Goal: Task Accomplishment & Management: Use online tool/utility

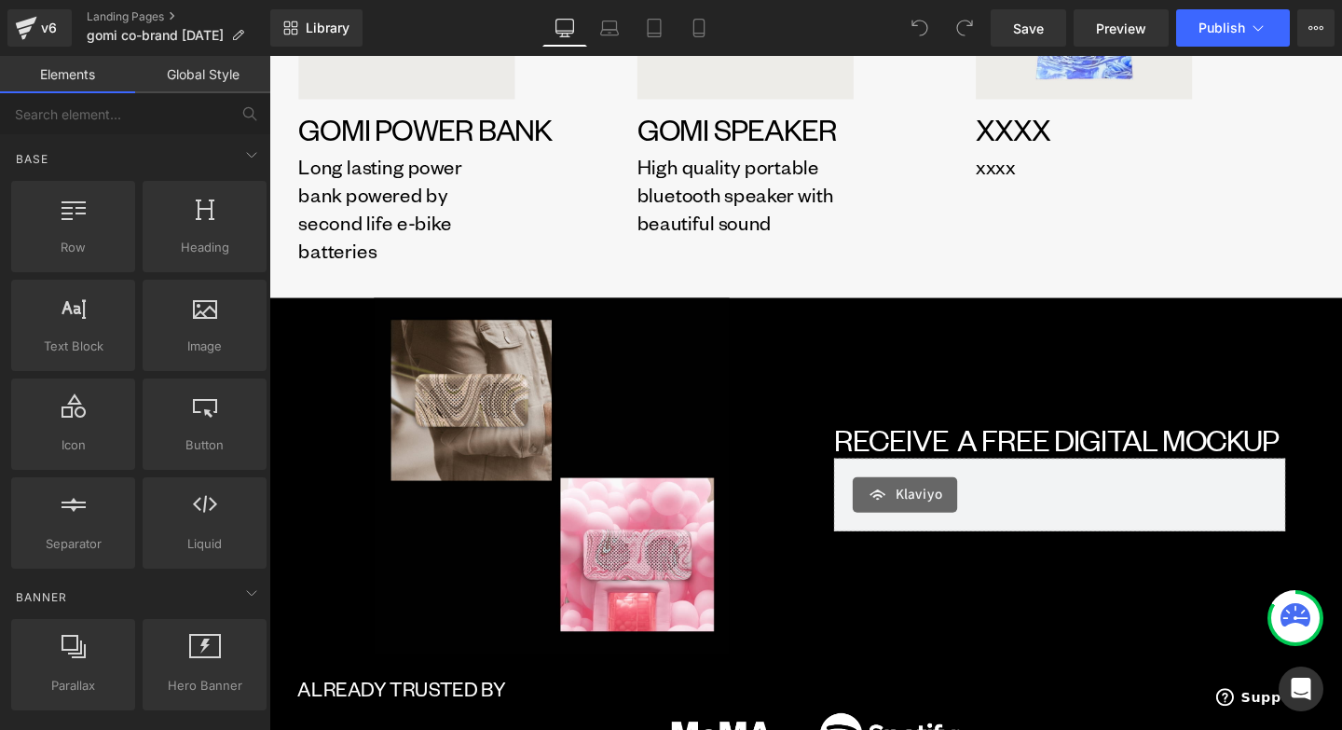
scroll to position [1985, 0]
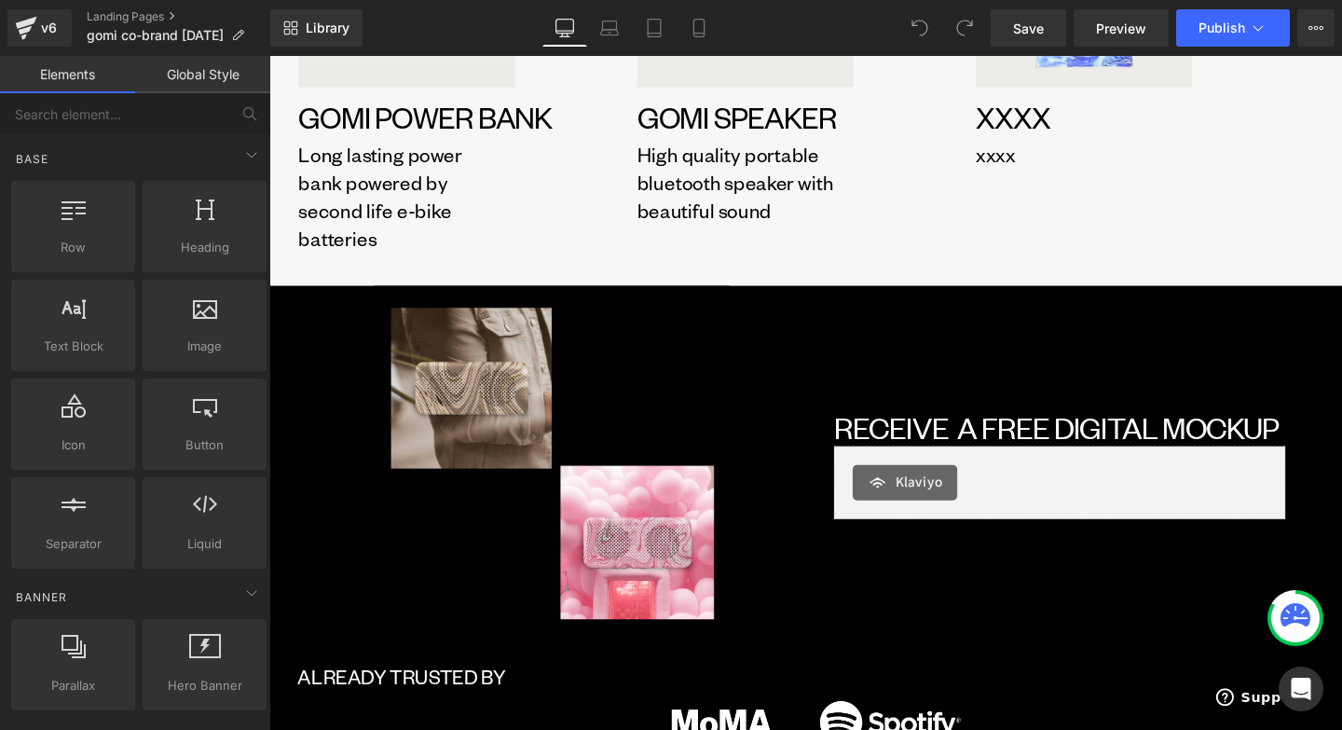
click at [847, 375] on div "Image RECEIVE A FREE DIGITAL MOCKUP Heading Klaviyo Klaviyo Row" at bounding box center [1100, 484] width 534 height 374
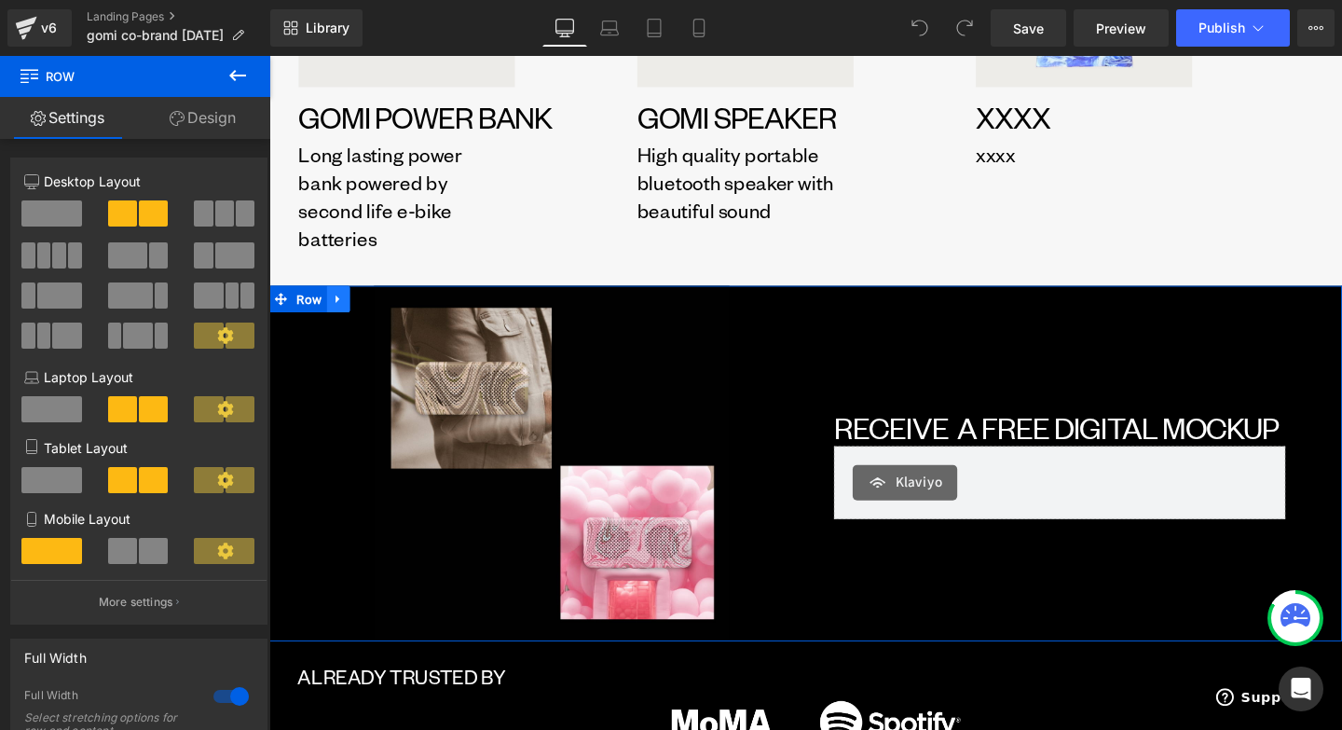
click at [345, 316] on icon at bounding box center [342, 311] width 13 height 14
click at [387, 313] on icon at bounding box center [390, 311] width 13 height 13
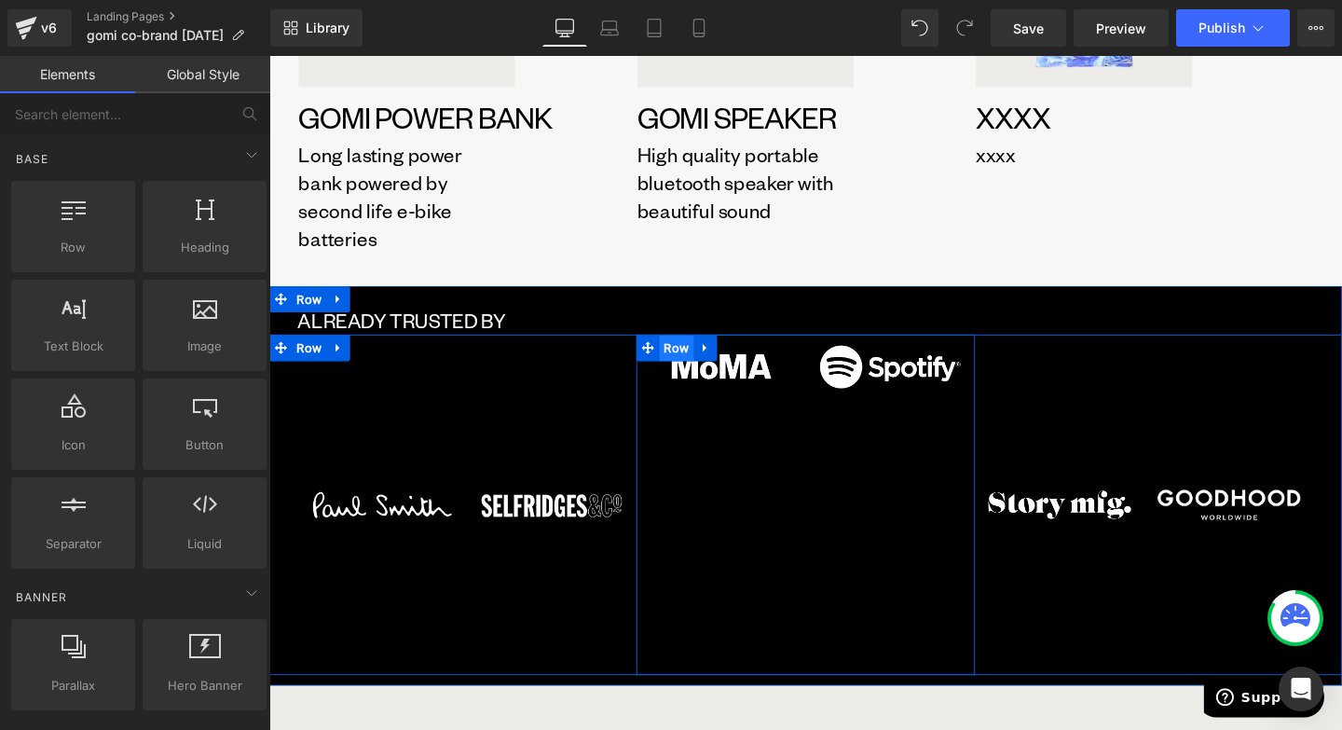
click at [703, 364] on span "Row" at bounding box center [698, 363] width 36 height 28
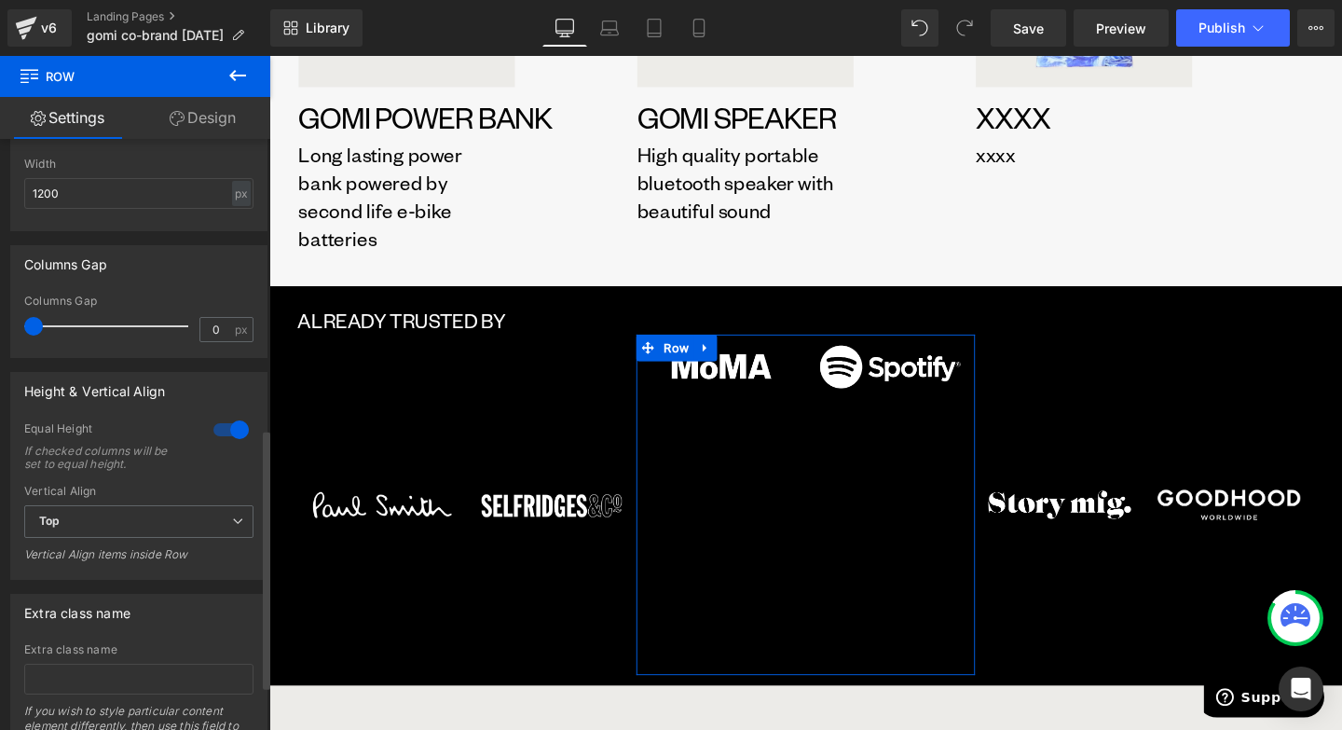
scroll to position [761, 0]
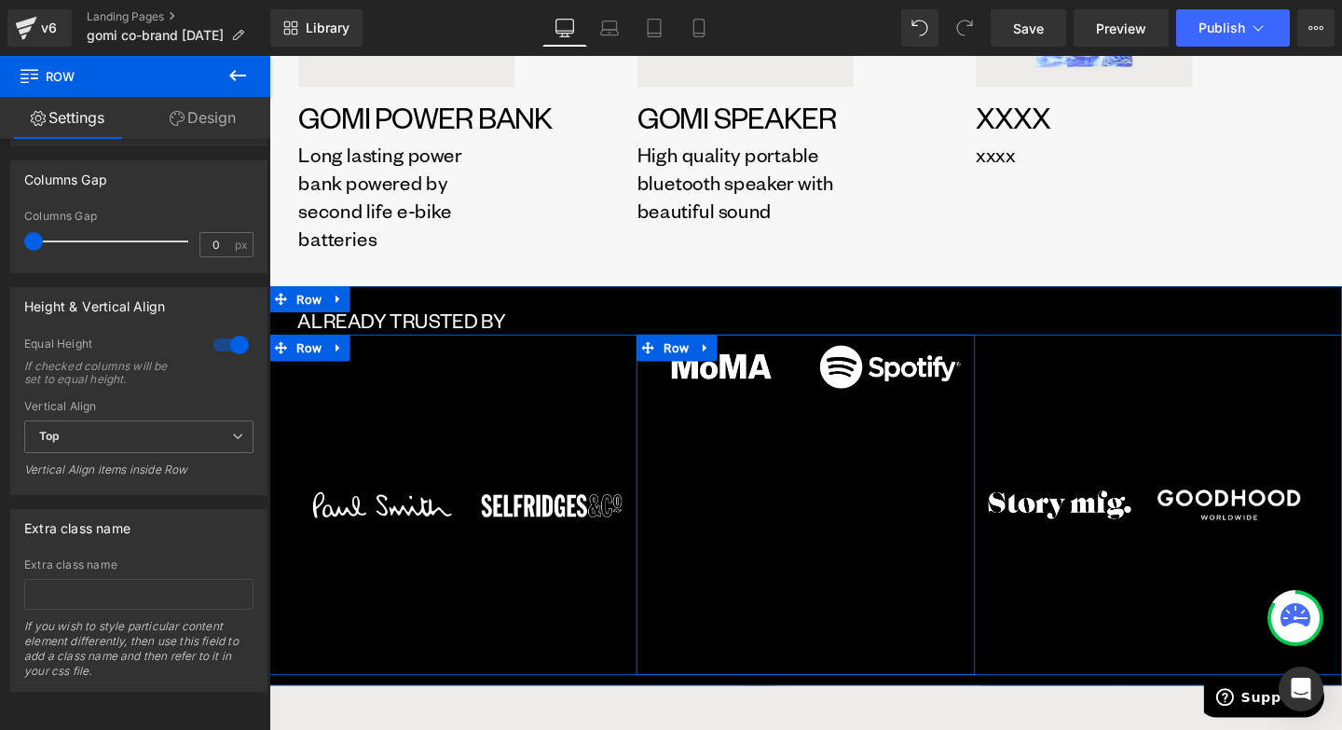
click at [892, 585] on div "Image Image Row" at bounding box center [833, 528] width 356 height 358
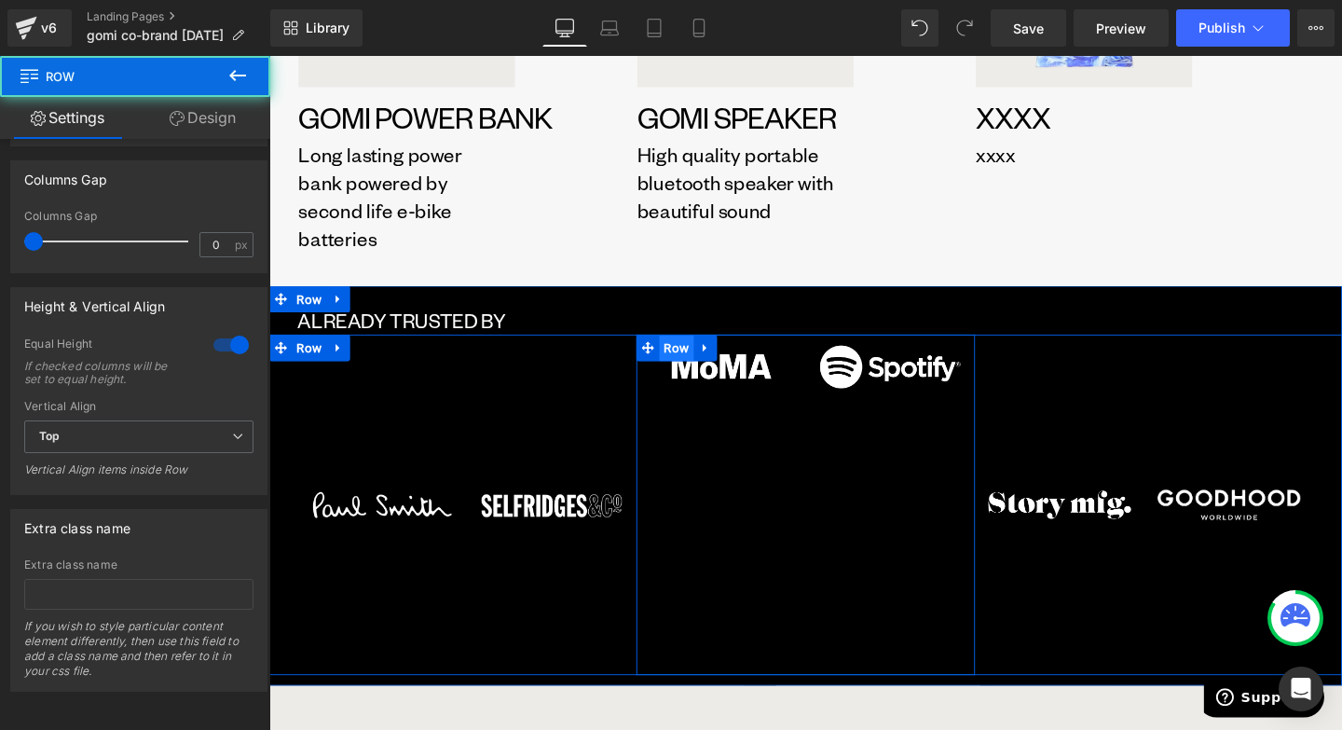
click at [709, 356] on span "Row" at bounding box center [698, 363] width 36 height 28
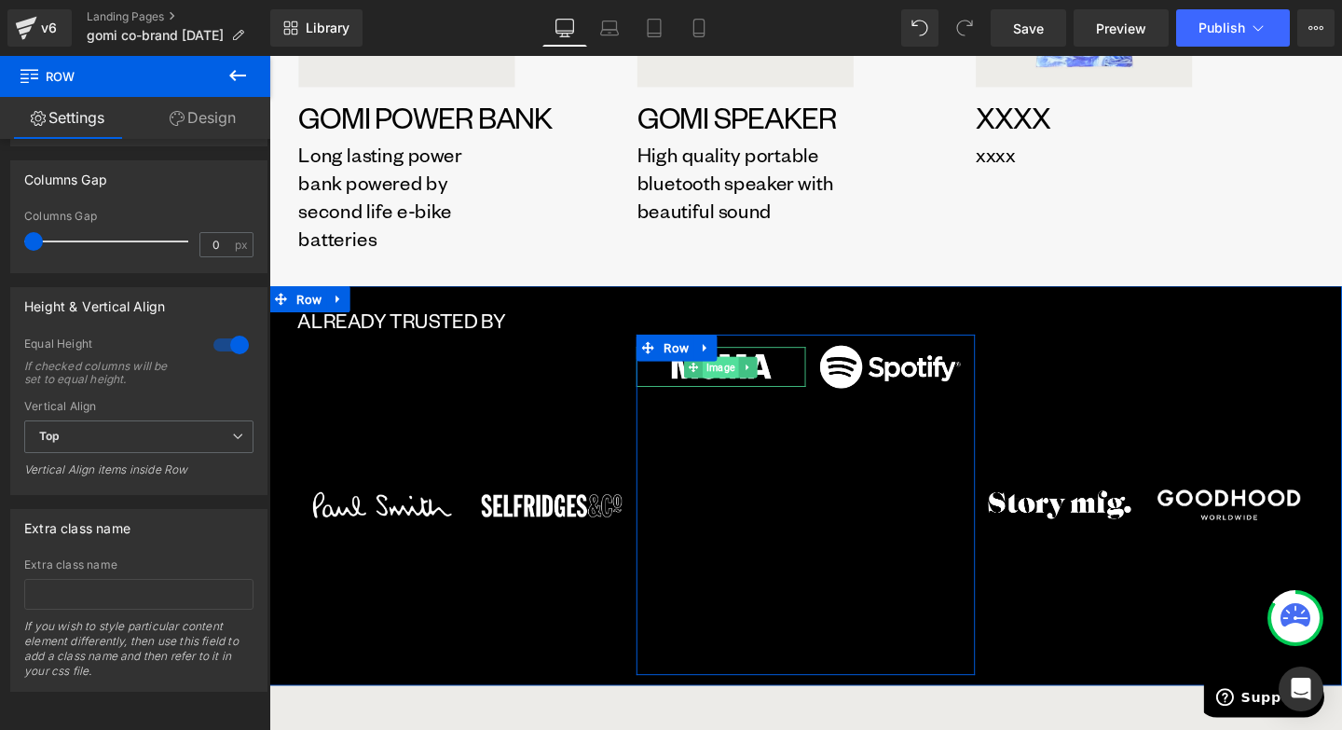
click at [747, 382] on span "Image" at bounding box center [743, 383] width 37 height 22
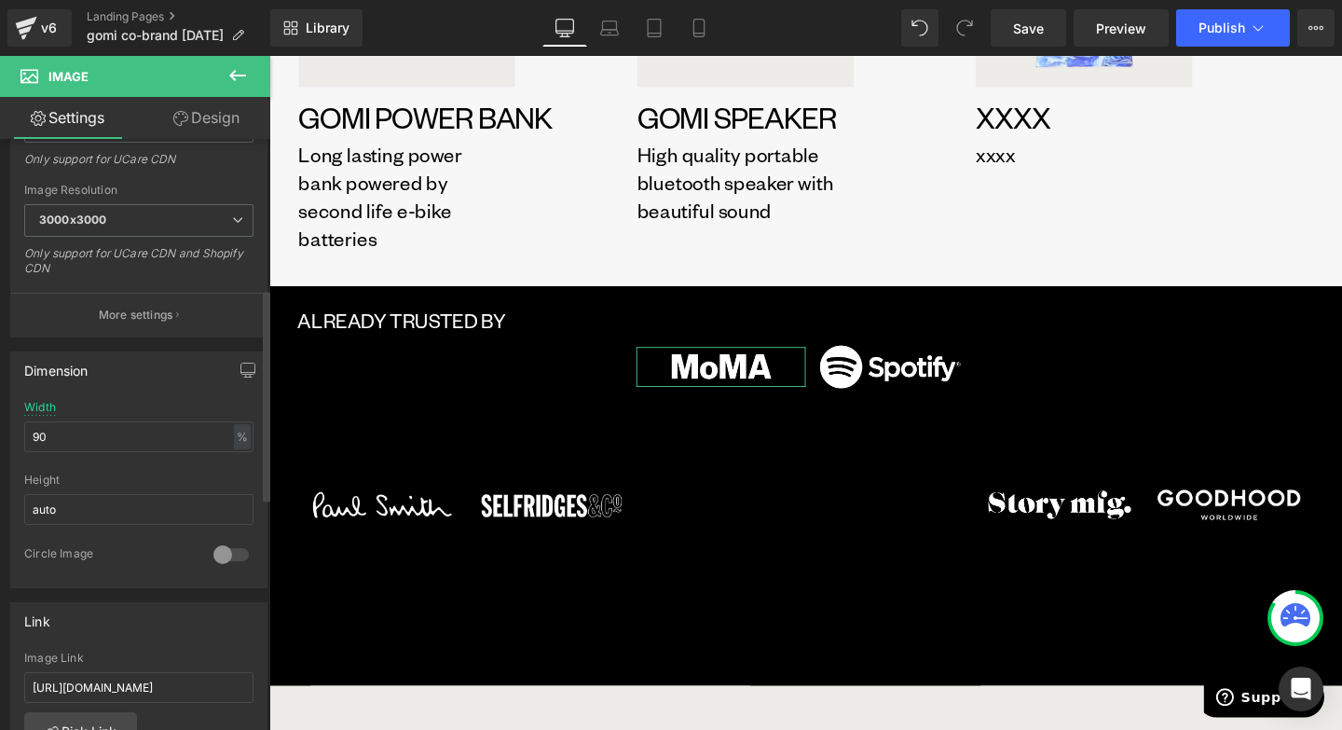
scroll to position [145, 0]
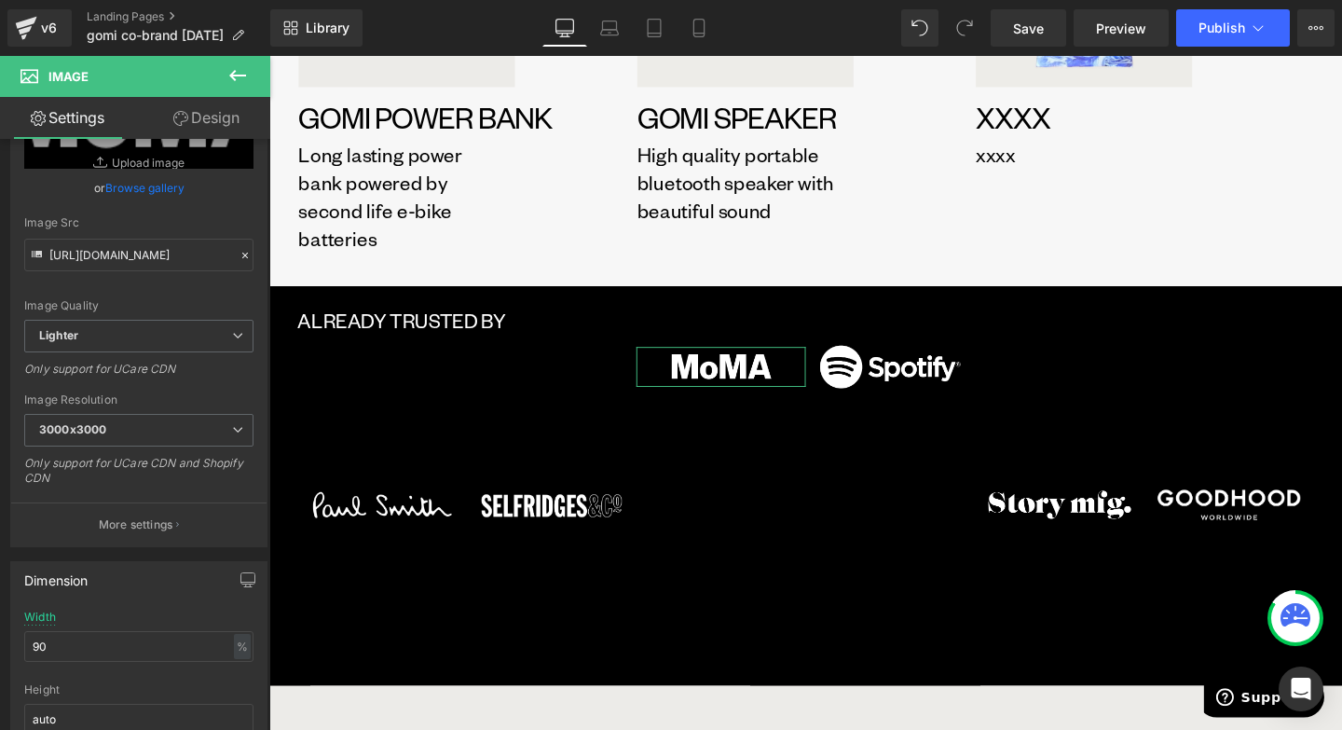
click at [216, 114] on link "Design" at bounding box center [206, 118] width 135 height 42
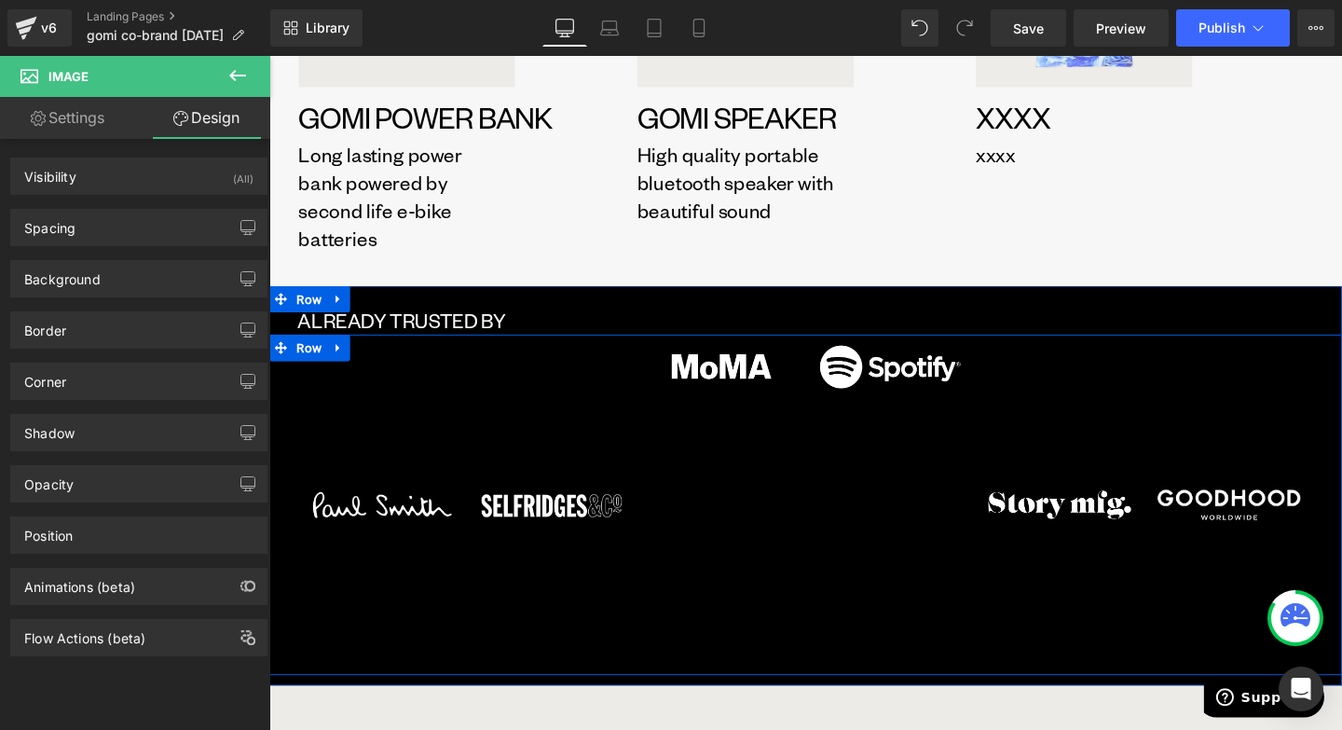
click at [507, 481] on div "Image Image Row" at bounding box center [477, 528] width 356 height 358
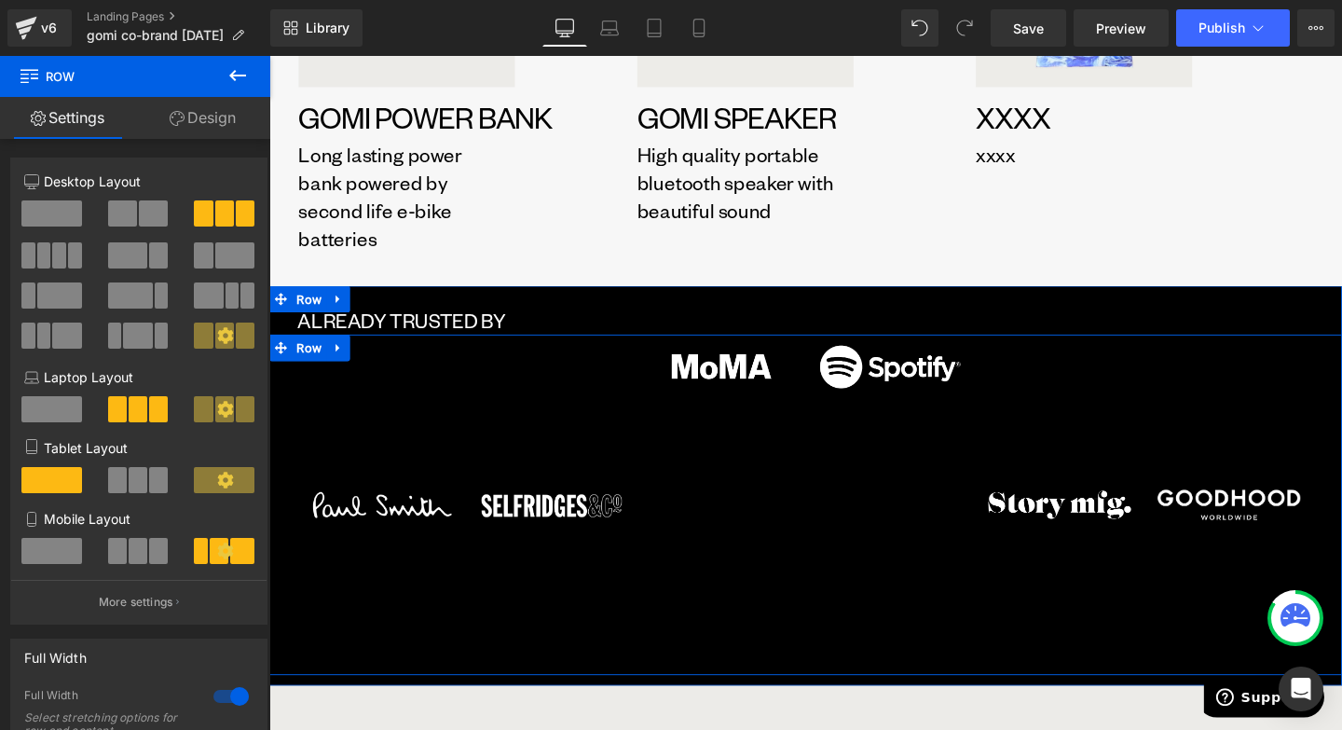
click at [1137, 485] on div "Image Image Row" at bounding box center [1189, 528] width 356 height 358
click at [380, 516] on link at bounding box center [372, 516] width 24 height 28
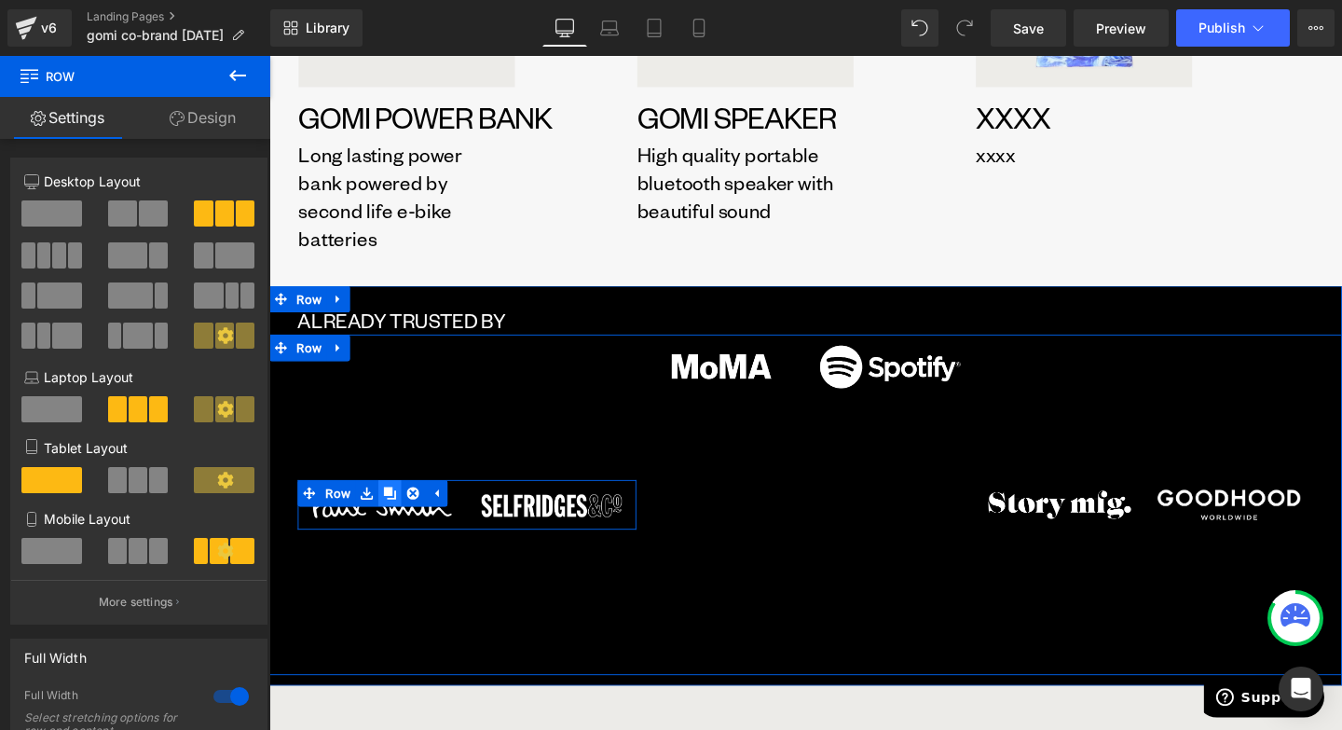
click at [392, 516] on icon at bounding box center [396, 515] width 13 height 13
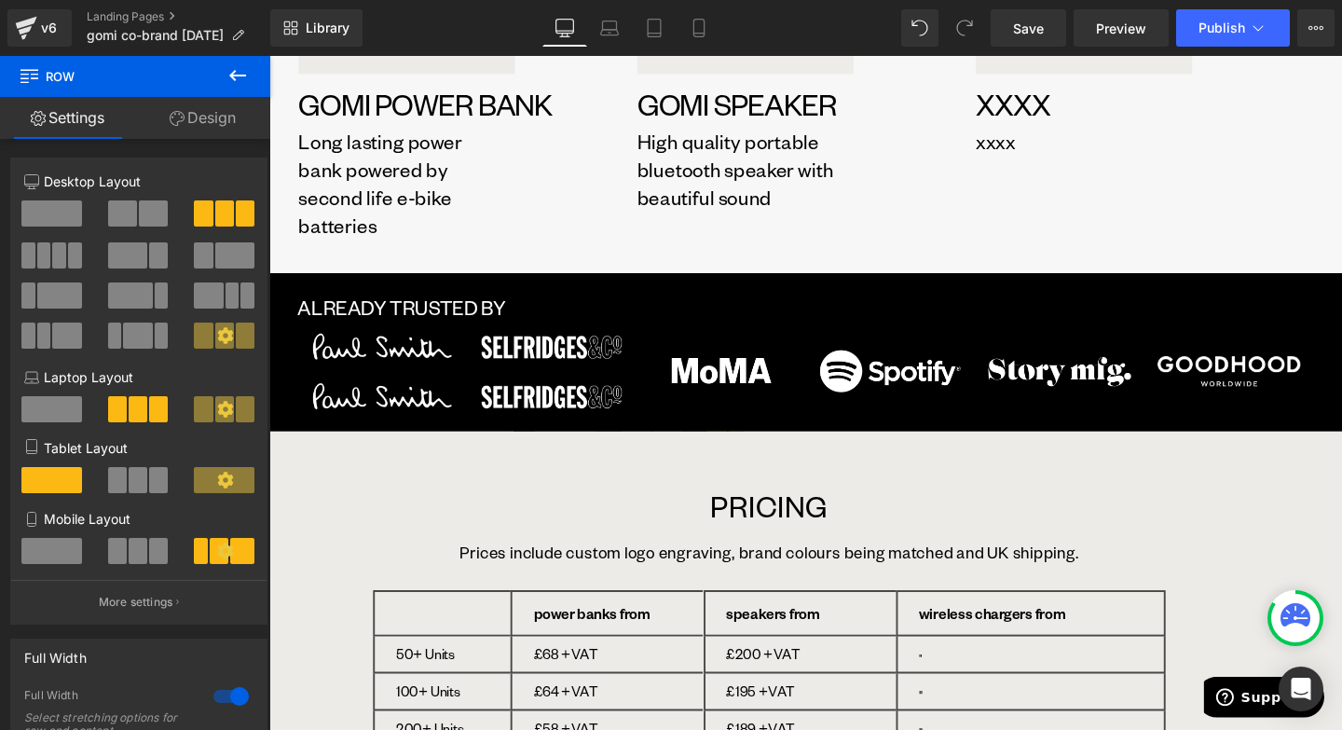
scroll to position [1957, 0]
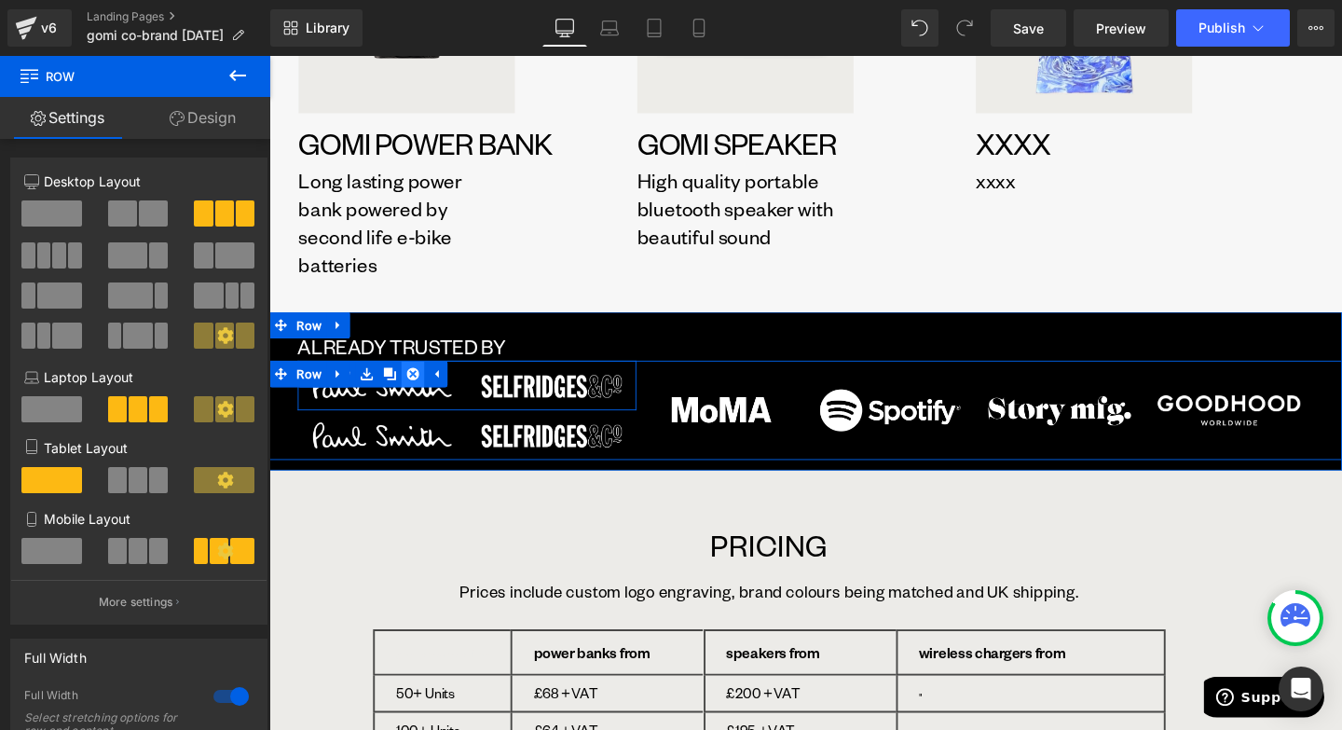
click at [426, 395] on icon at bounding box center [420, 390] width 13 height 13
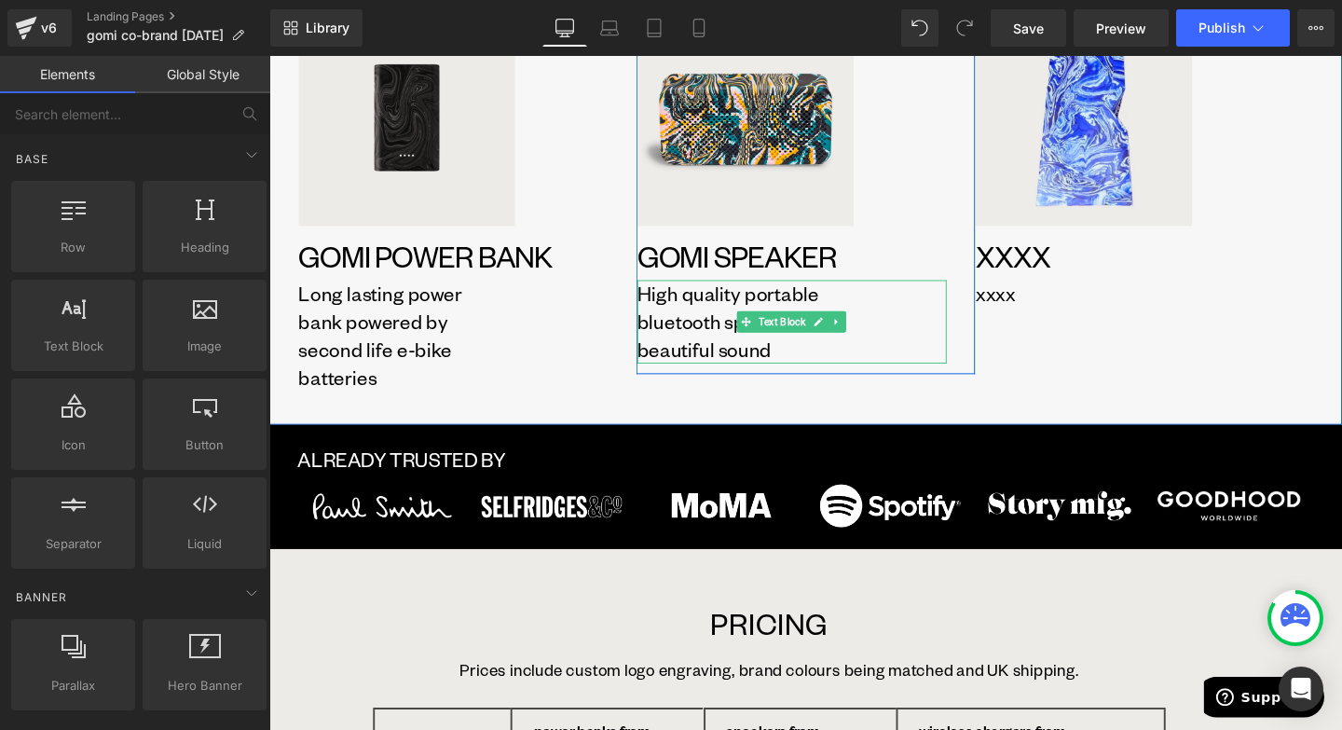
scroll to position [1772, 0]
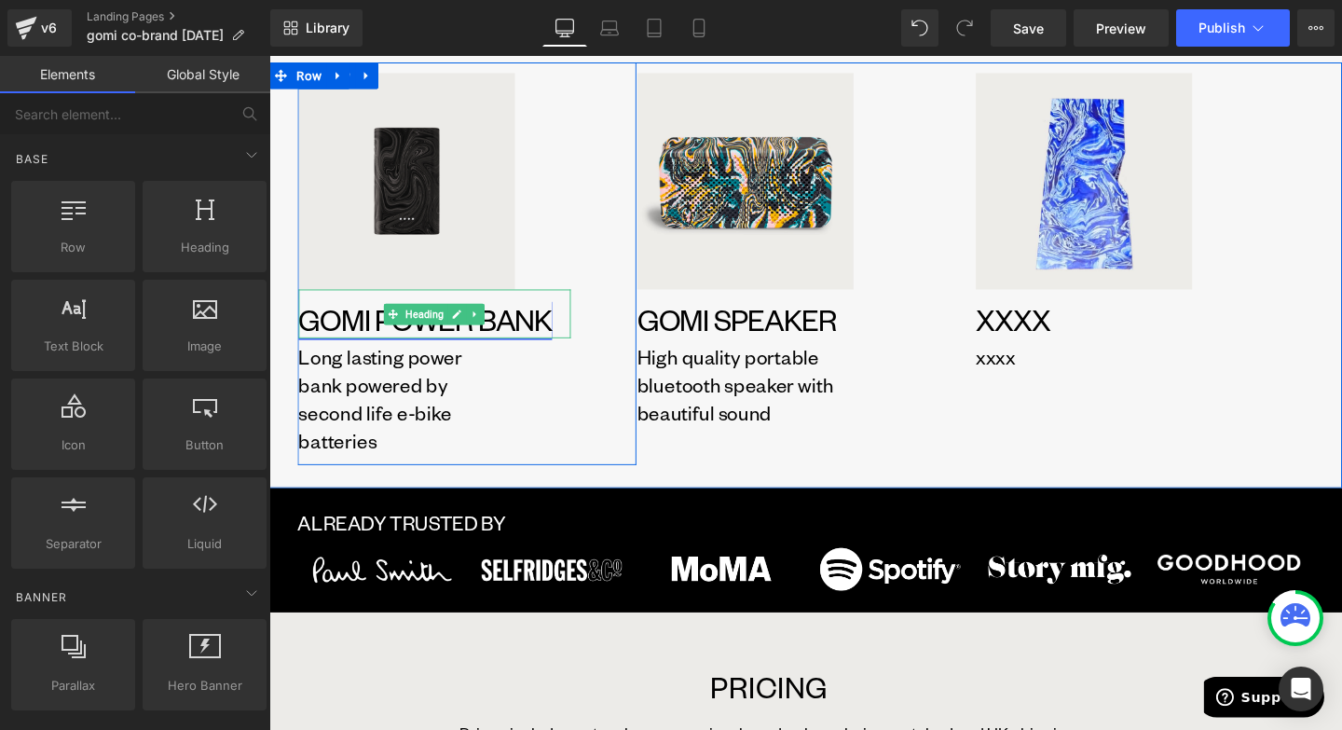
click at [526, 328] on link "GOMI POWER BANK" at bounding box center [433, 332] width 267 height 40
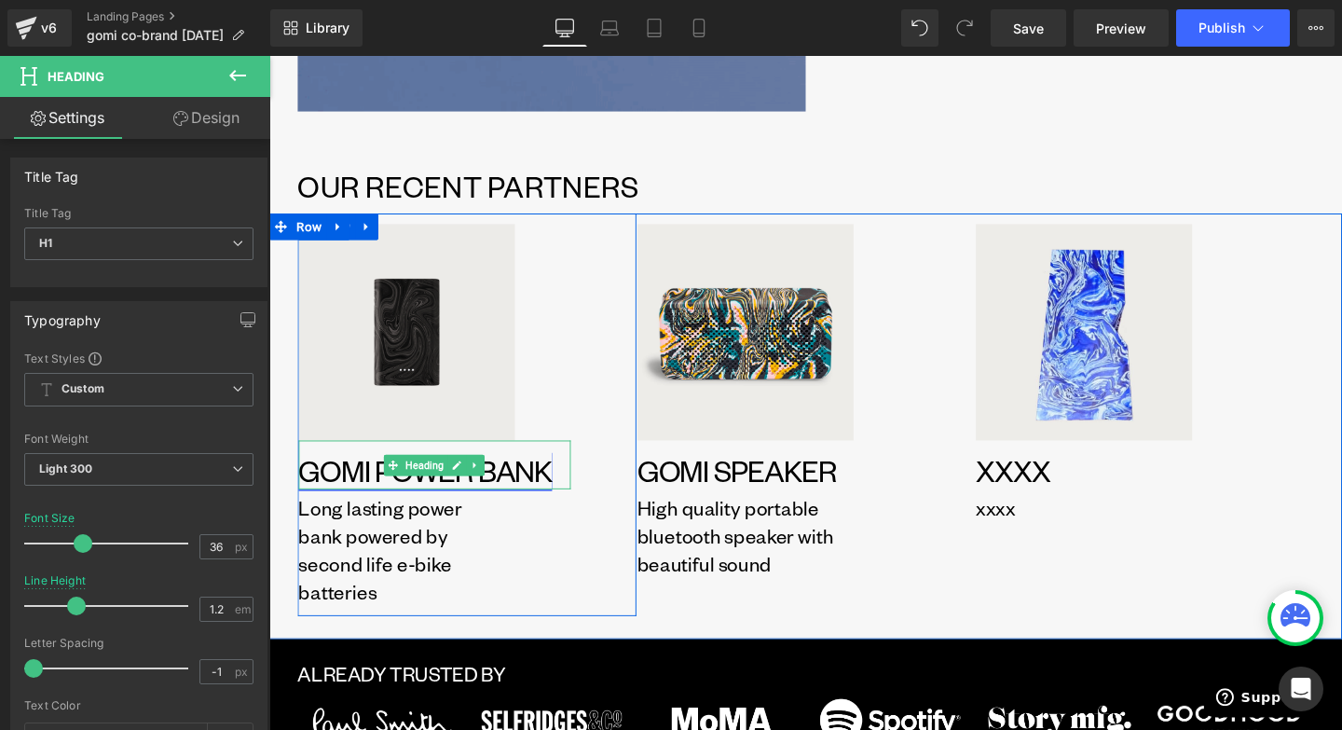
scroll to position [1611, 0]
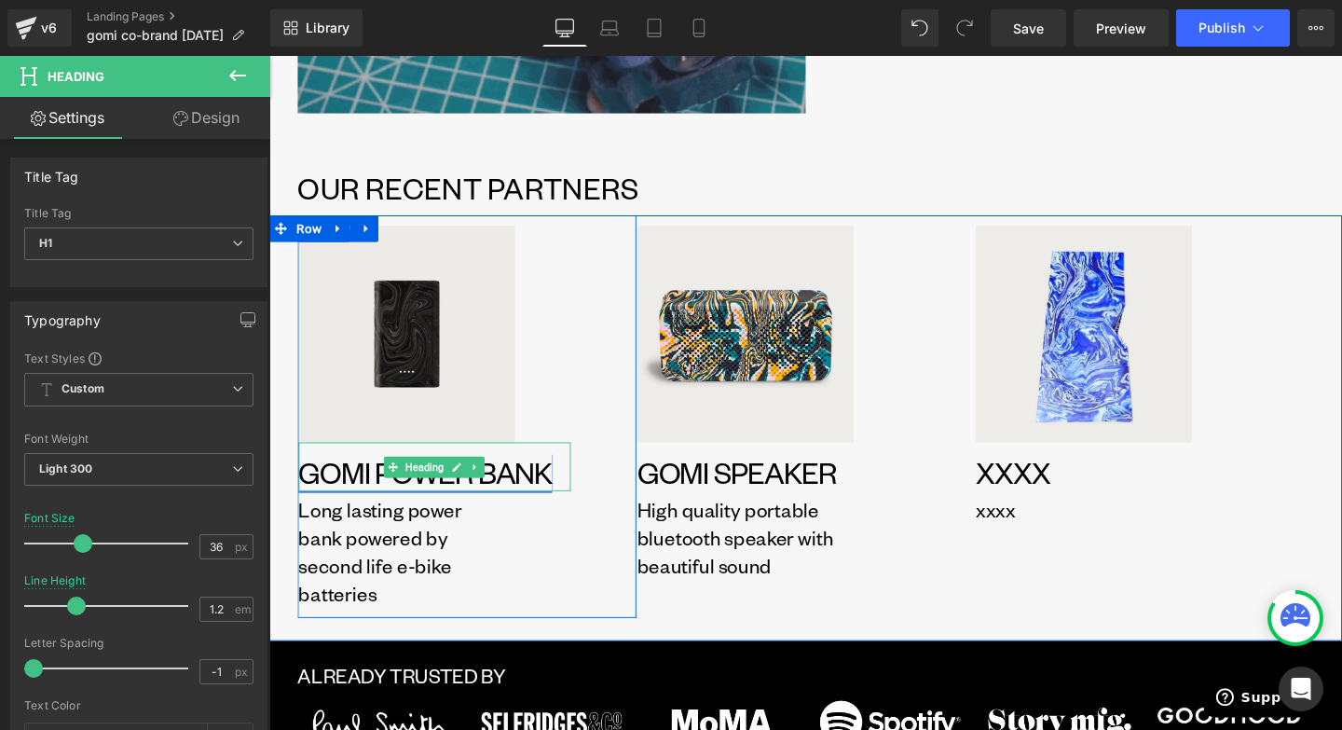
click at [550, 480] on link "GOMI POWER BANK" at bounding box center [433, 494] width 267 height 40
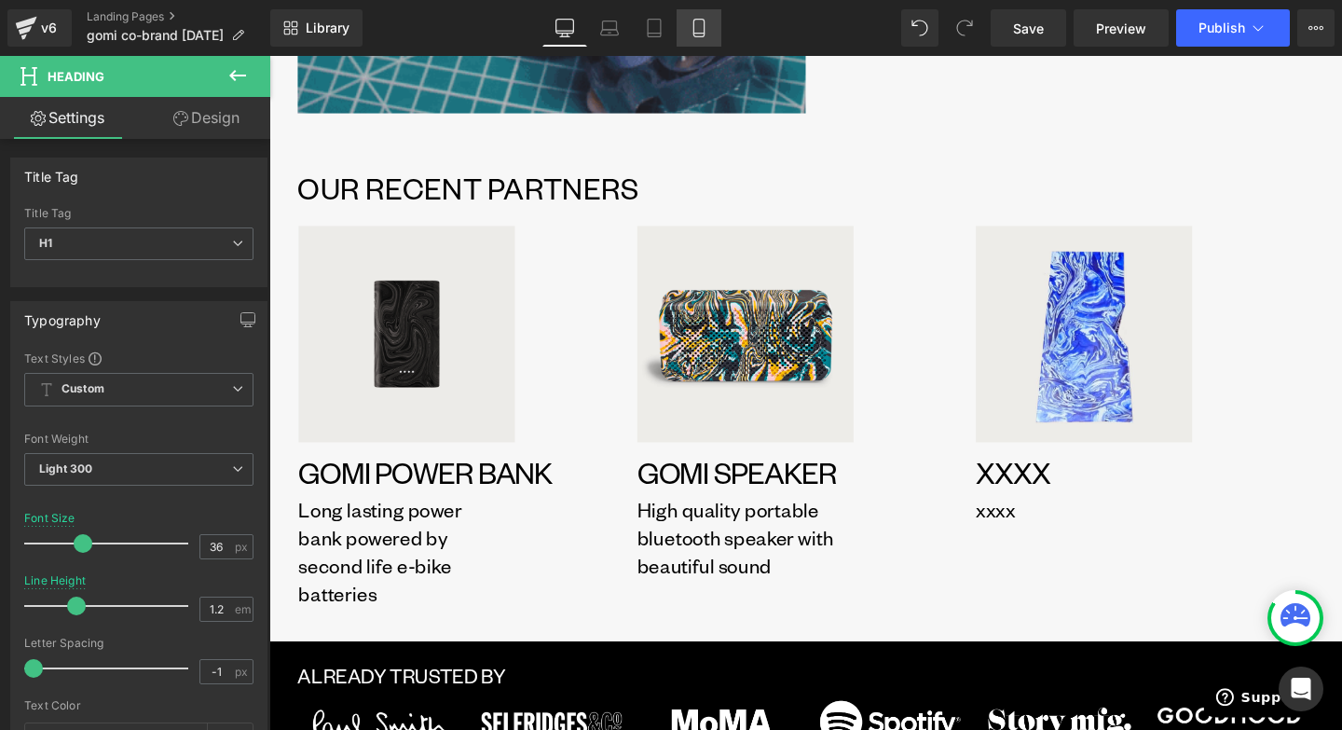
click at [706, 31] on icon at bounding box center [699, 28] width 19 height 19
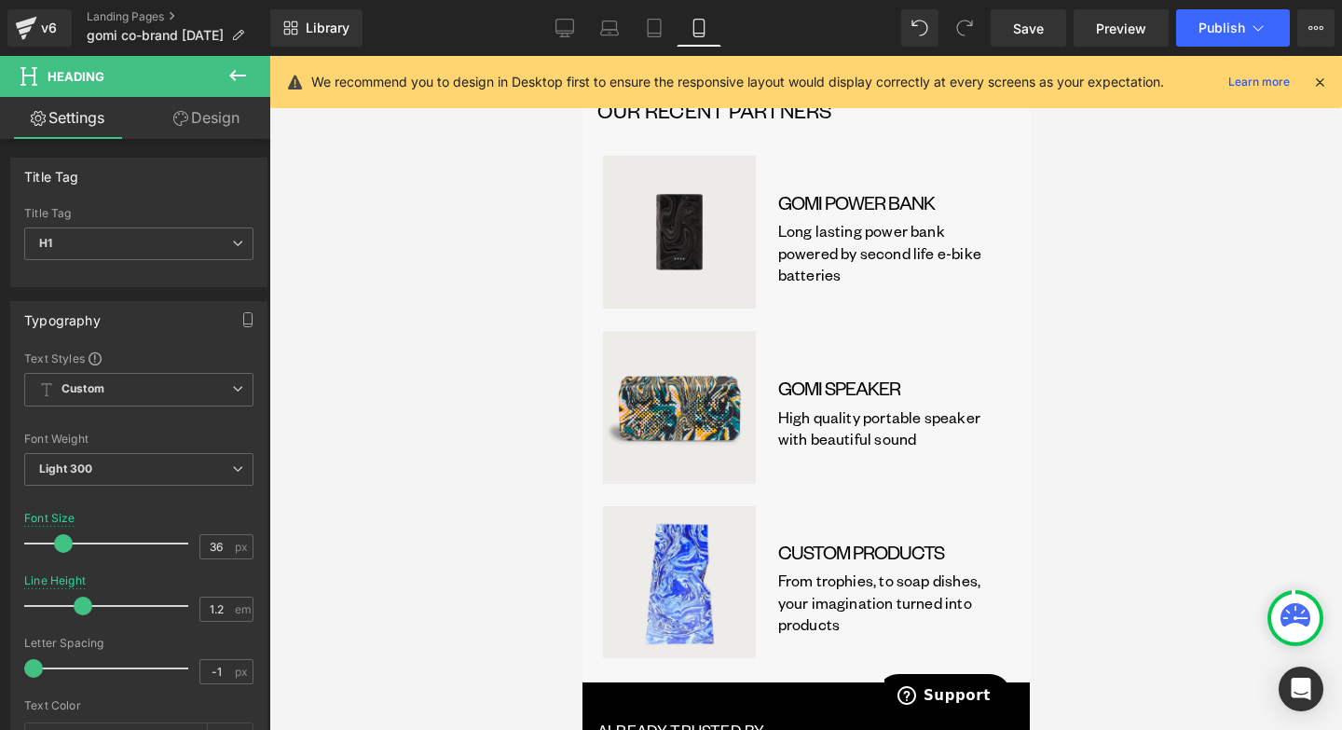
scroll to position [2169, 0]
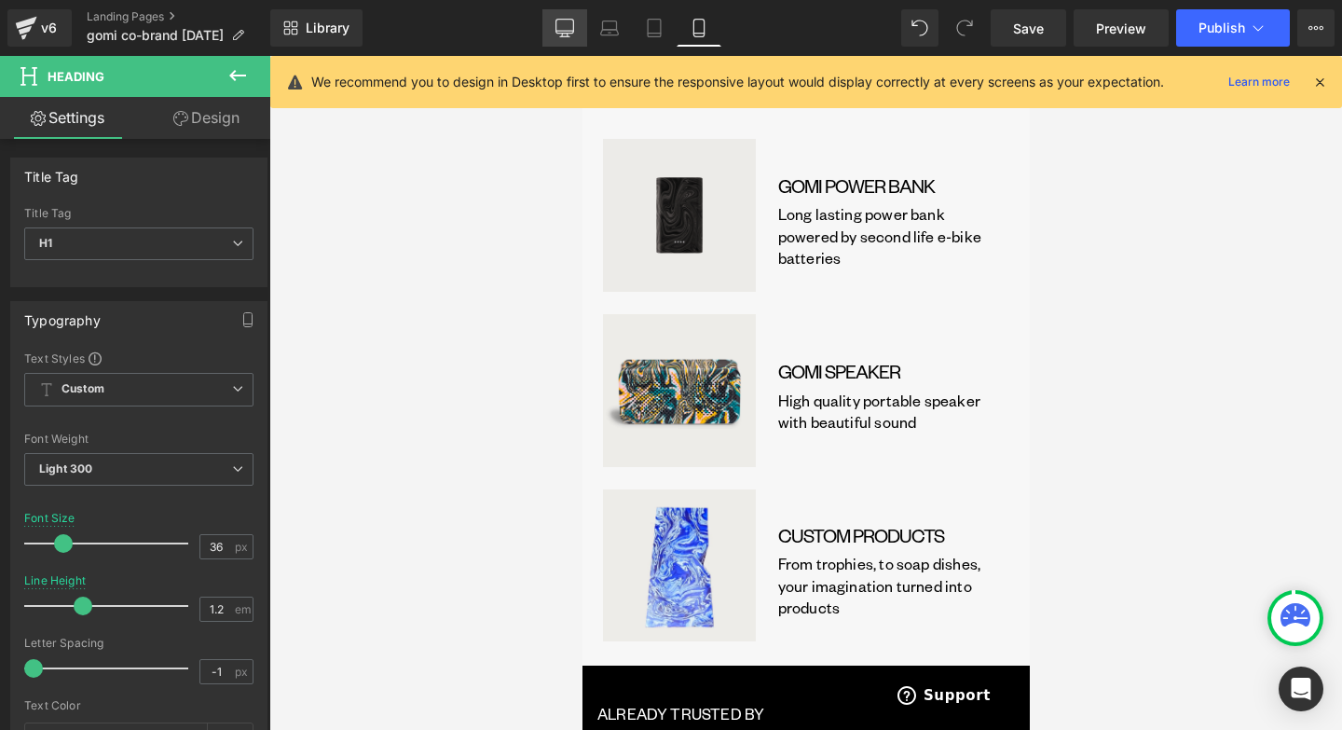
click at [579, 37] on link "Desktop" at bounding box center [565, 27] width 45 height 37
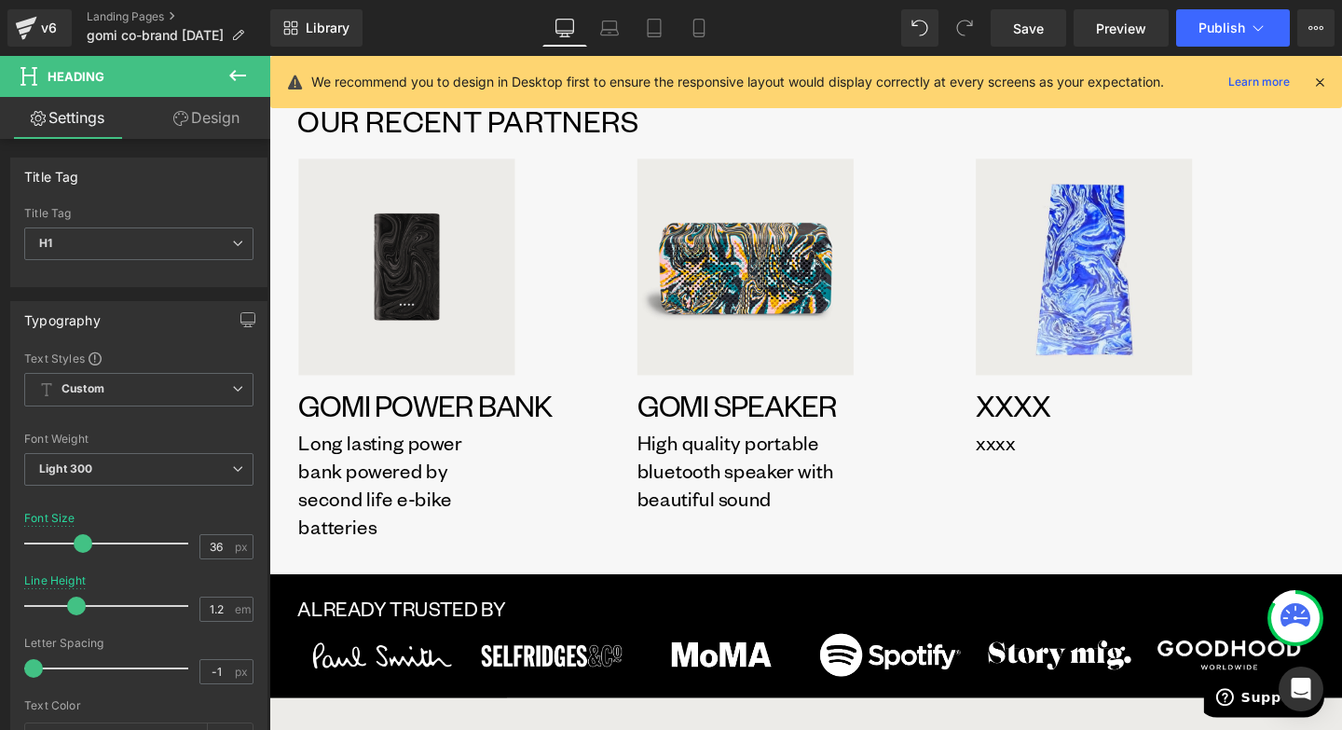
scroll to position [1679, 0]
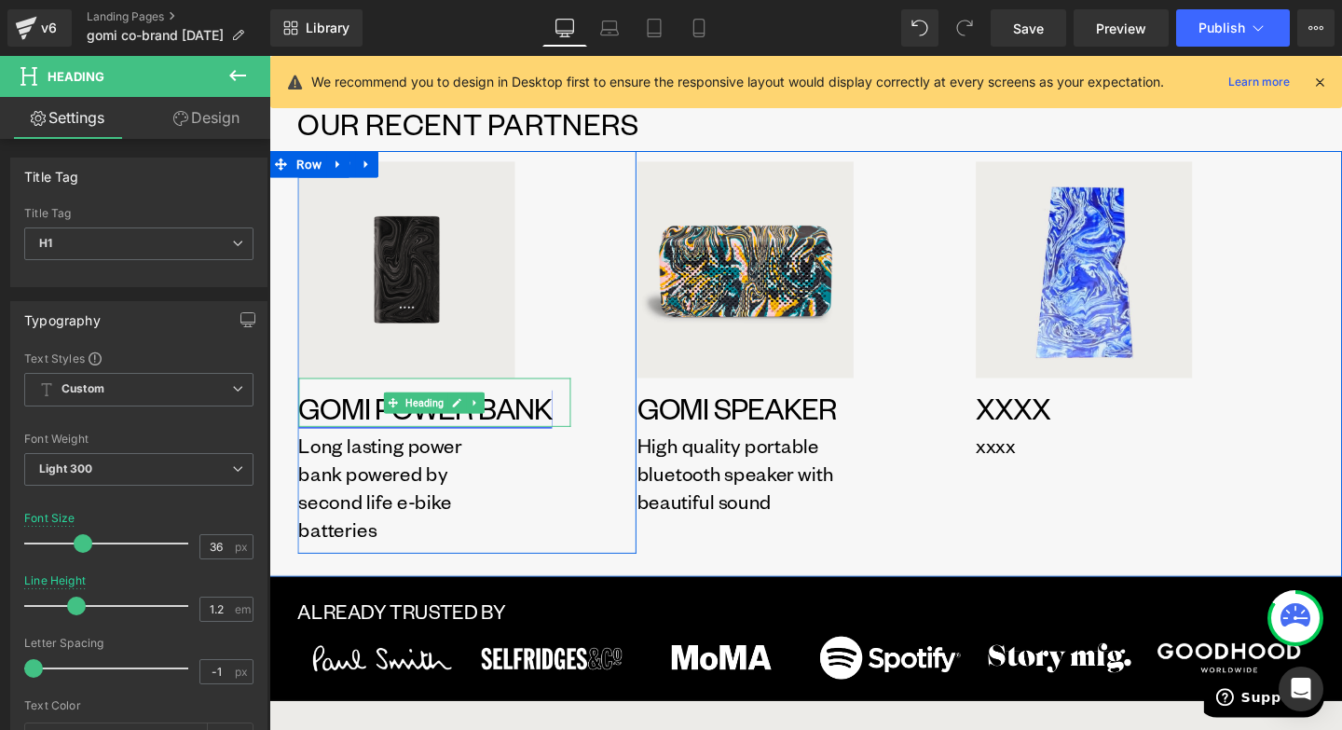
click at [554, 413] on link "GOMI POWER BANK" at bounding box center [433, 426] width 267 height 40
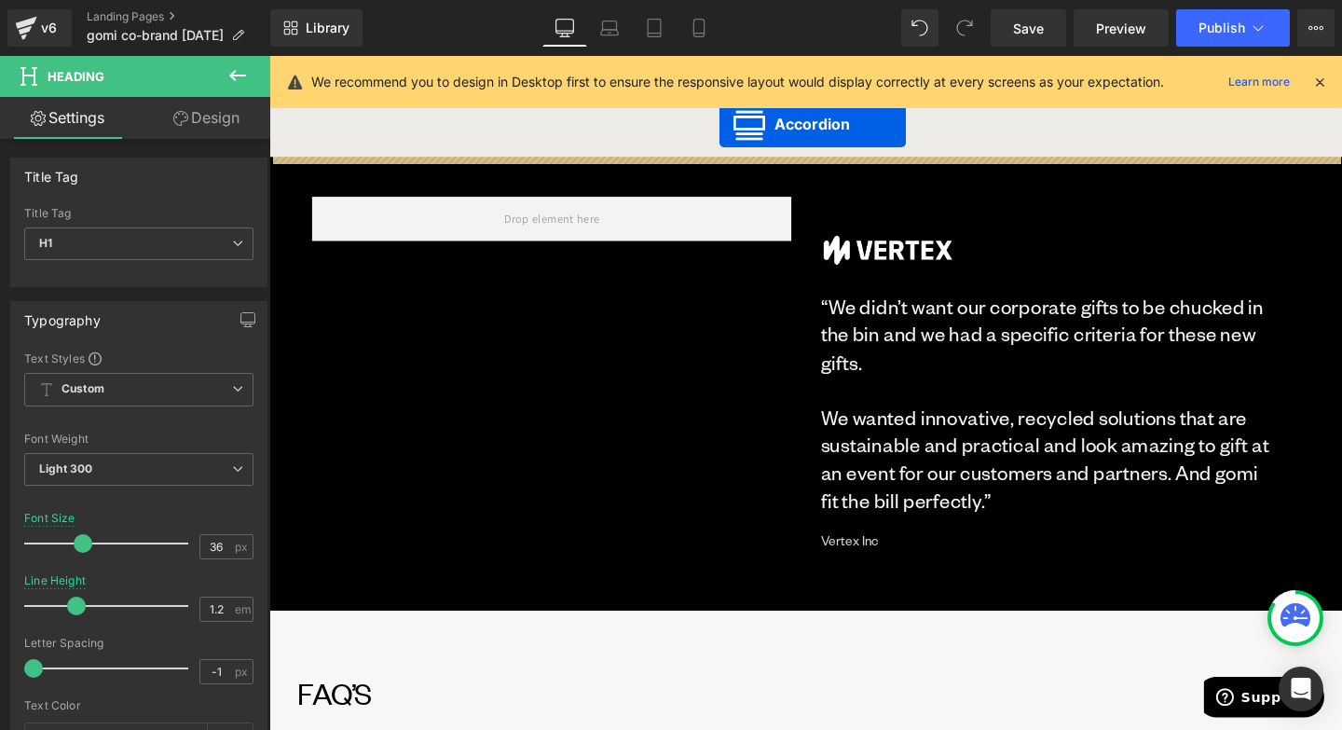
scroll to position [2643, 0]
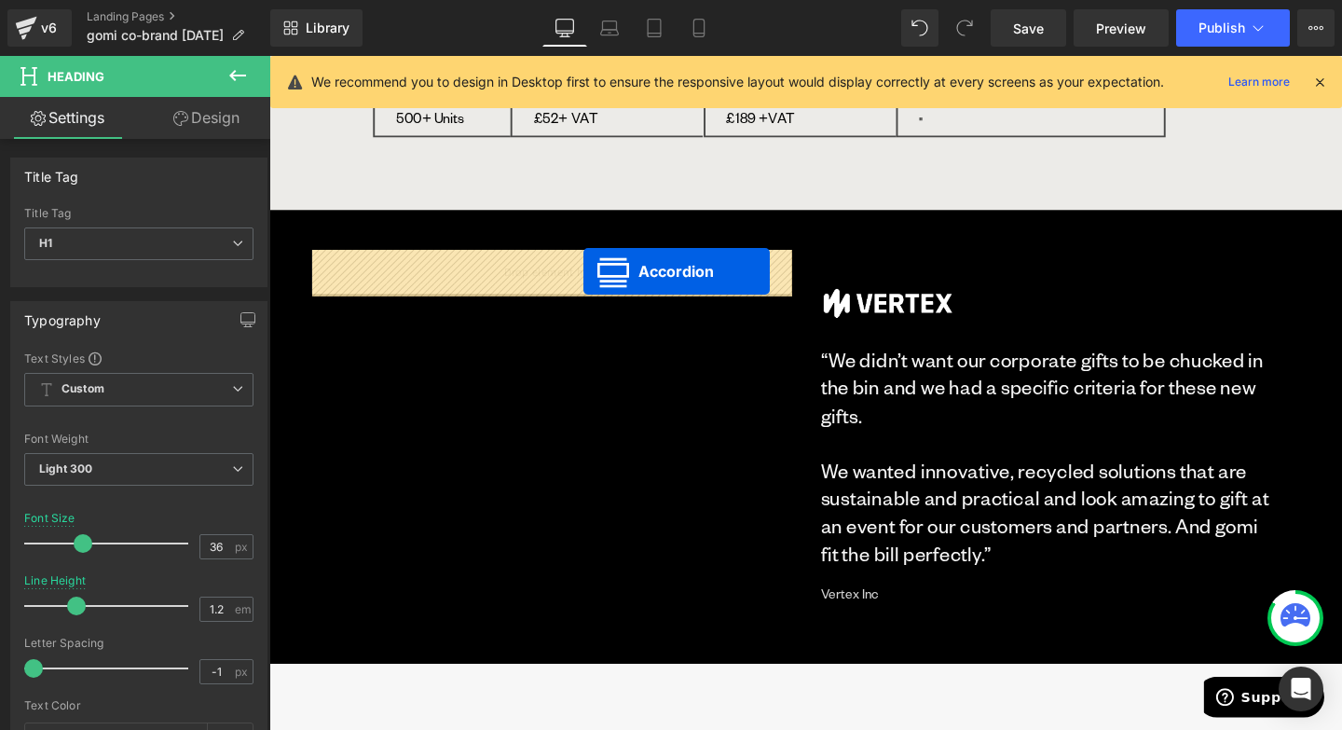
drag, startPoint x: 785, startPoint y: 379, endPoint x: 599, endPoint y: 282, distance: 209.3
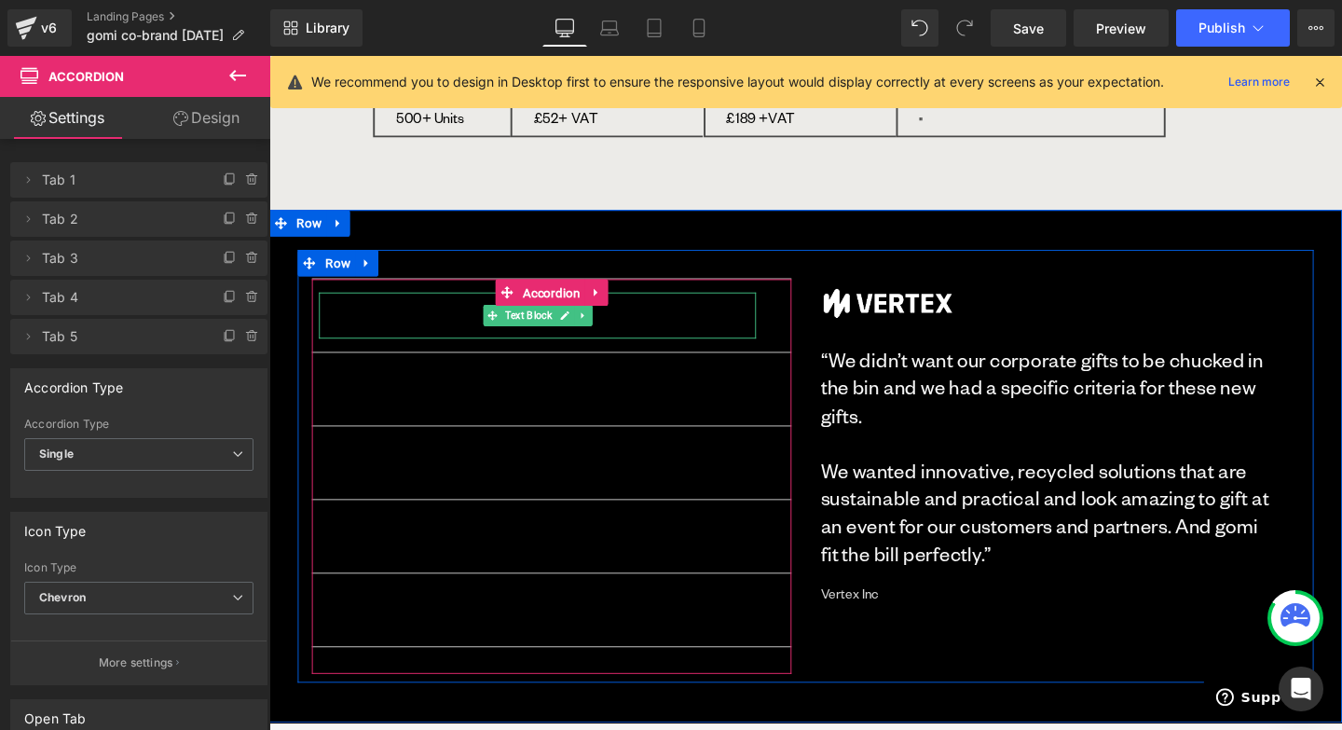
click at [729, 344] on p "We have a really tight deadline of 2 weeks, can you make it?" at bounding box center [552, 329] width 460 height 34
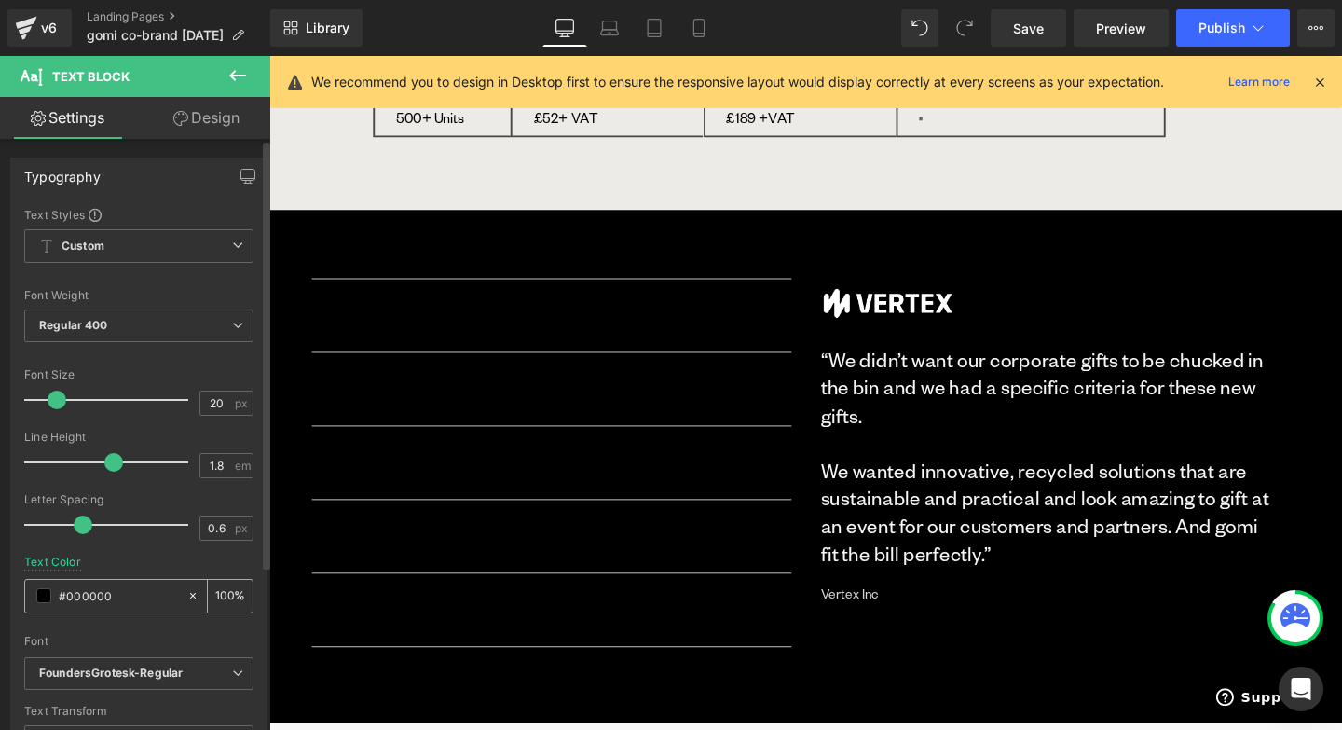
click at [42, 600] on span at bounding box center [43, 595] width 15 height 15
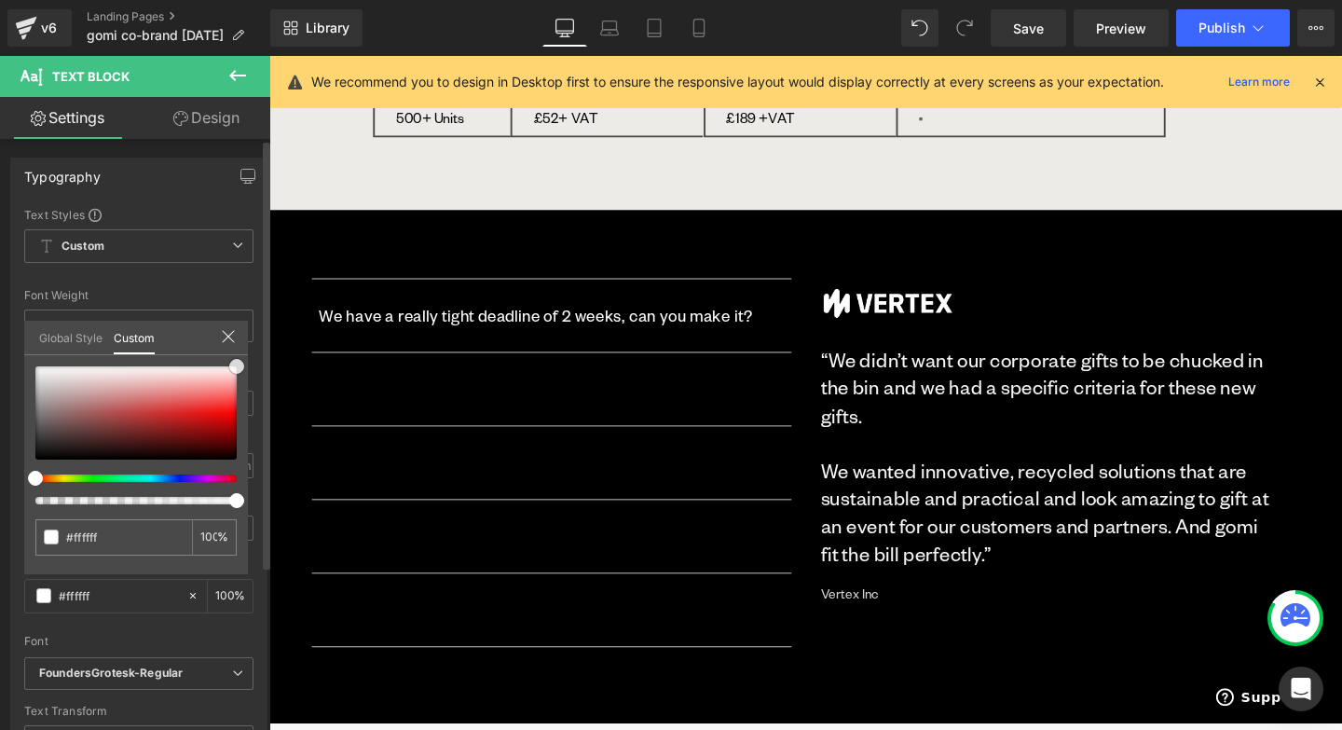
drag, startPoint x: 140, startPoint y: 430, endPoint x: 261, endPoint y: 343, distance: 149.0
click at [261, 343] on div "Typography Text Styles Custom Custom Setup Global Style Custom Setup Global Sty…" at bounding box center [139, 464] width 279 height 640
click at [417, 410] on body "Skip to content Your cart is empty CLOSE Continue shopping Cart (0) Loading... …" at bounding box center [833, 404] width 1128 height 5983
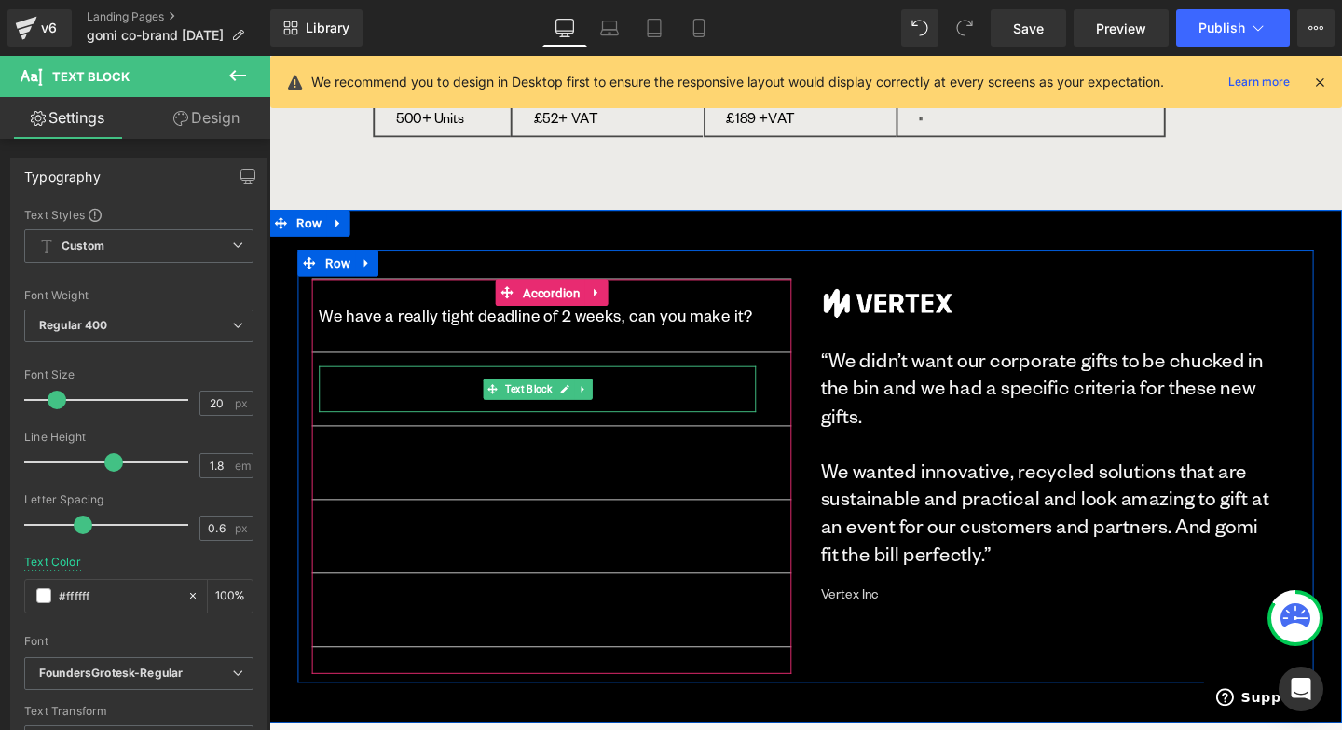
click at [406, 406] on p "How much of our brand can be put on the brand?" at bounding box center [552, 407] width 460 height 34
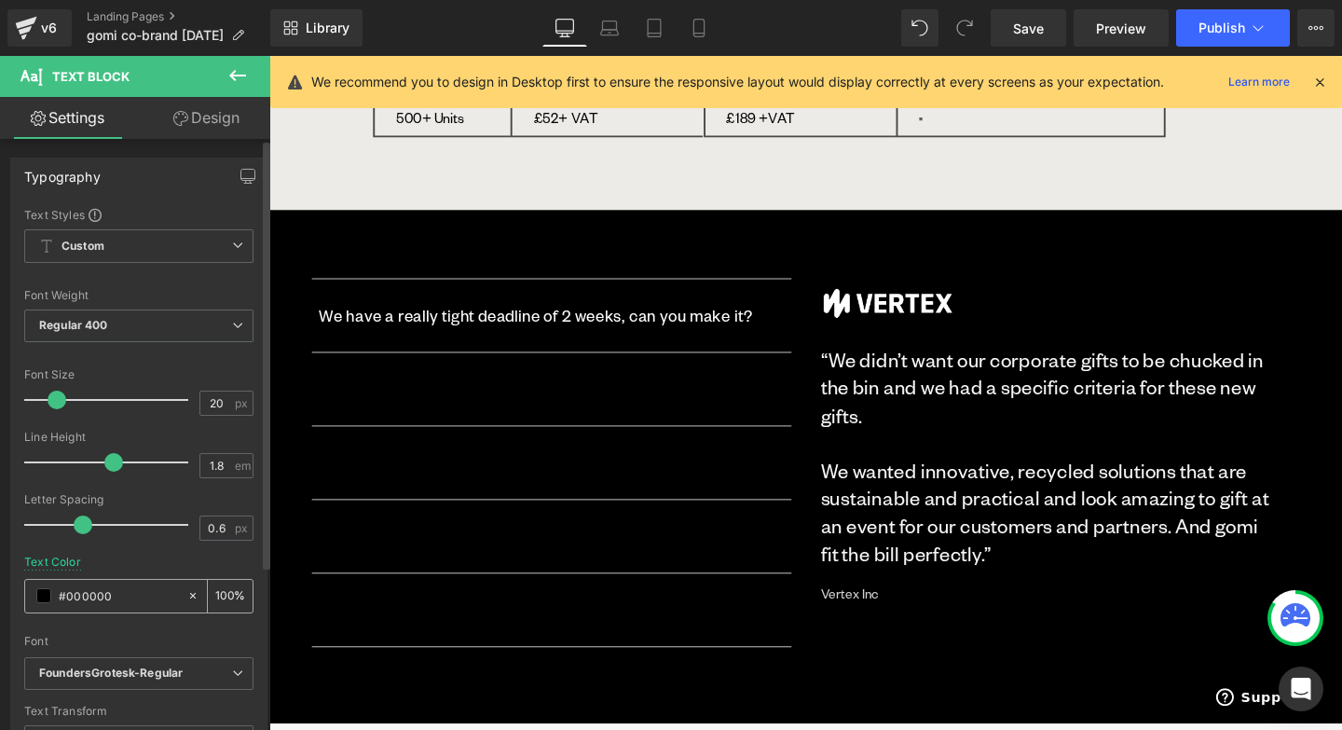
click at [44, 604] on div "#000000" at bounding box center [105, 596] width 161 height 33
click at [43, 602] on span at bounding box center [43, 595] width 15 height 15
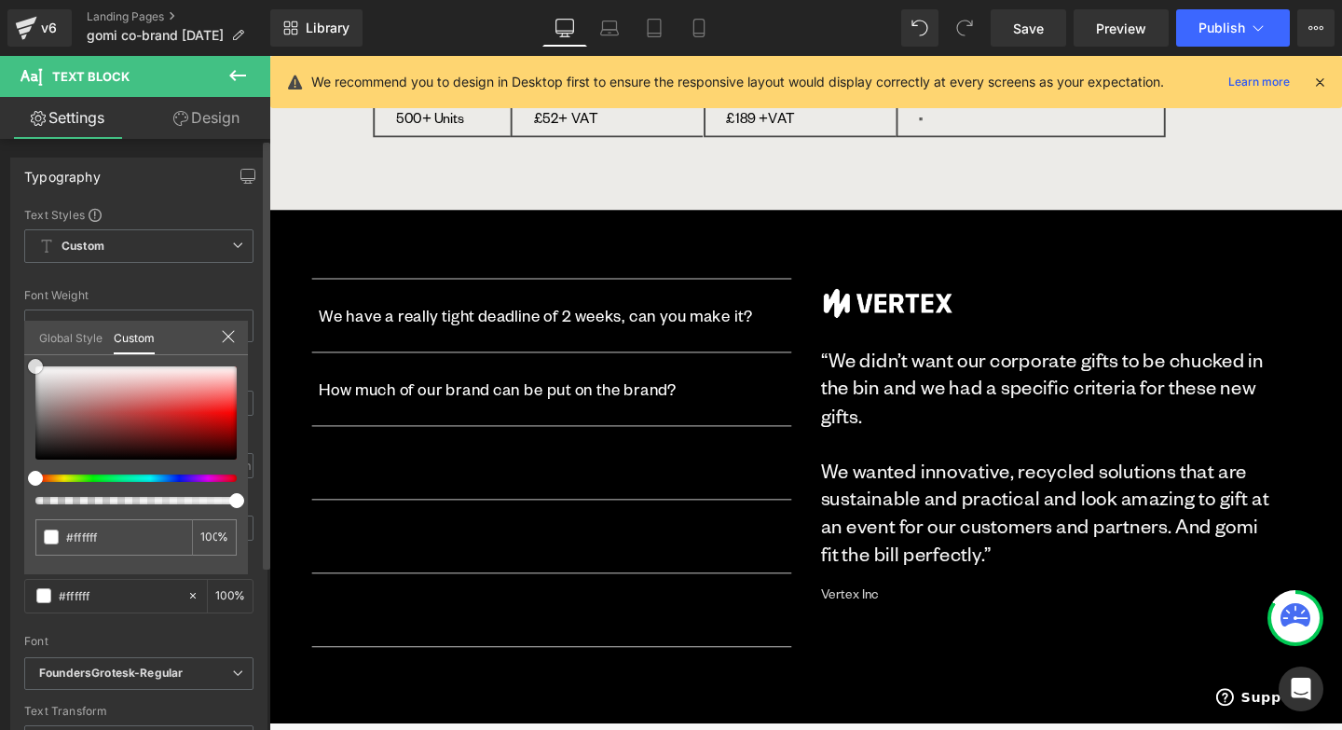
drag, startPoint x: 135, startPoint y: 434, endPoint x: 29, endPoint y: 354, distance: 133.1
click at [29, 355] on div "#000000 100 %" at bounding box center [136, 366] width 224 height 22
click at [365, 481] on body "Skip to content Your cart is empty CLOSE Continue shopping Cart (0) Loading... …" at bounding box center [833, 404] width 1128 height 5983
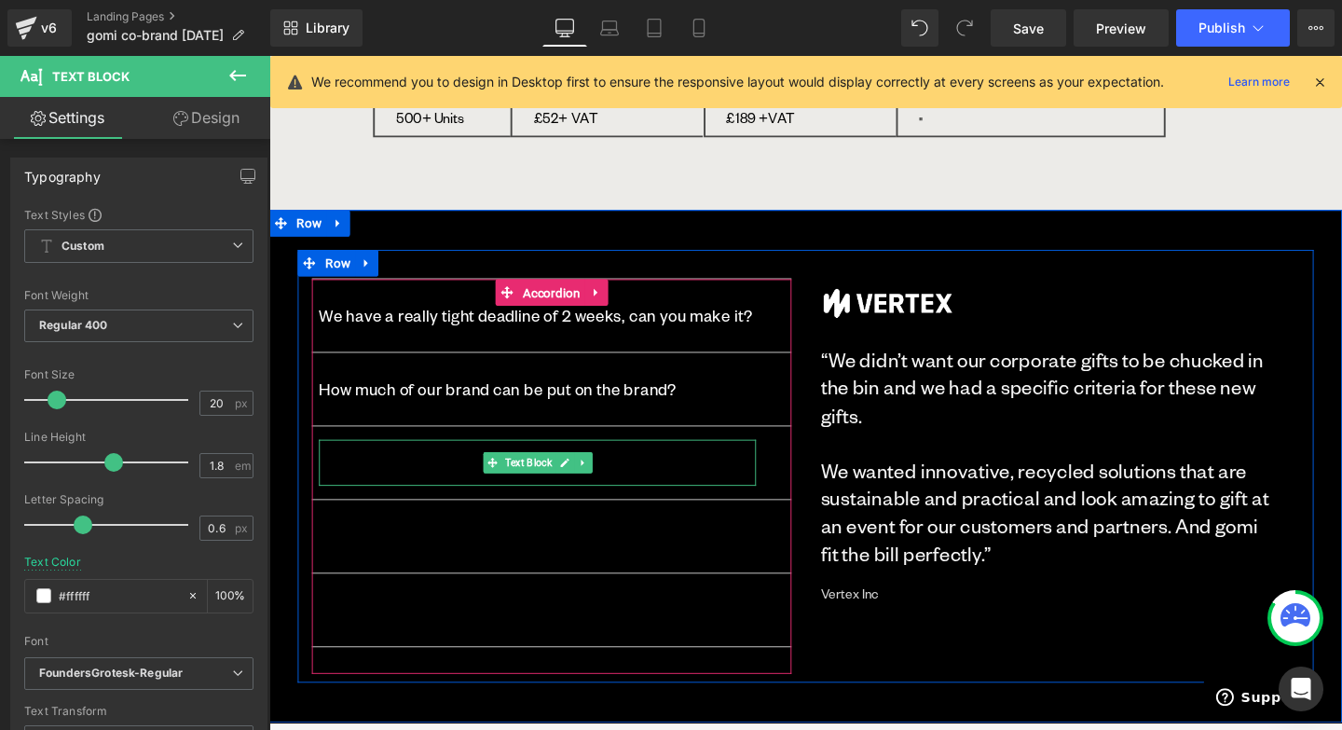
click at [385, 486] on p "Can you really match my brand colours?" at bounding box center [552, 484] width 460 height 34
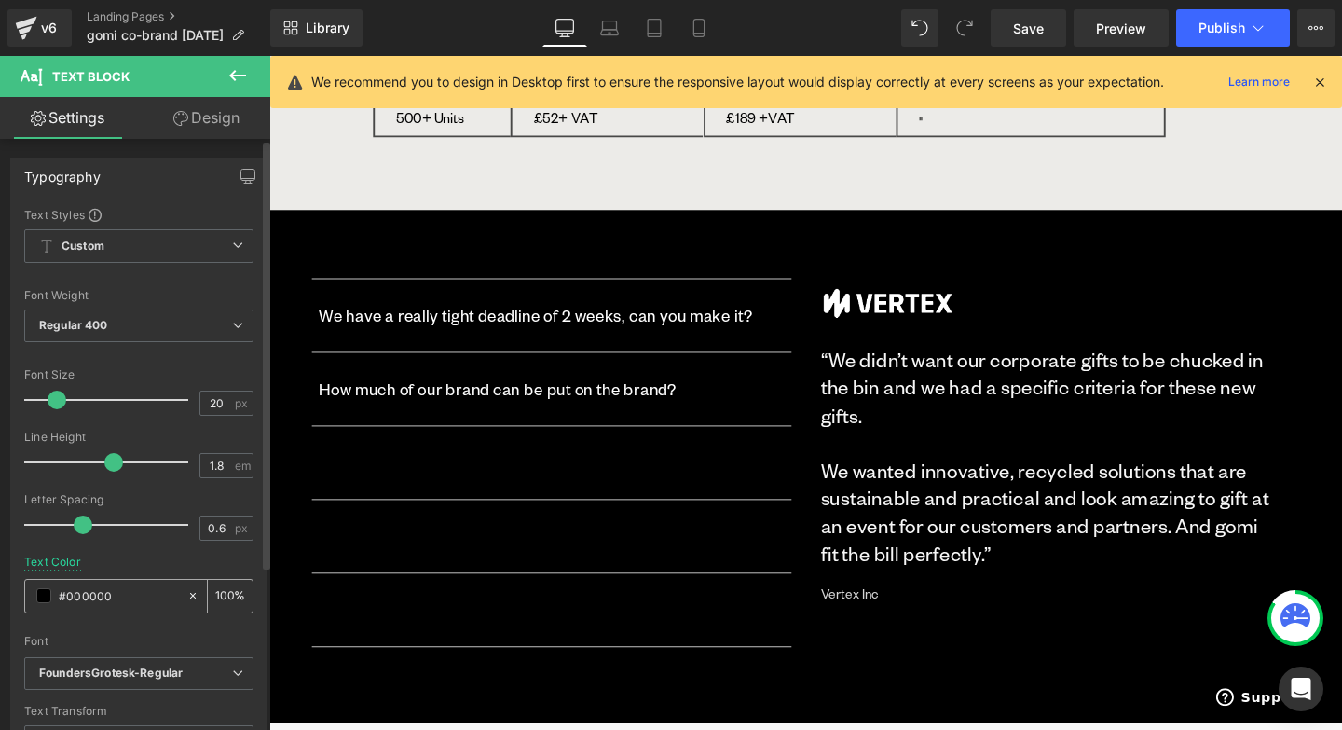
click at [42, 591] on span at bounding box center [43, 595] width 15 height 15
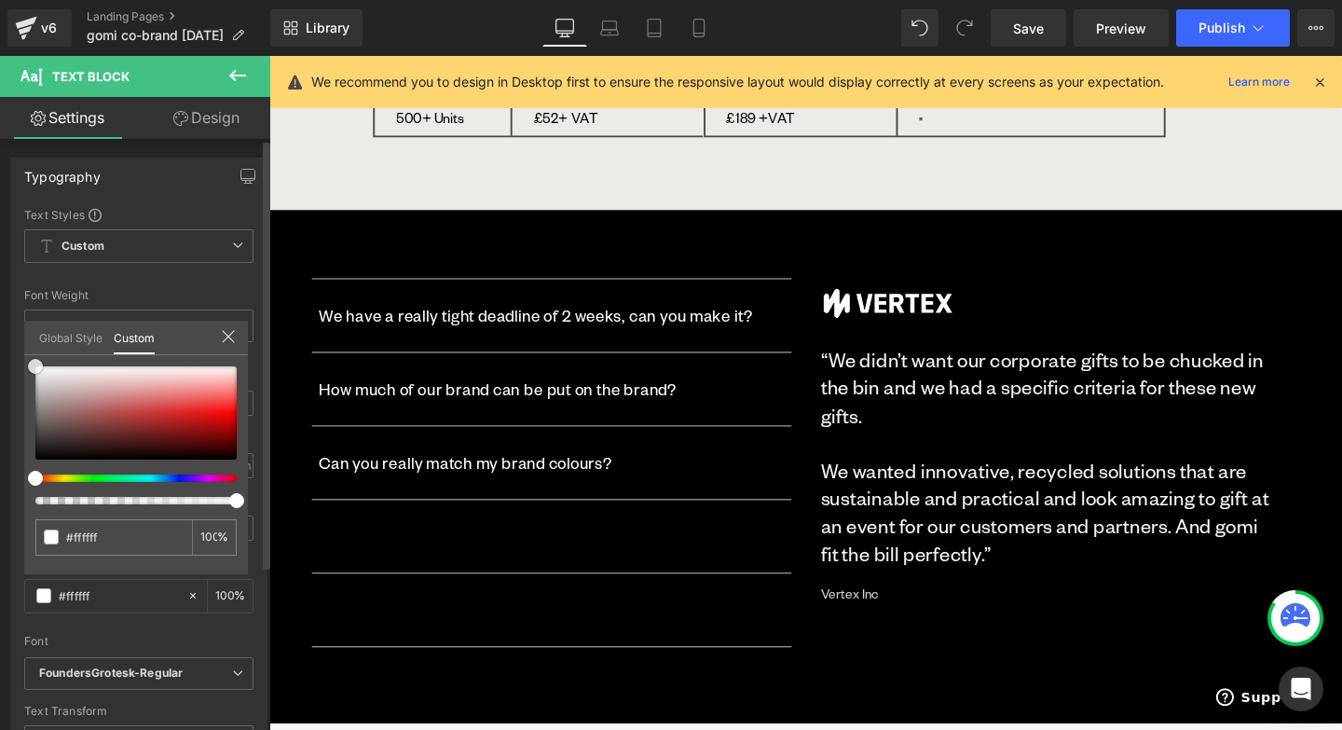
drag, startPoint x: 105, startPoint y: 442, endPoint x: 31, endPoint y: 342, distance: 124.5
click at [31, 342] on div "Global Style Custom Setup Global Style #000000 100 %" at bounding box center [136, 349] width 224 height 57
click at [401, 566] on body "Skip to content Your cart is empty CLOSE Continue shopping Cart (0) Loading... …" at bounding box center [833, 404] width 1128 height 5983
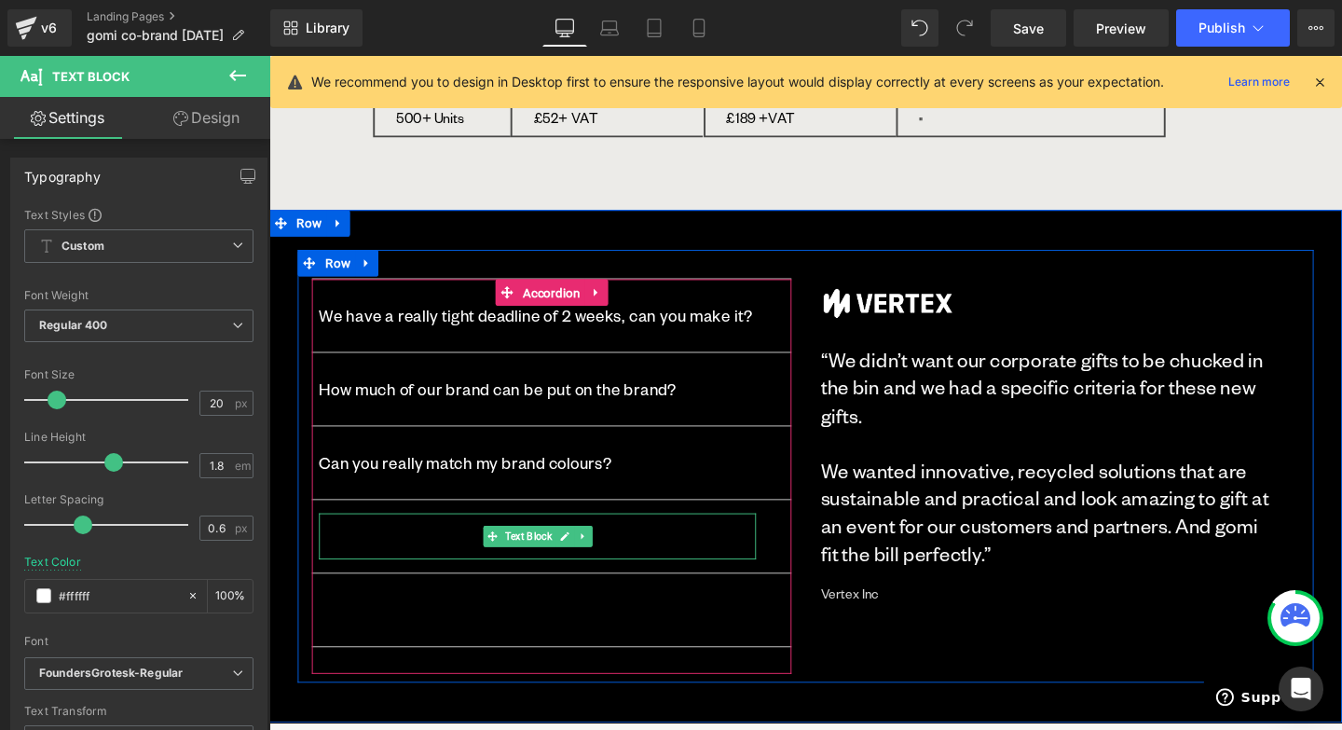
click at [401, 566] on p "Is there a warranty on the products?" at bounding box center [552, 561] width 460 height 34
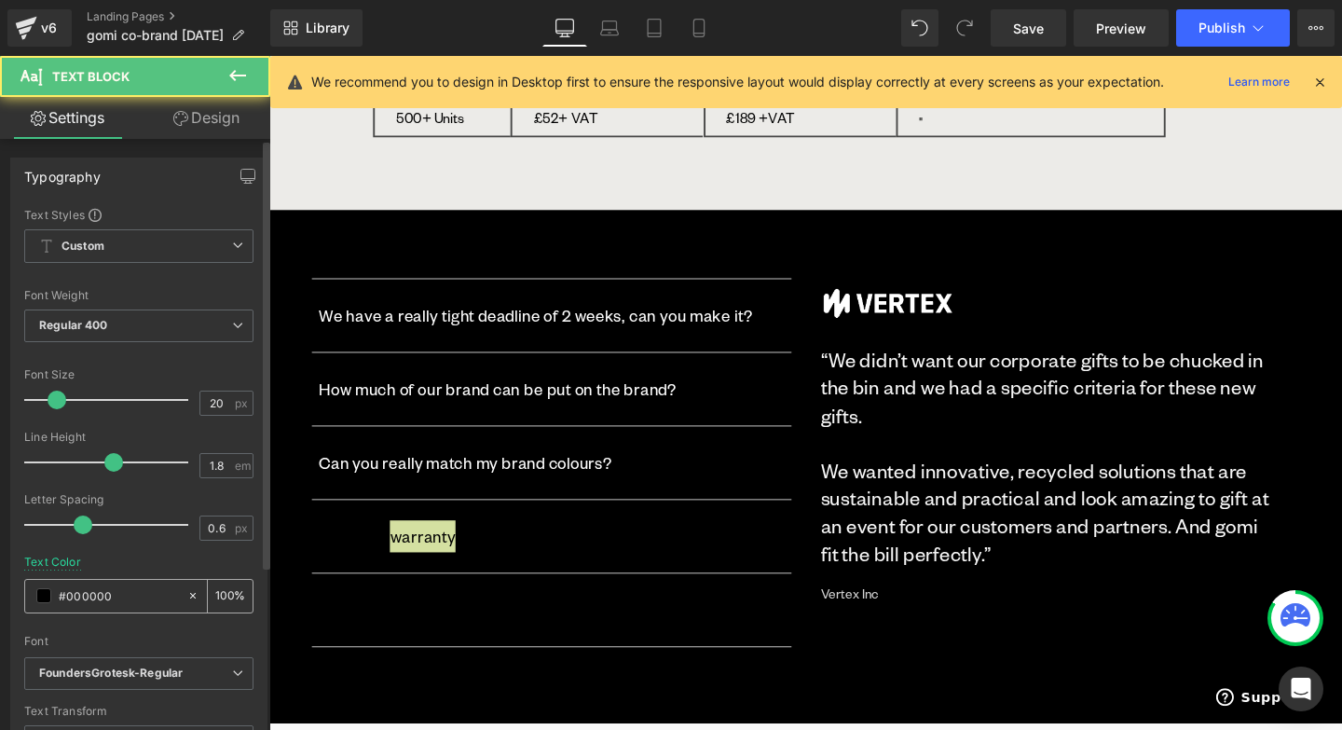
click at [41, 594] on span at bounding box center [43, 595] width 15 height 15
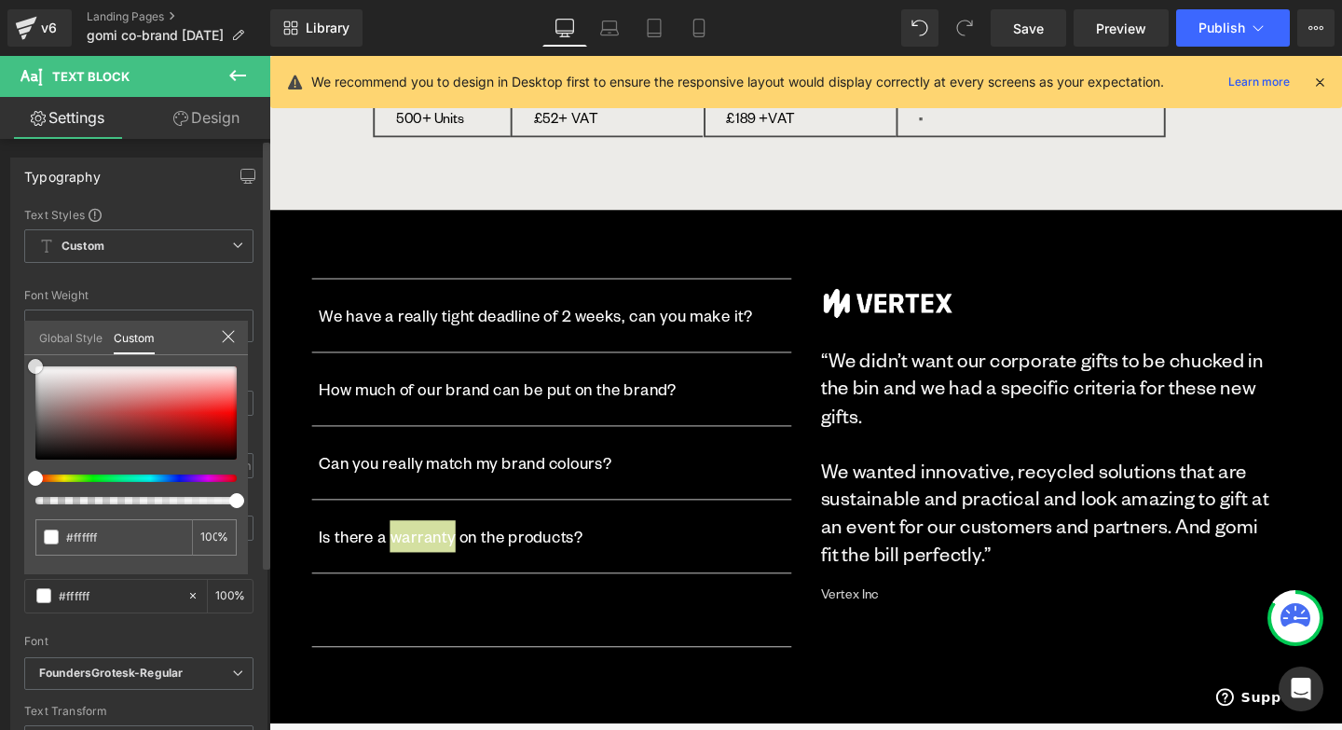
drag, startPoint x: 99, startPoint y: 408, endPoint x: 0, endPoint y: 310, distance: 139.1
click at [0, 310] on div "Typography Text Styles Custom Custom Setup Global Style Custom Setup Global Sty…" at bounding box center [139, 464] width 279 height 640
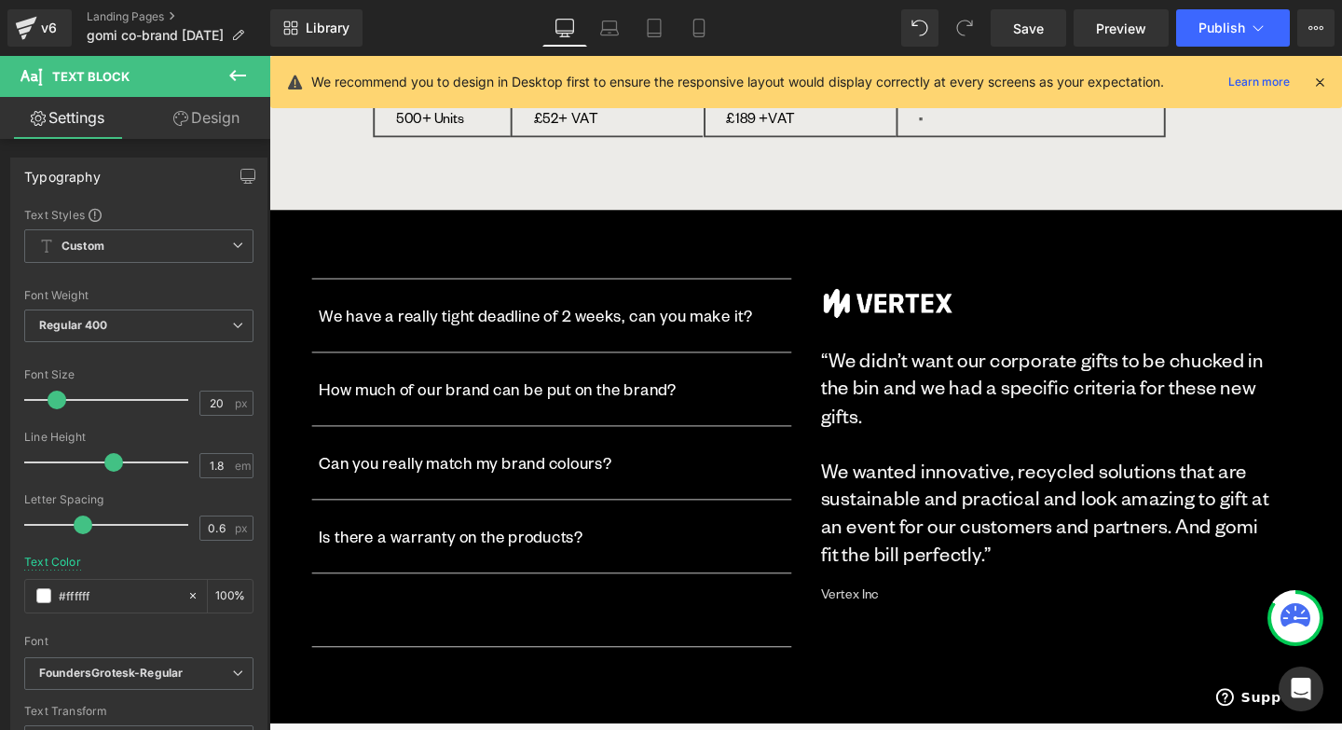
click at [419, 635] on body "Skip to content Your cart is empty CLOSE Continue shopping Cart (0) Loading... …" at bounding box center [833, 404] width 1128 height 5983
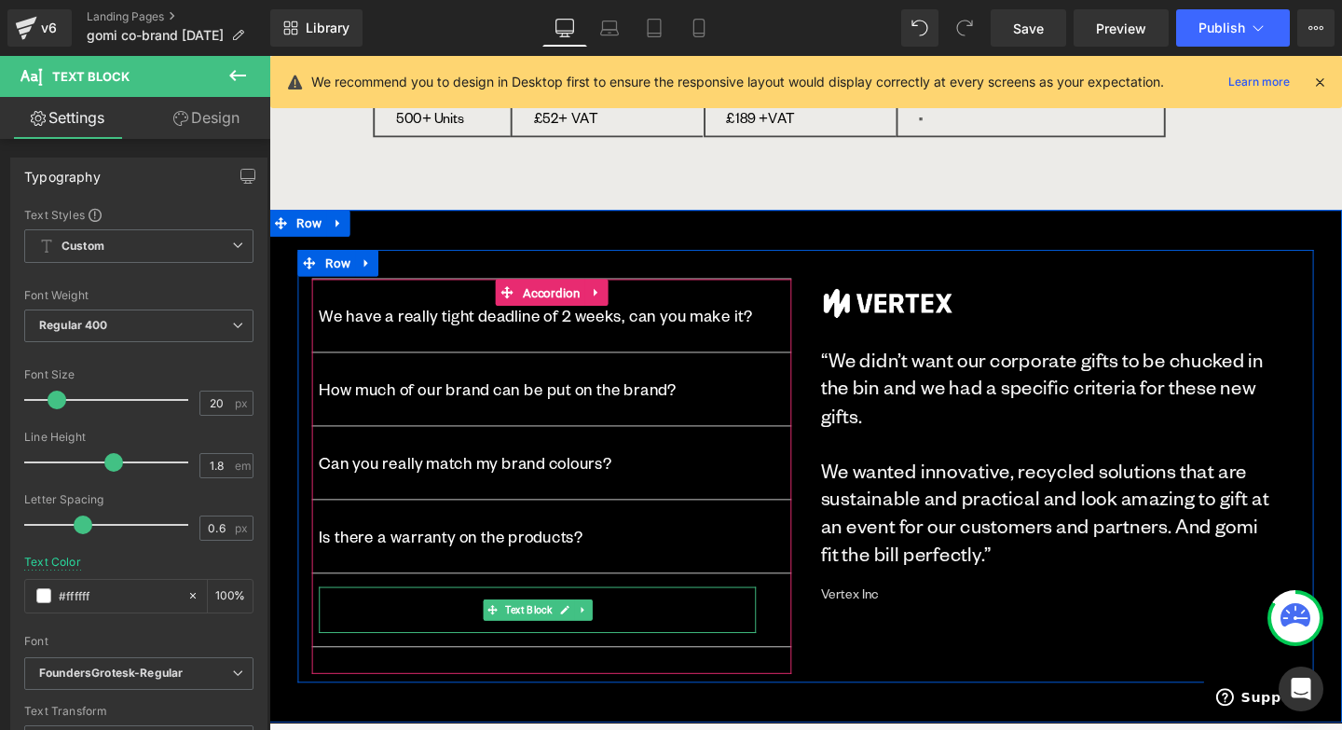
click at [406, 638] on p "Why second-life batteries and are they reliable?" at bounding box center [552, 639] width 460 height 34
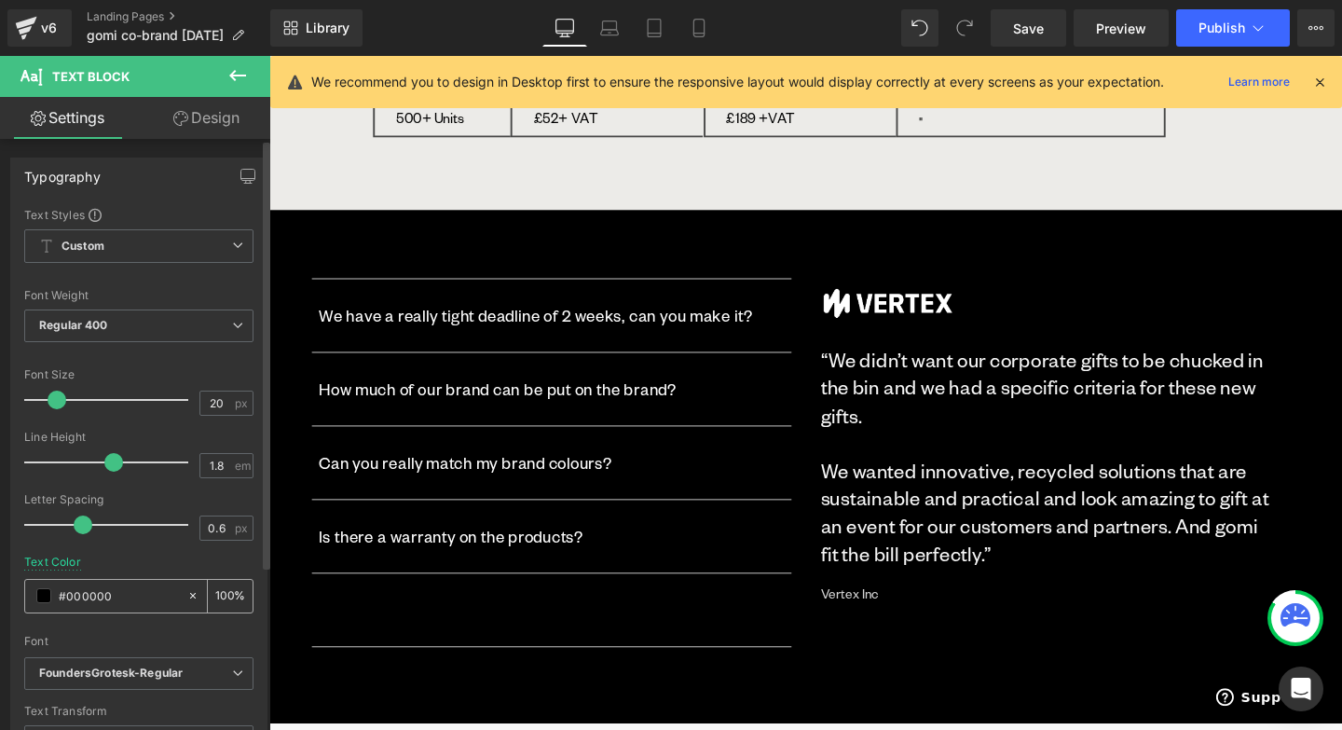
click at [41, 599] on span at bounding box center [43, 595] width 15 height 15
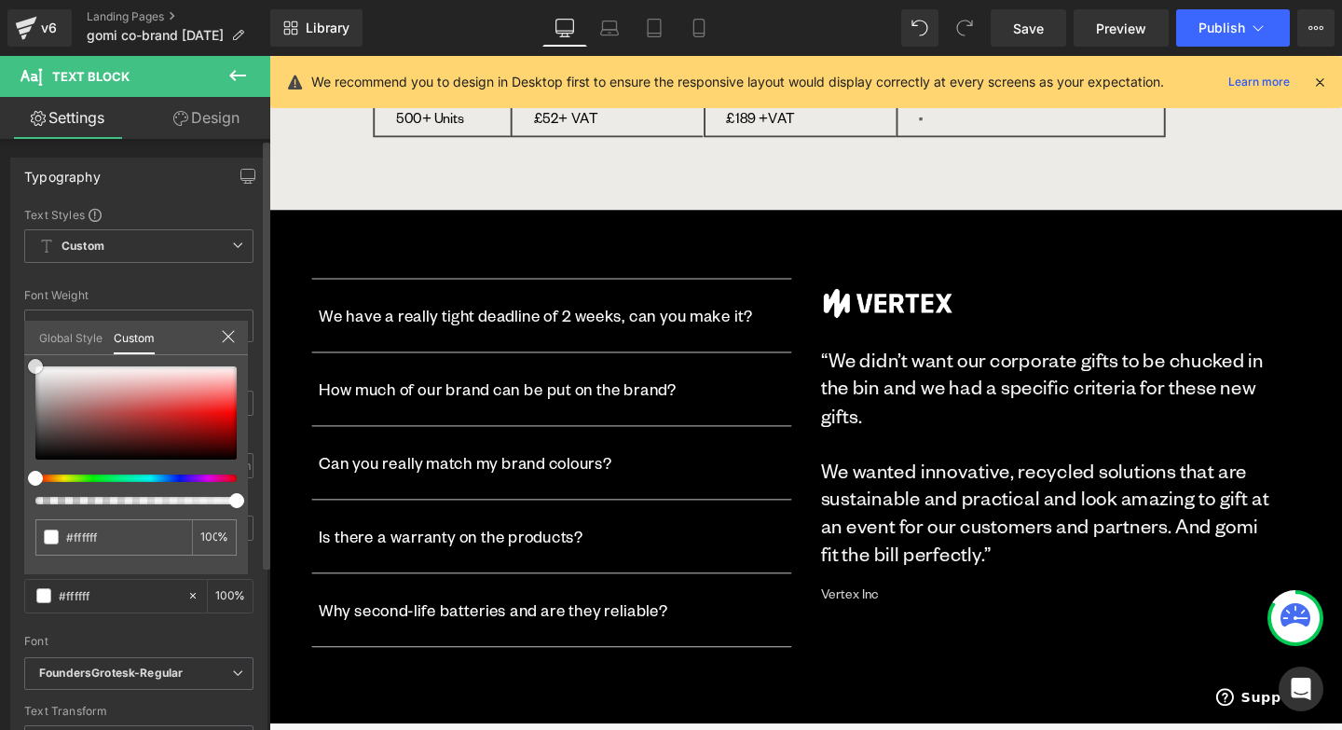
drag, startPoint x: 120, startPoint y: 400, endPoint x: 32, endPoint y: 360, distance: 97.2
click at [35, 366] on div at bounding box center [135, 412] width 201 height 93
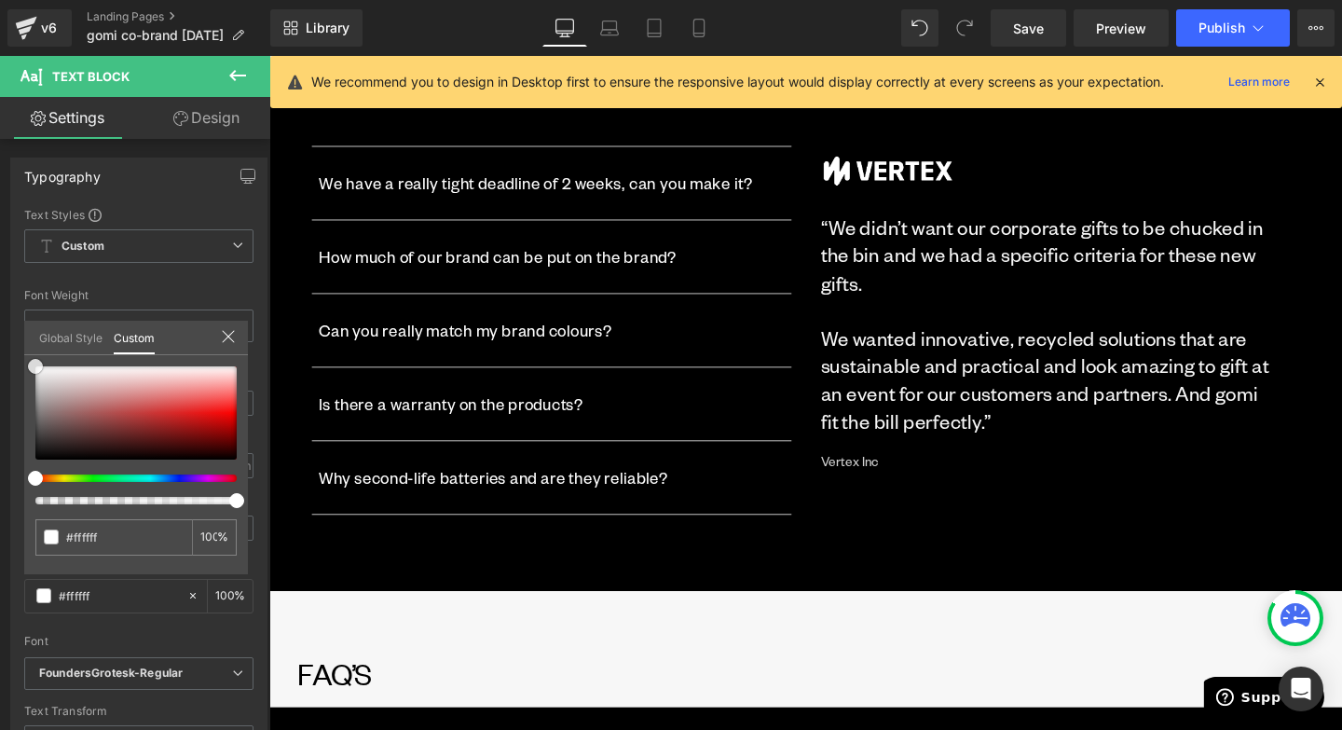
scroll to position [2796, 0]
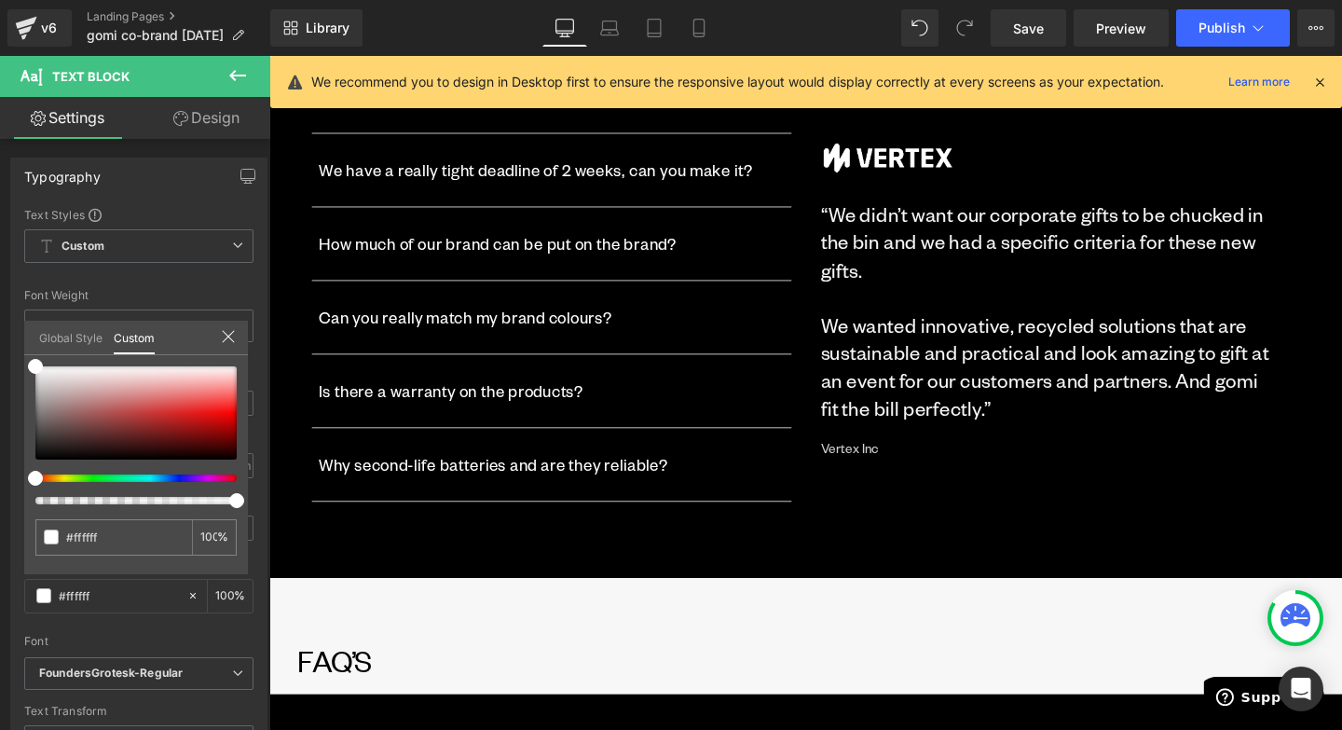
click at [460, 571] on body "Skip to content Your cart is empty CLOSE Continue shopping Cart (0) Loading... …" at bounding box center [833, 251] width 1128 height 5983
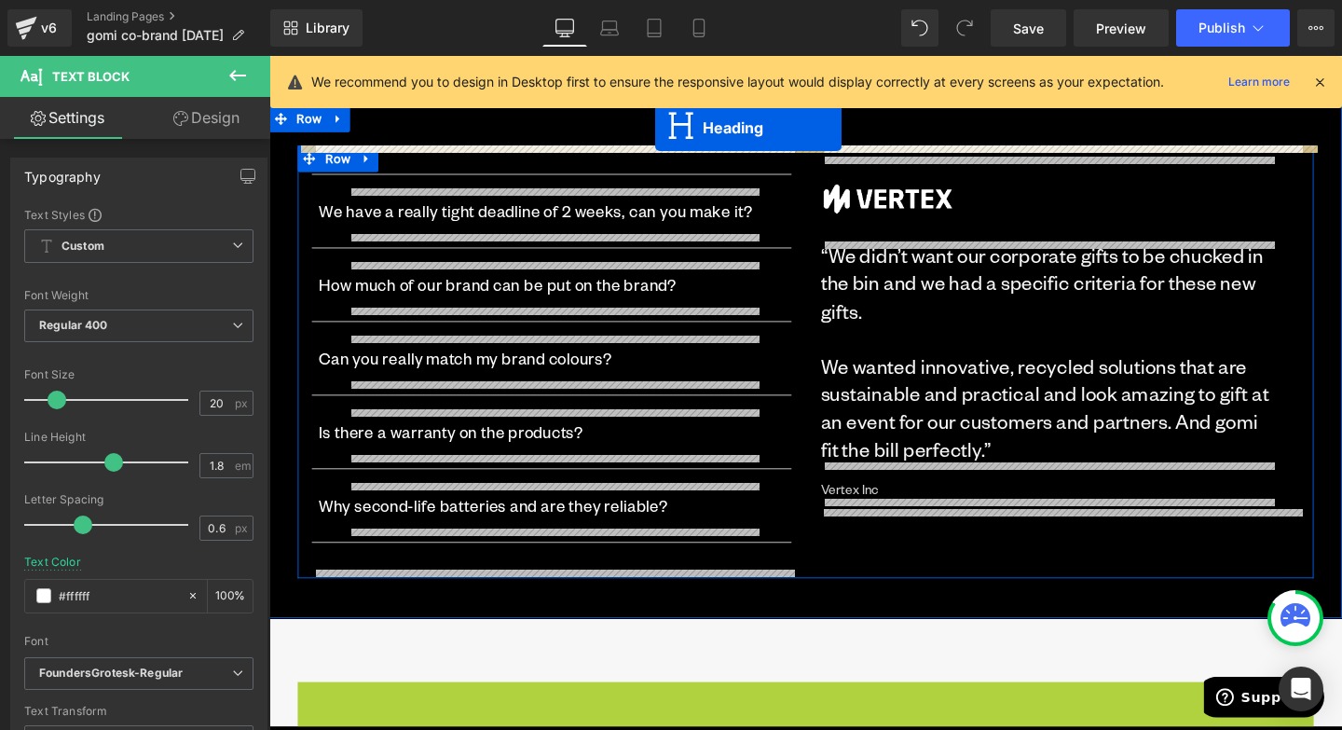
scroll to position [2678, 0]
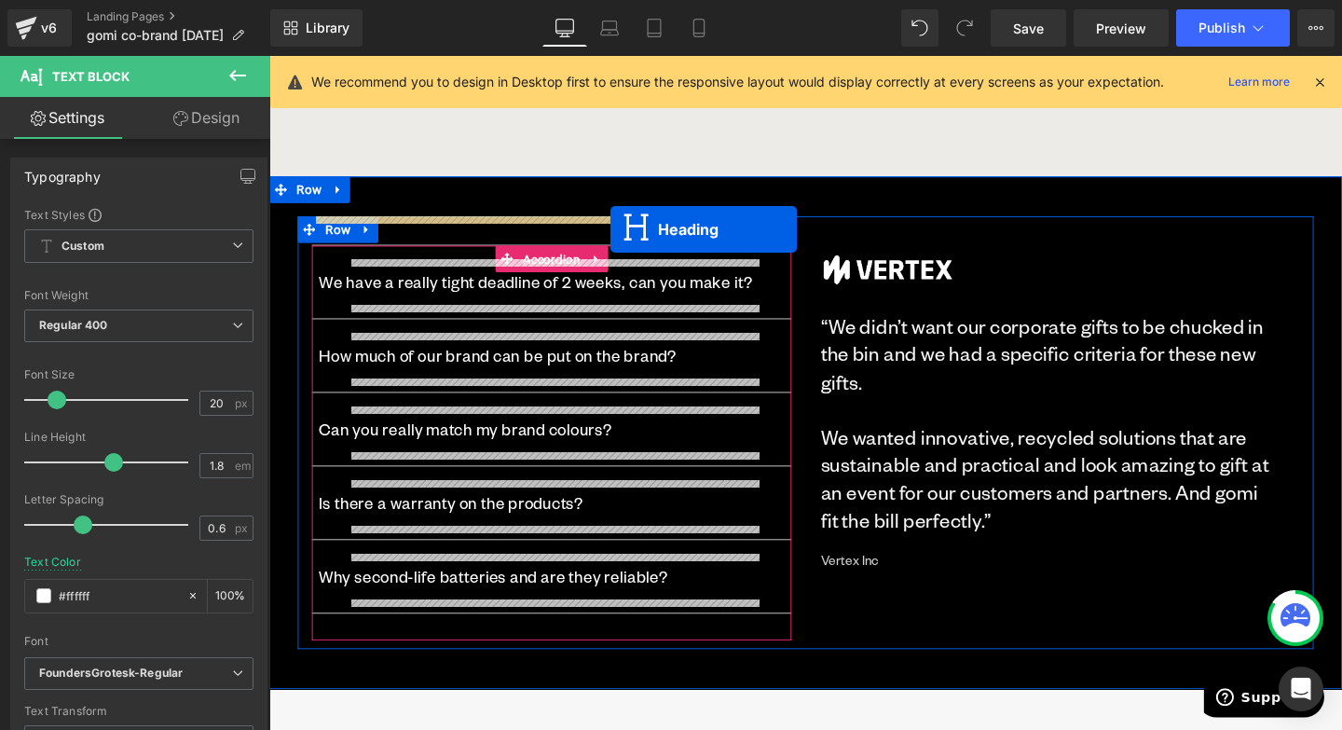
drag, startPoint x: 786, startPoint y: 536, endPoint x: 628, endPoint y: 239, distance: 336.5
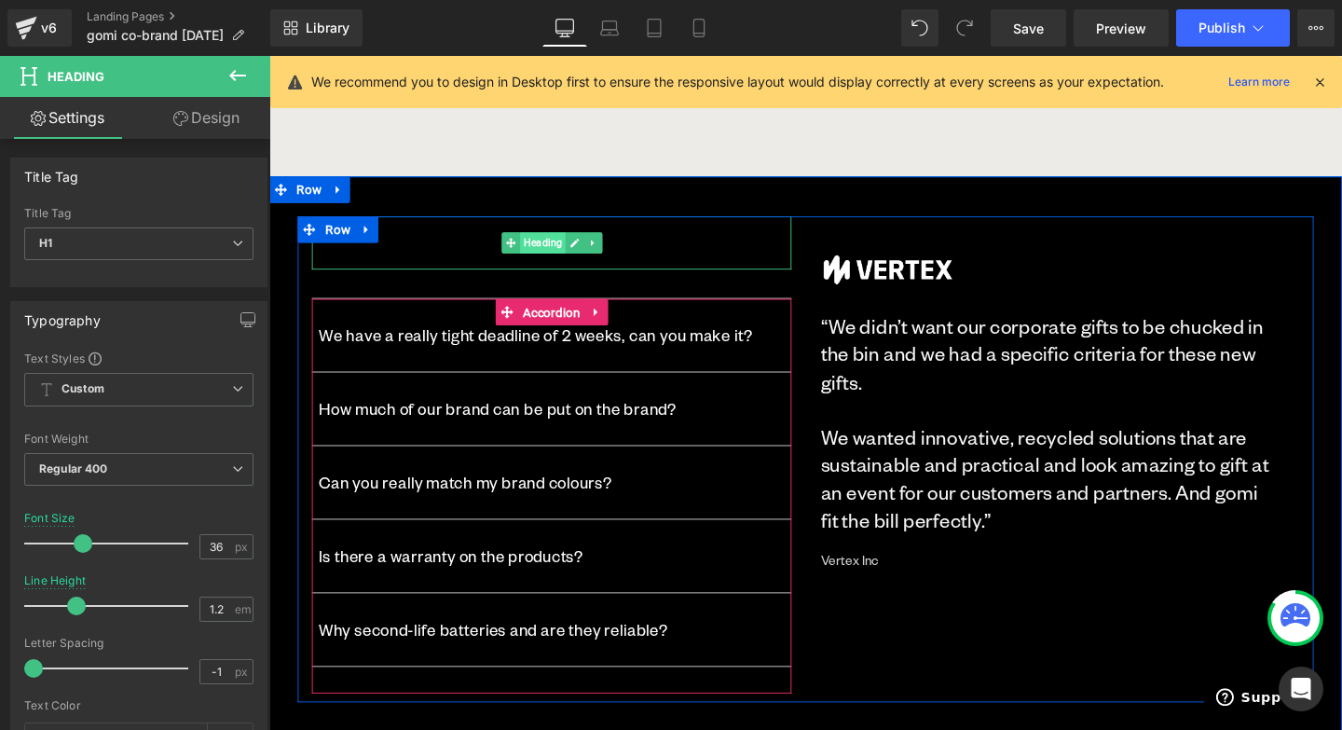
click at [565, 256] on span "Heading" at bounding box center [556, 252] width 48 height 22
click at [565, 256] on span "Heading" at bounding box center [556, 253] width 48 height 22
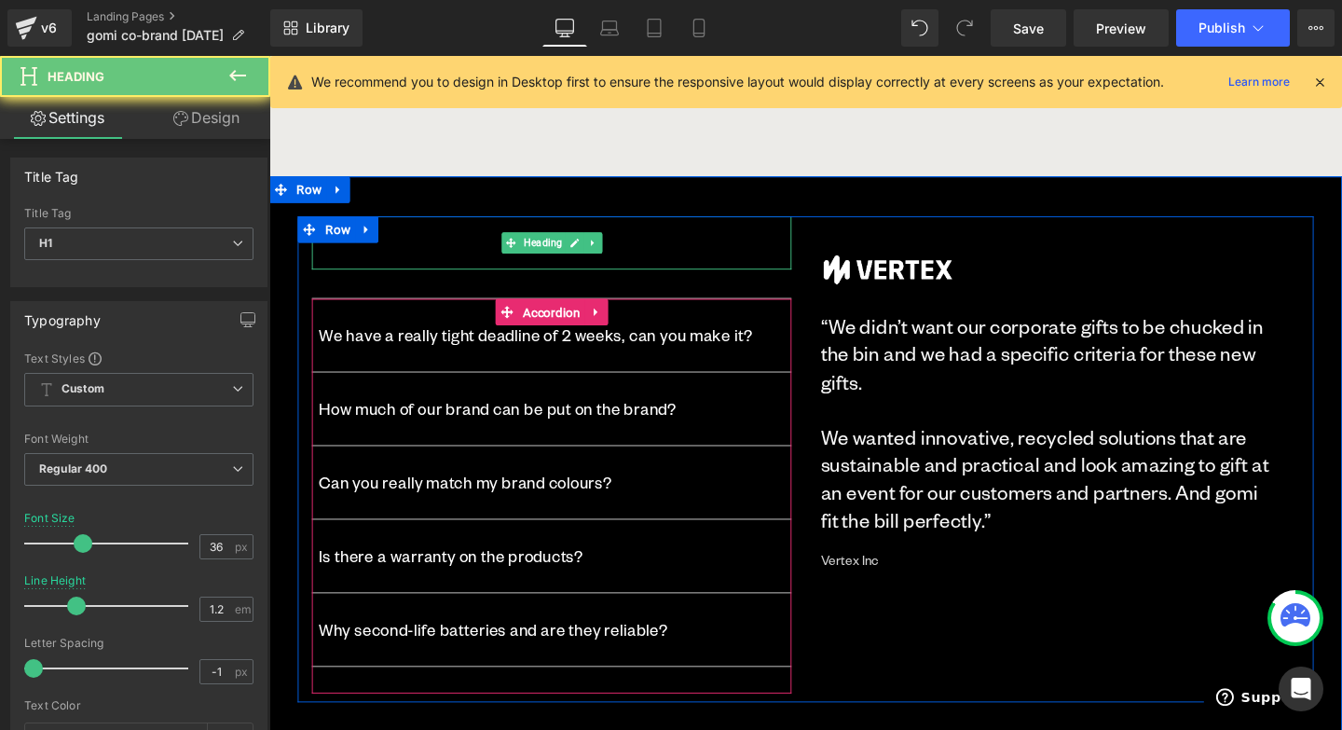
click at [479, 256] on h1 "FAQ’s" at bounding box center [566, 245] width 504 height 40
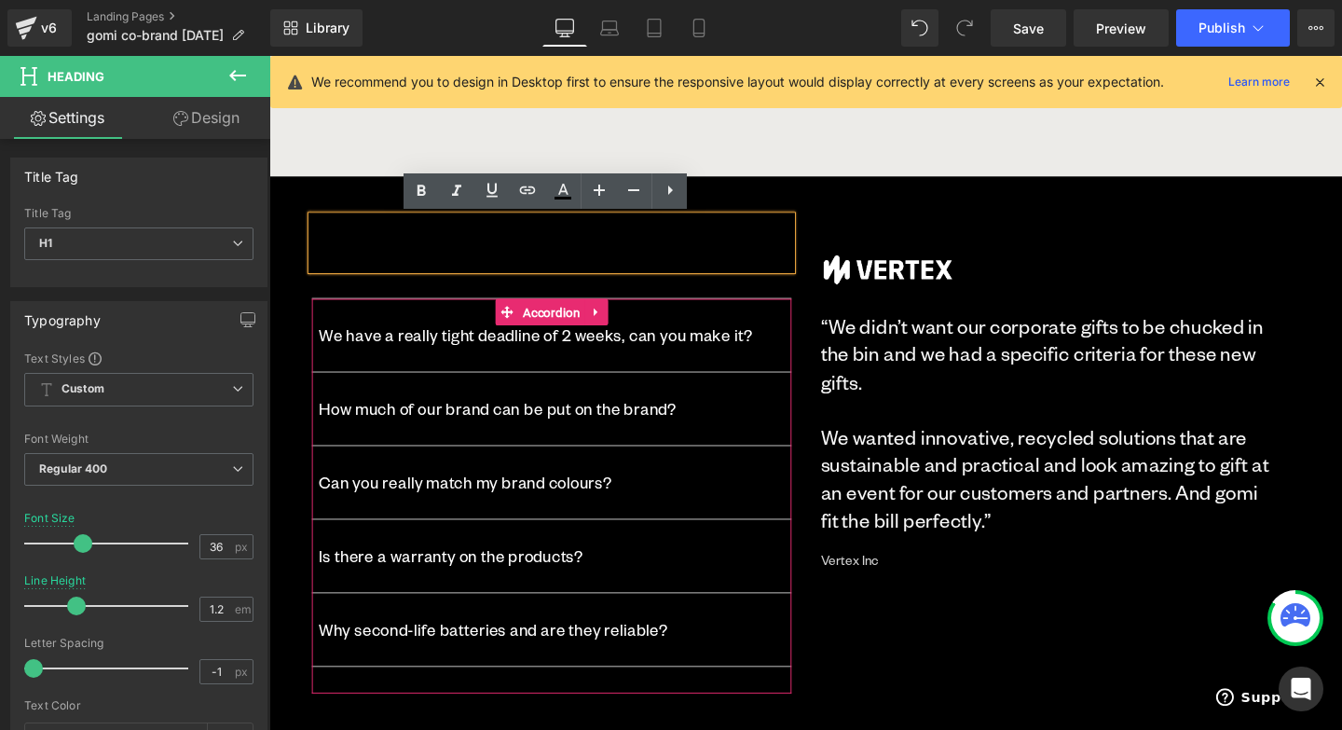
click at [462, 255] on h1 "FAQ’s" at bounding box center [566, 245] width 504 height 40
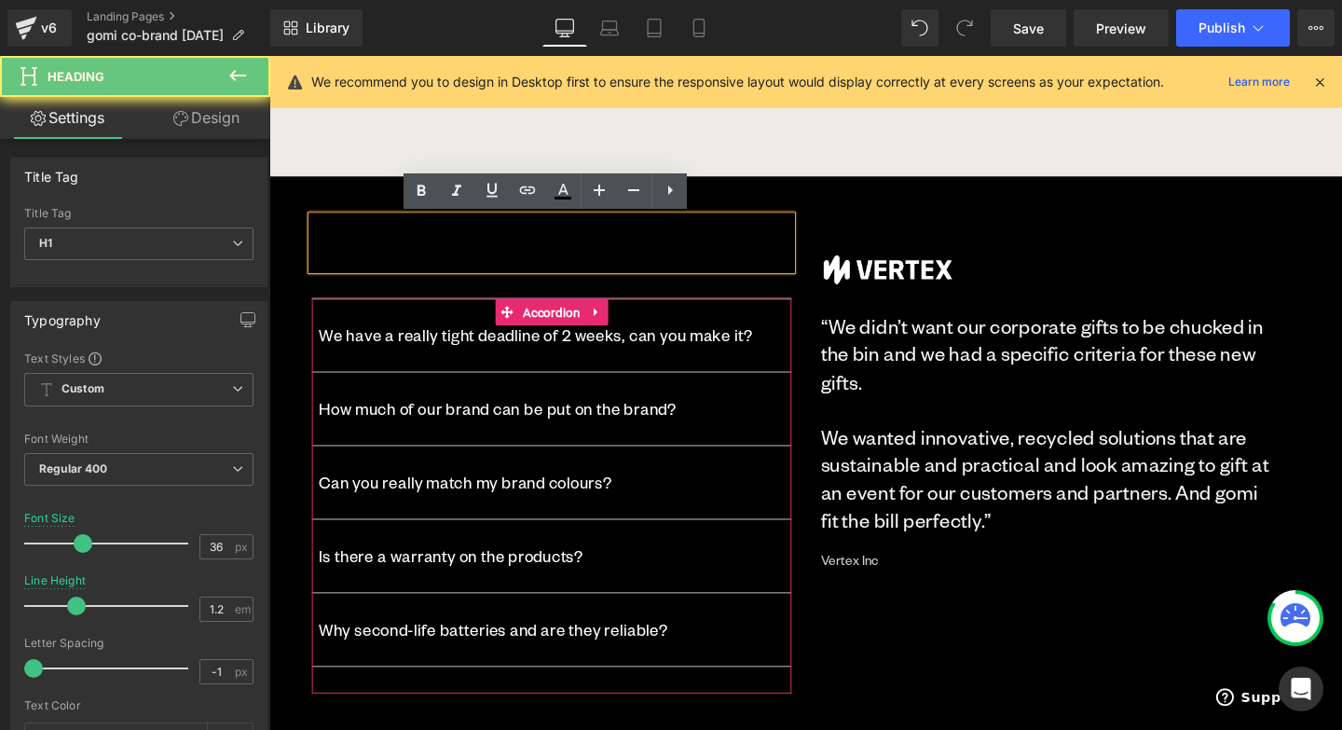
click at [462, 255] on h1 "FAQ’s" at bounding box center [566, 245] width 504 height 40
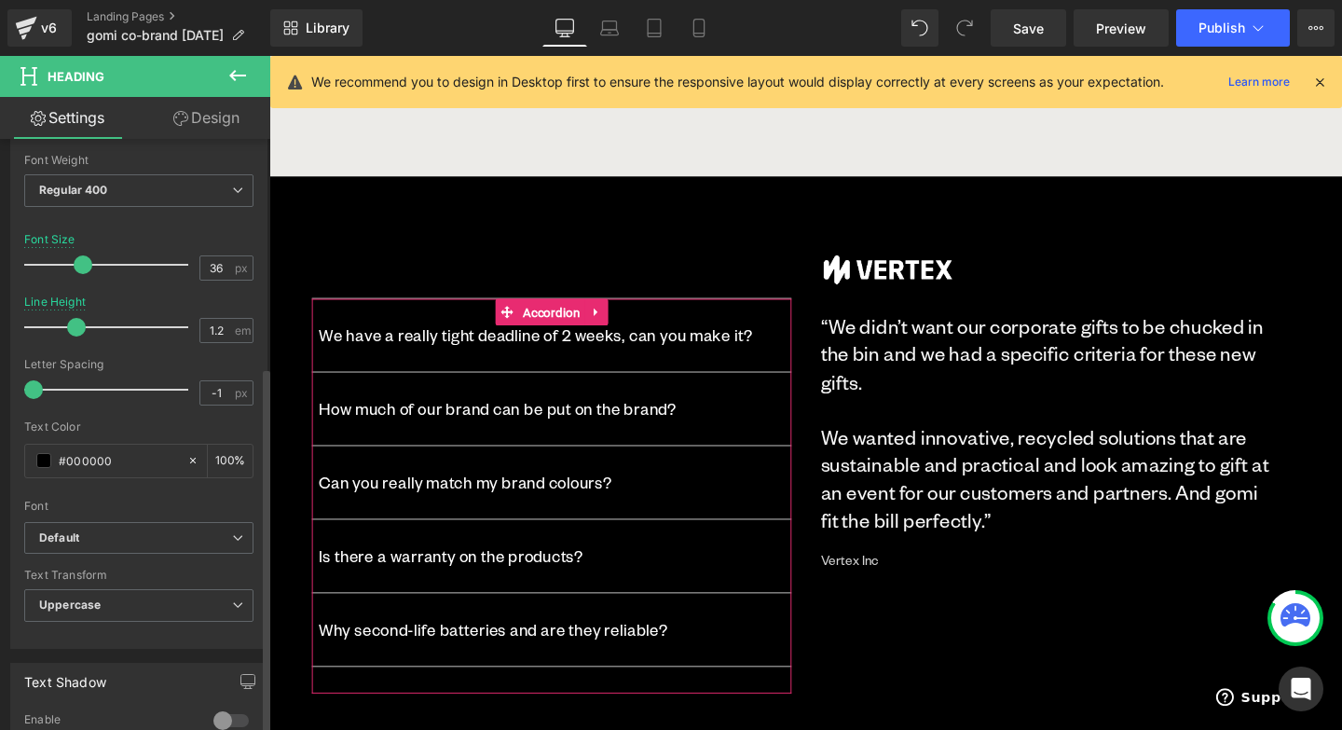
scroll to position [368, 0]
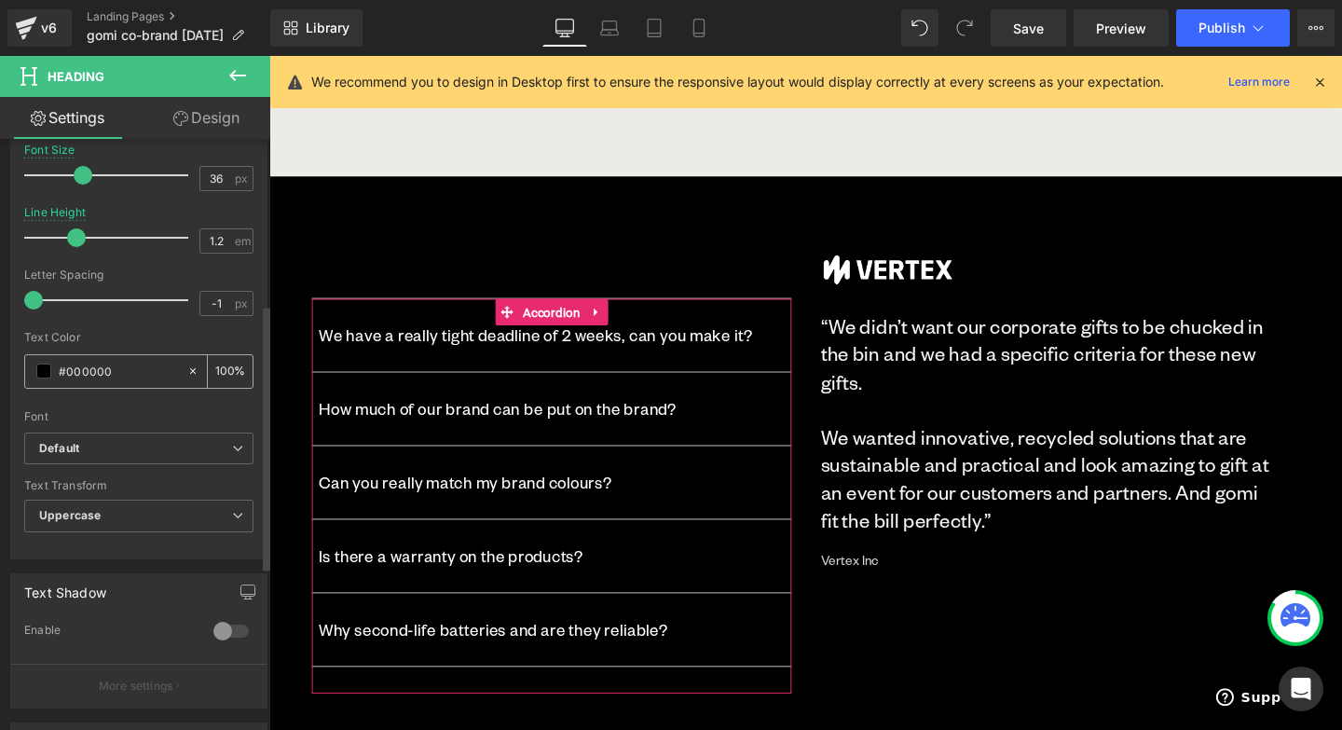
click at [47, 375] on span at bounding box center [43, 371] width 15 height 15
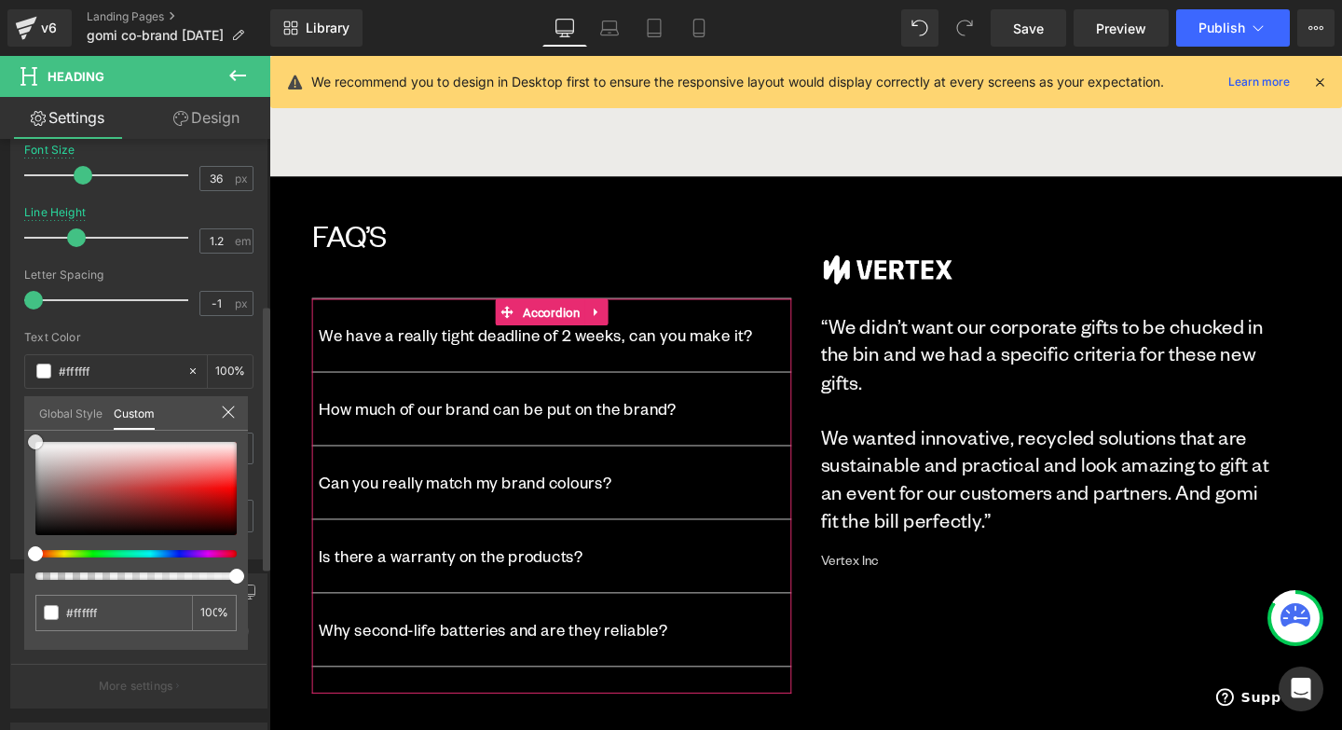
drag, startPoint x: 190, startPoint y: 469, endPoint x: 20, endPoint y: 422, distance: 176.9
click at [20, 422] on div "Typography Text Styles Custom Custom Setup Global Style Custom Setup Global Sty…" at bounding box center [139, 239] width 279 height 640
click at [903, 161] on div at bounding box center [833, 410] width 1128 height 709
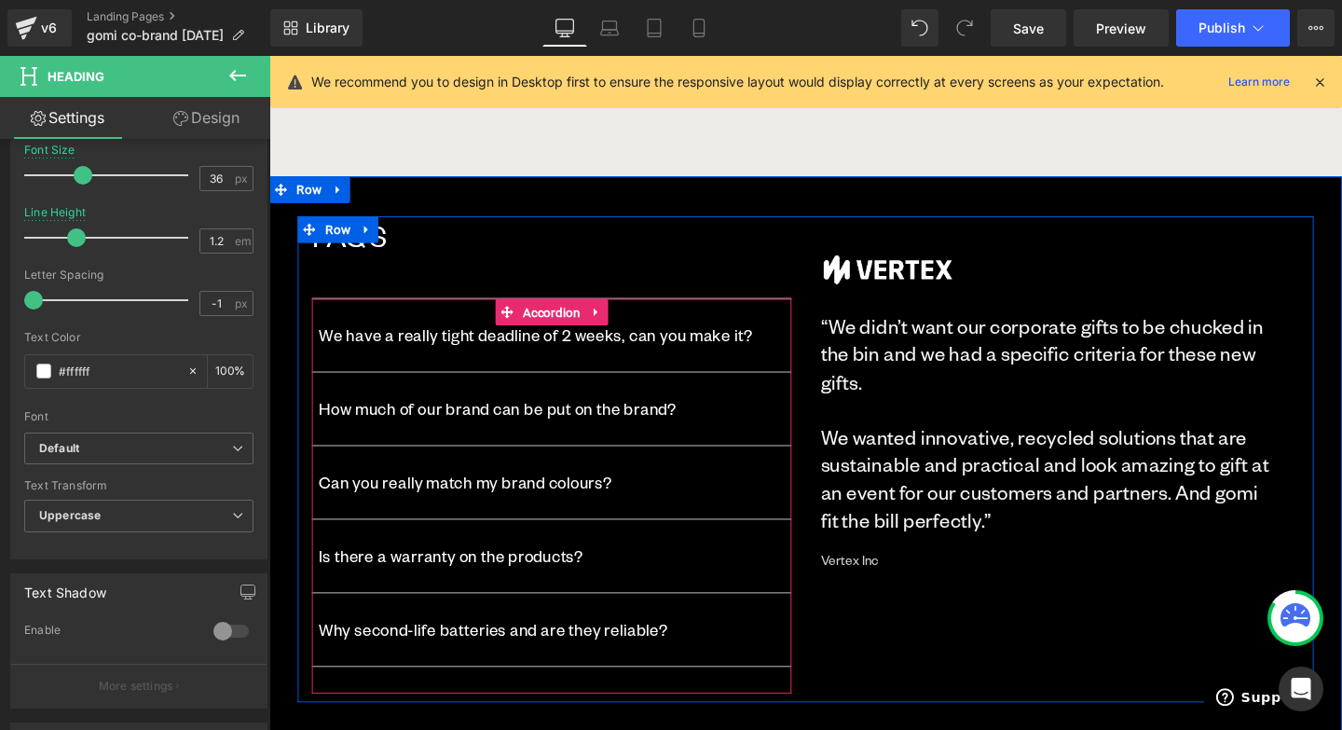
click at [1076, 676] on div "FAQ’s Heading We have a really tight deadline of 2 weeks, can you make it? Text…" at bounding box center [833, 480] width 1068 height 510
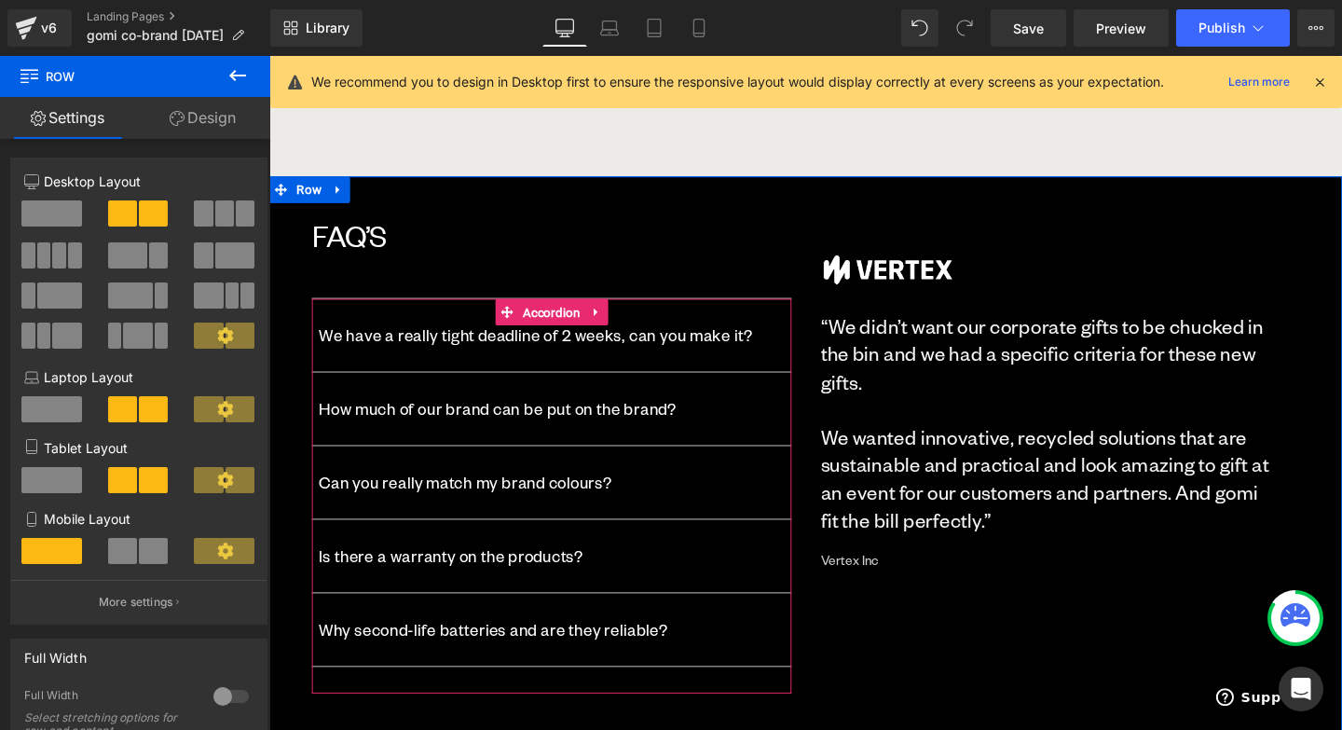
click at [834, 199] on div "FAQ’s Heading We have a really tight deadline of 2 weeks, can you make it? Text…" at bounding box center [833, 480] width 1128 height 594
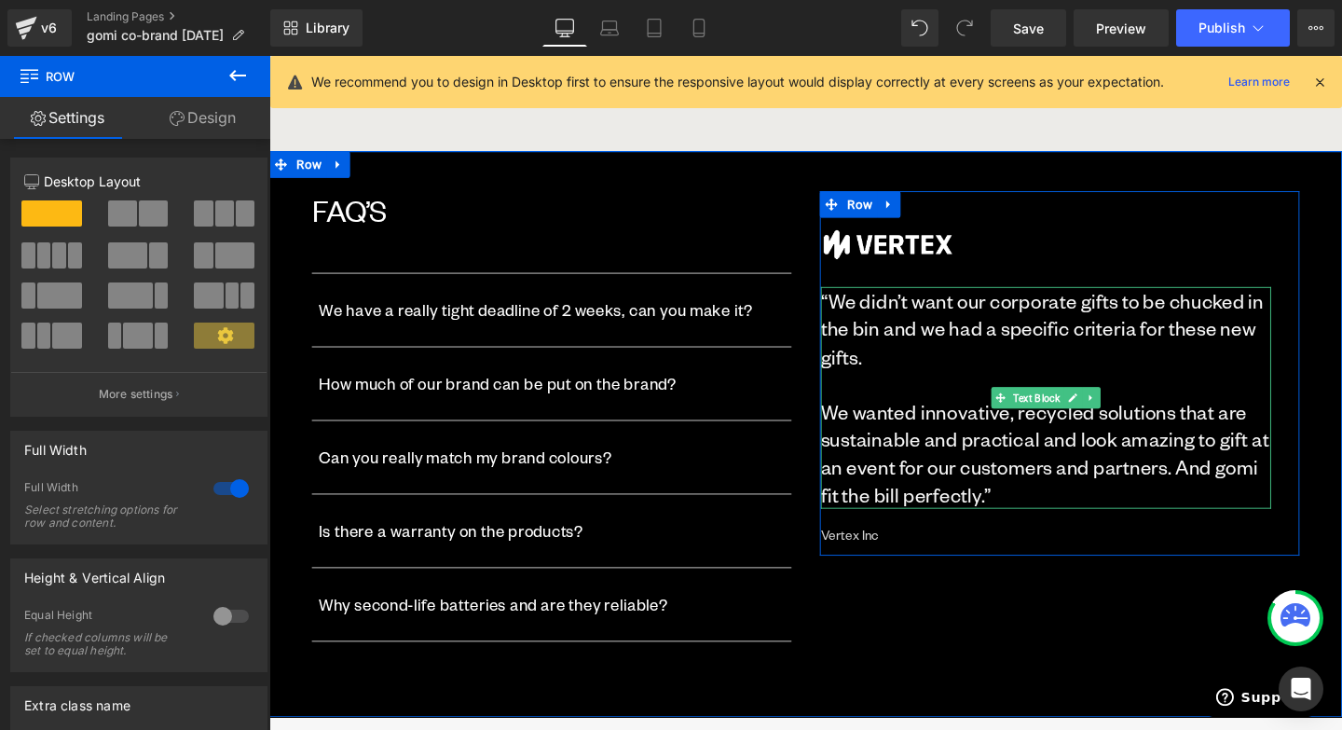
scroll to position [2642, 0]
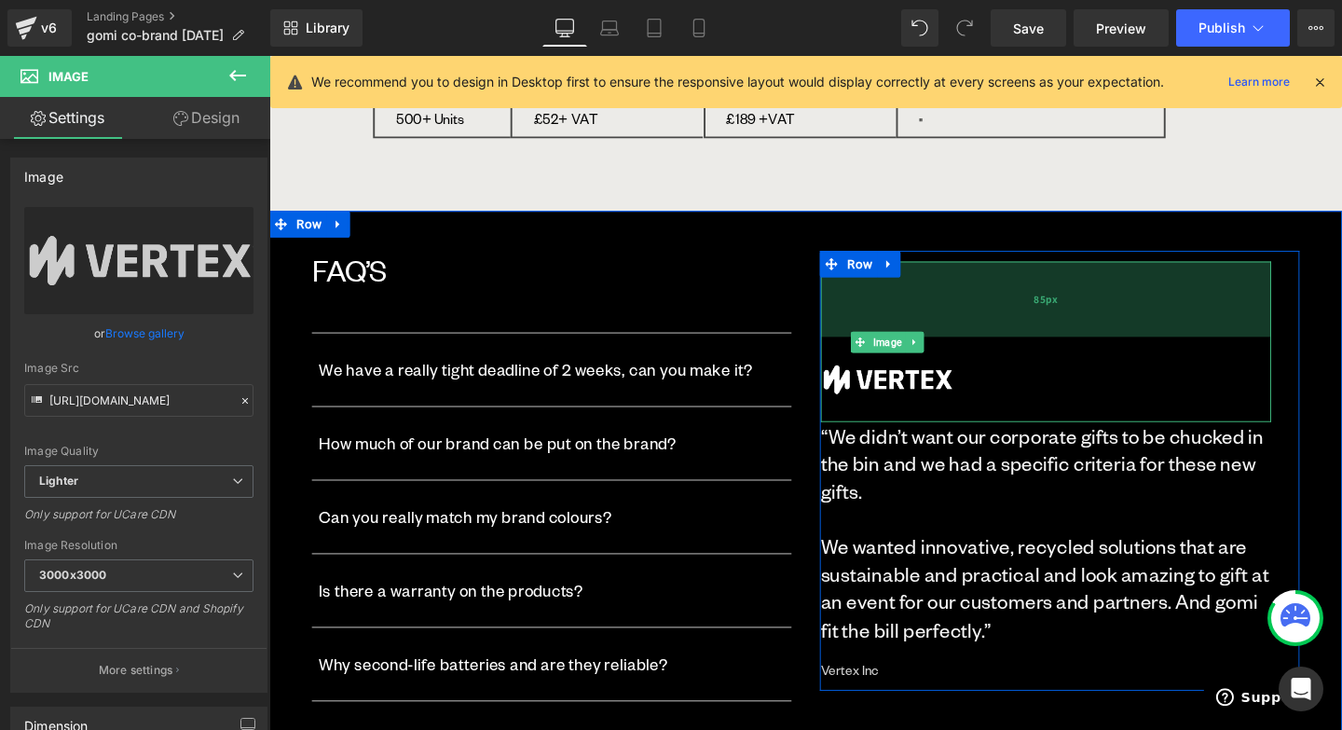
drag, startPoint x: 1116, startPoint y: 272, endPoint x: 1124, endPoint y: 351, distance: 79.7
click at [1124, 351] on div "Image 85px" at bounding box center [1086, 356] width 474 height 169
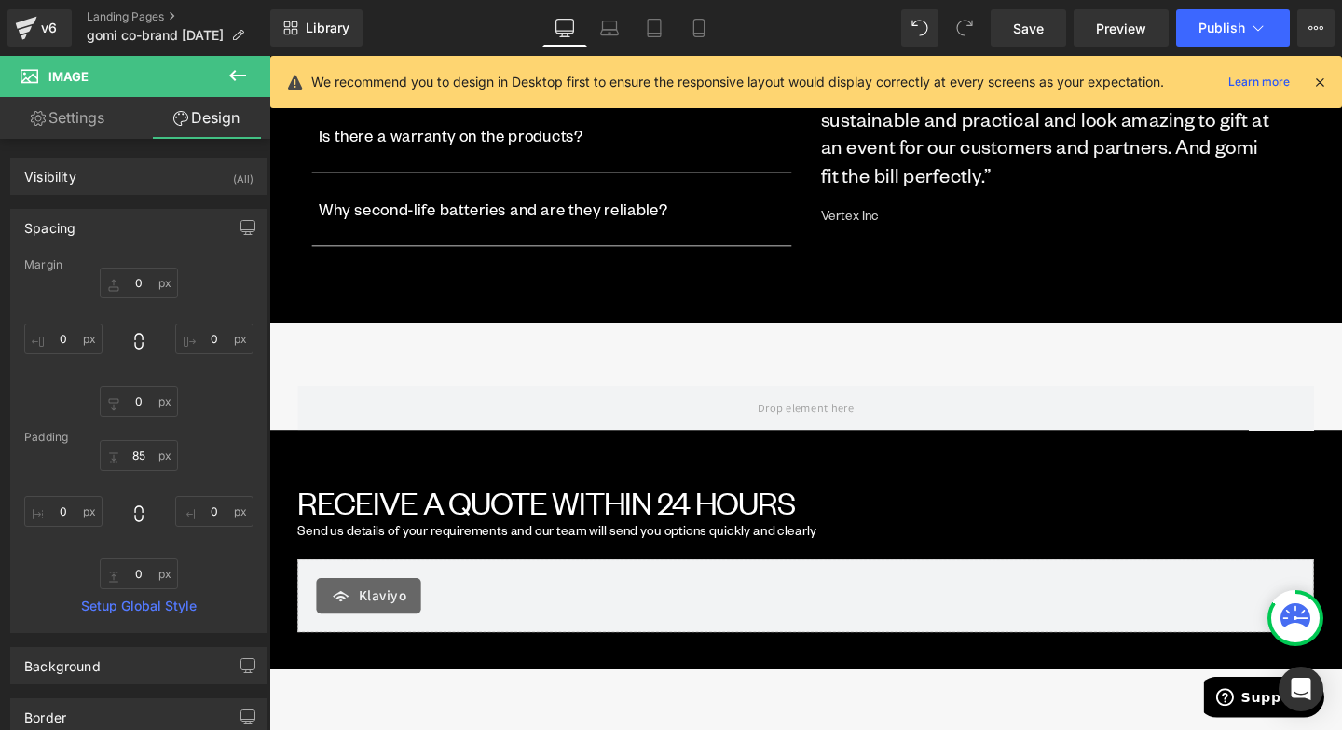
scroll to position [3118, 0]
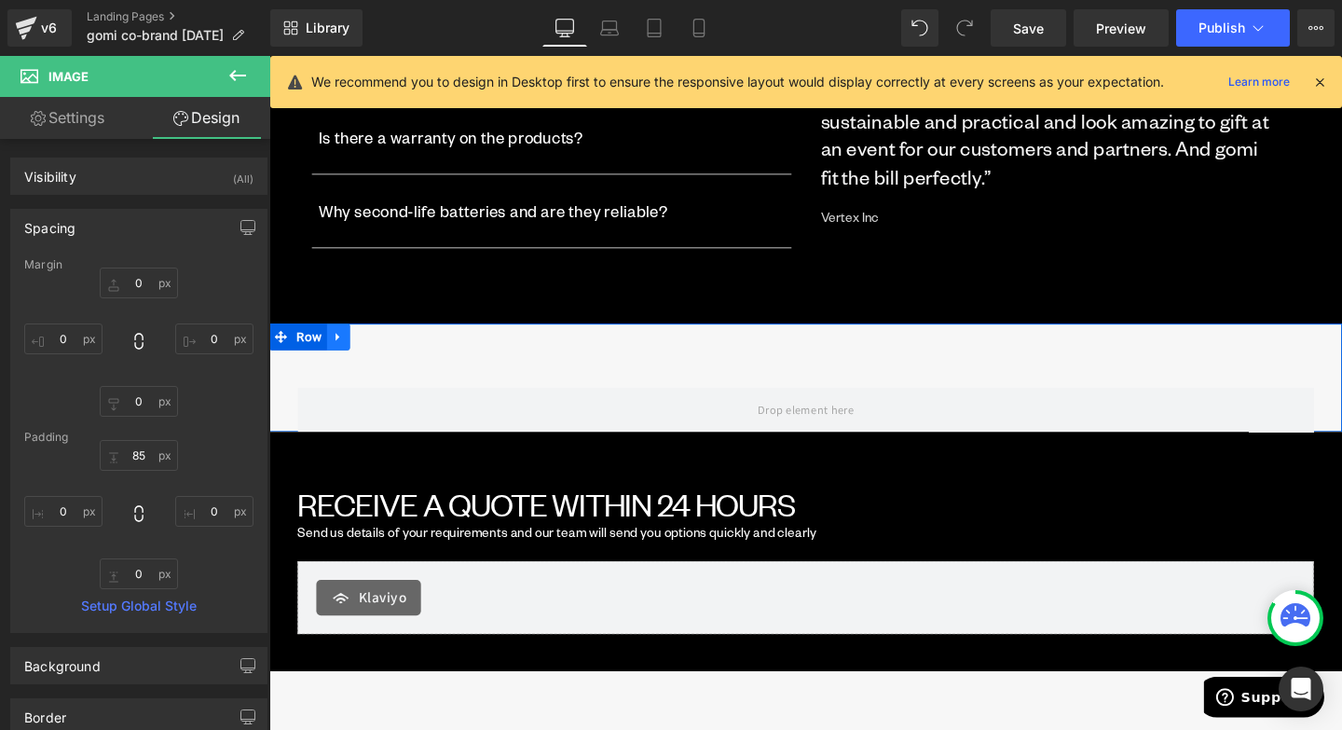
click at [344, 356] on icon at bounding box center [342, 351] width 13 height 14
click at [396, 359] on link at bounding box center [390, 351] width 24 height 28
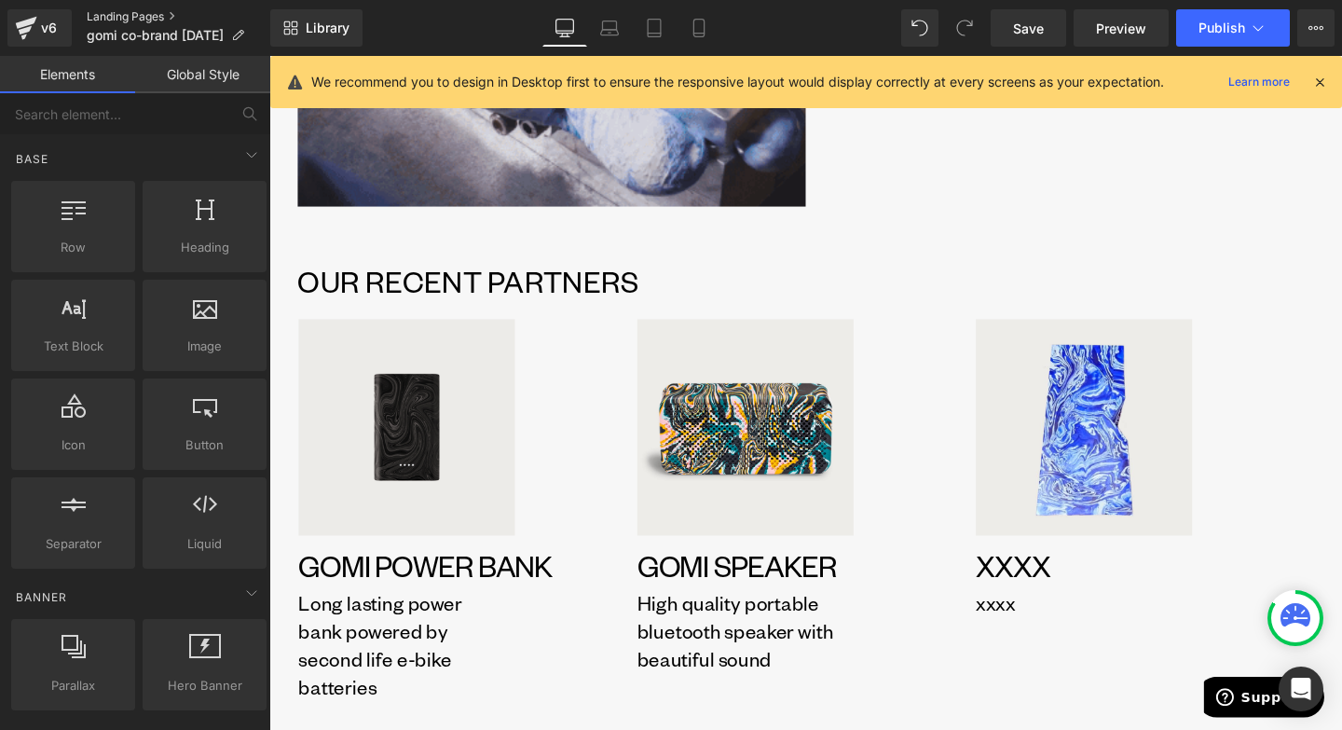
scroll to position [1466, 0]
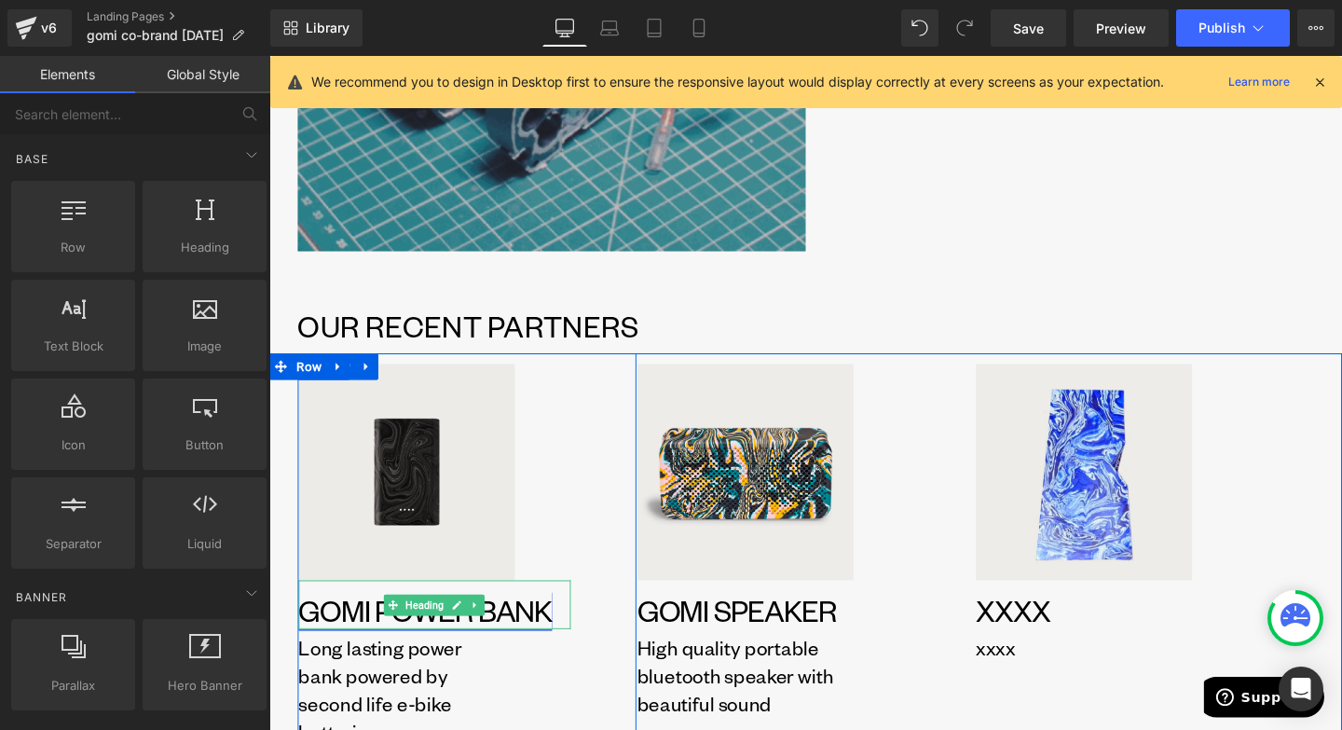
click at [454, 629] on span "Heading" at bounding box center [433, 633] width 48 height 22
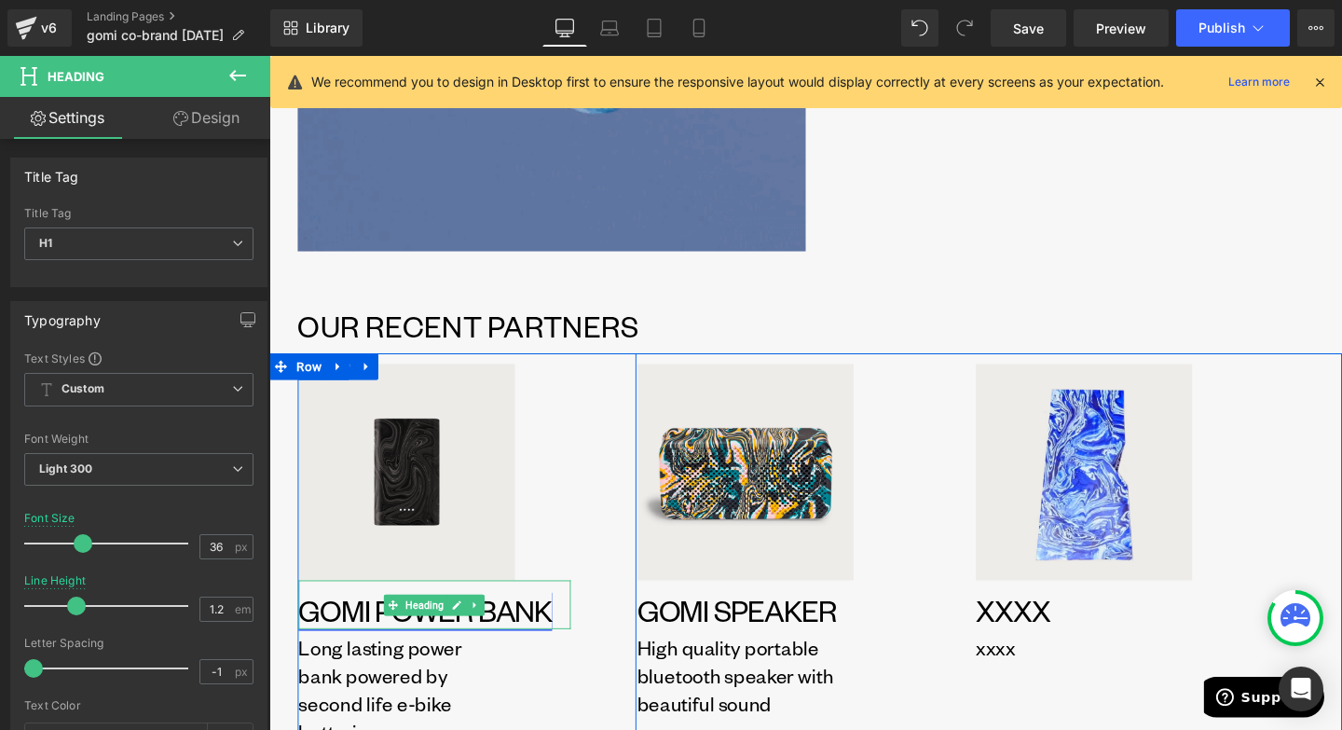
click at [536, 641] on link "GOMI POWER BANK" at bounding box center [433, 638] width 267 height 40
click at [326, 654] on div at bounding box center [443, 656] width 286 height 5
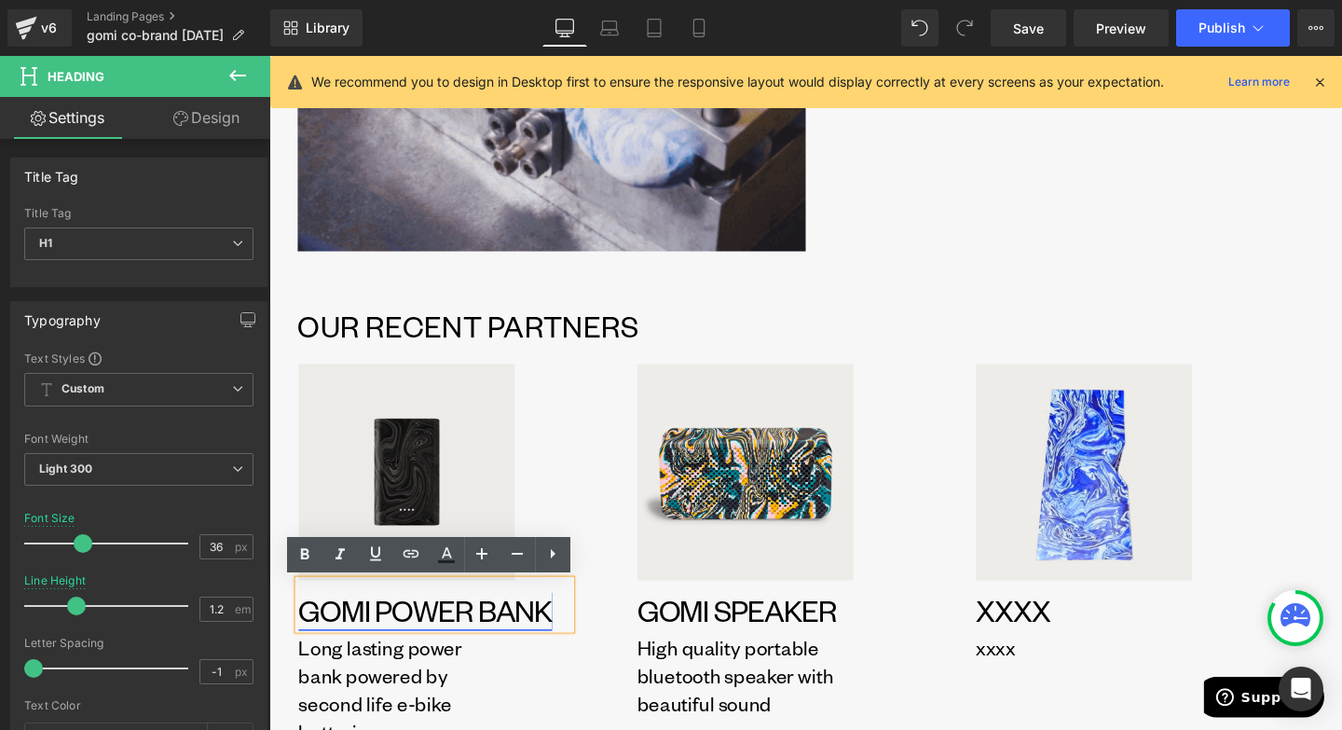
click at [326, 648] on link "GOMI POWER BANK" at bounding box center [433, 638] width 267 height 40
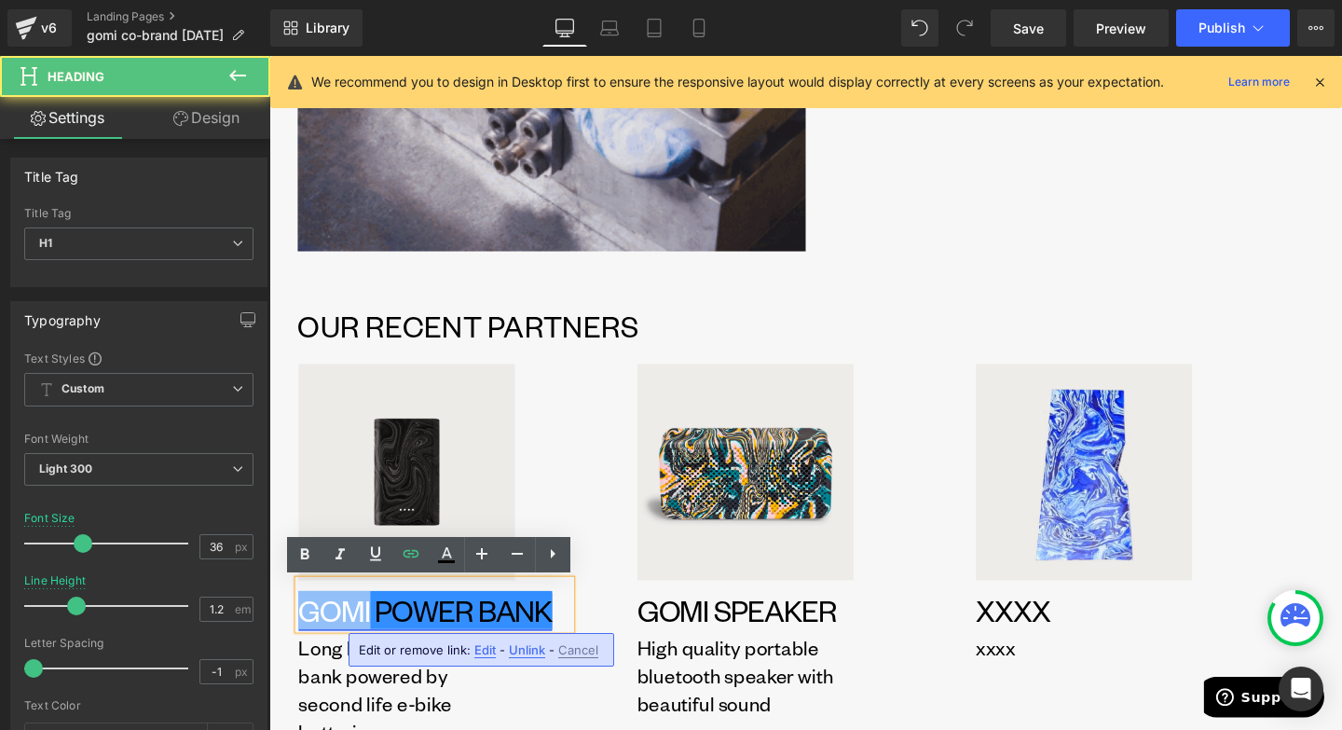
click at [326, 648] on link "GOMI POWER BANK" at bounding box center [433, 638] width 267 height 40
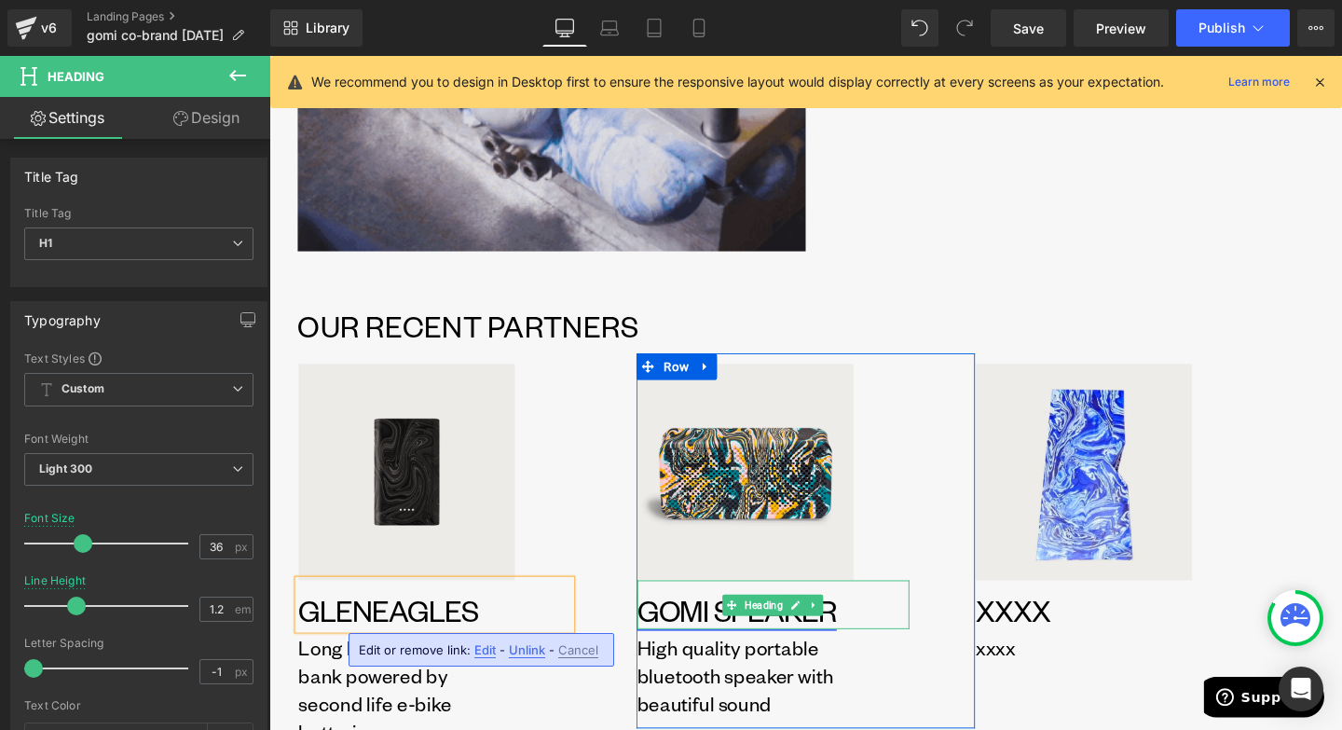
click at [728, 638] on link "GOMI SPEAKER" at bounding box center [761, 638] width 210 height 40
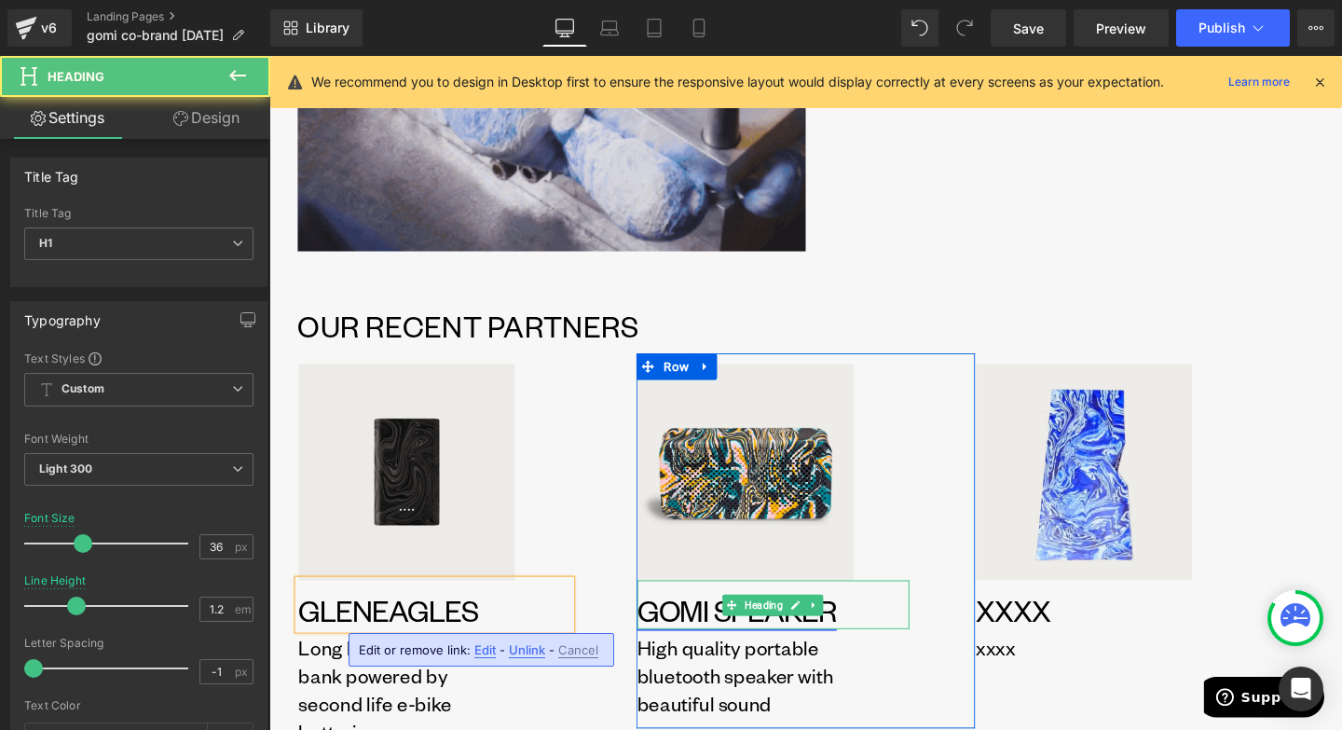
click at [717, 638] on link "GOMI SPEAKER" at bounding box center [761, 638] width 210 height 40
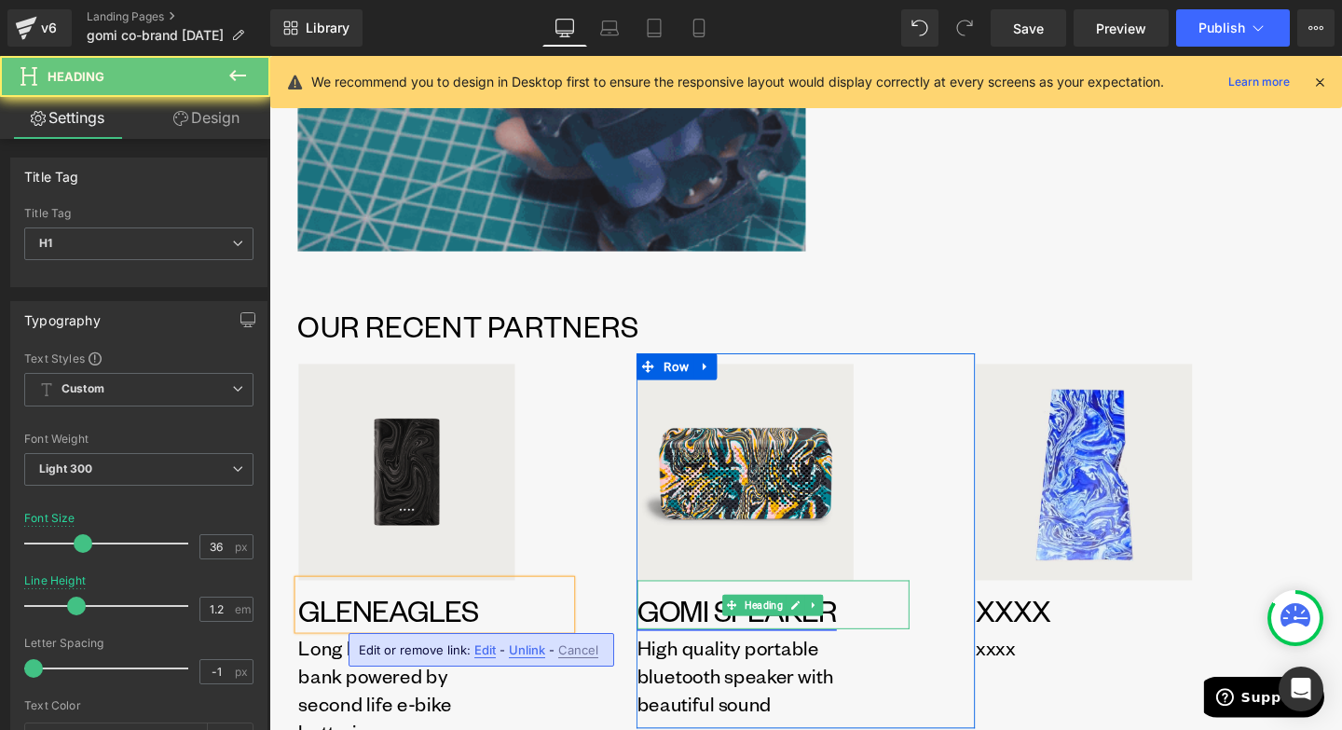
click at [717, 638] on link "GOMI SPEAKER" at bounding box center [761, 638] width 210 height 40
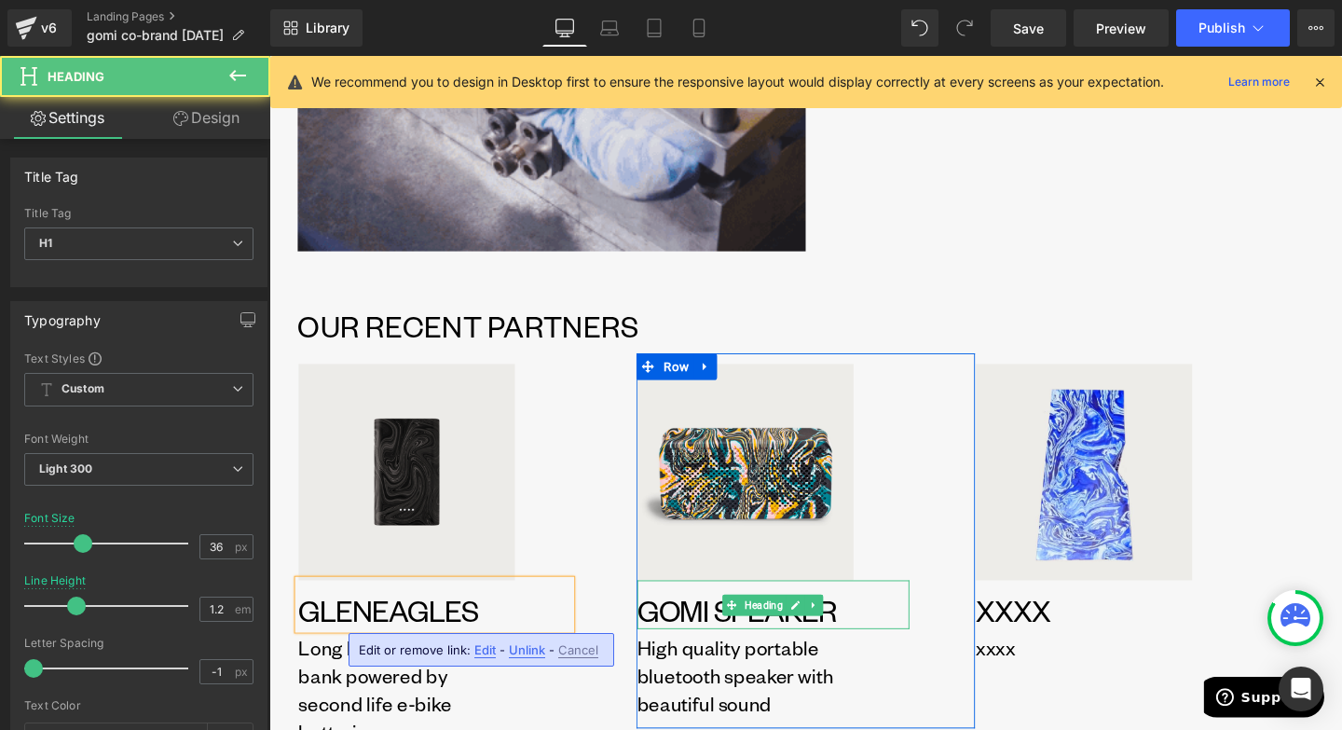
click at [912, 638] on h1 "GOMI SPEAKER" at bounding box center [799, 638] width 286 height 40
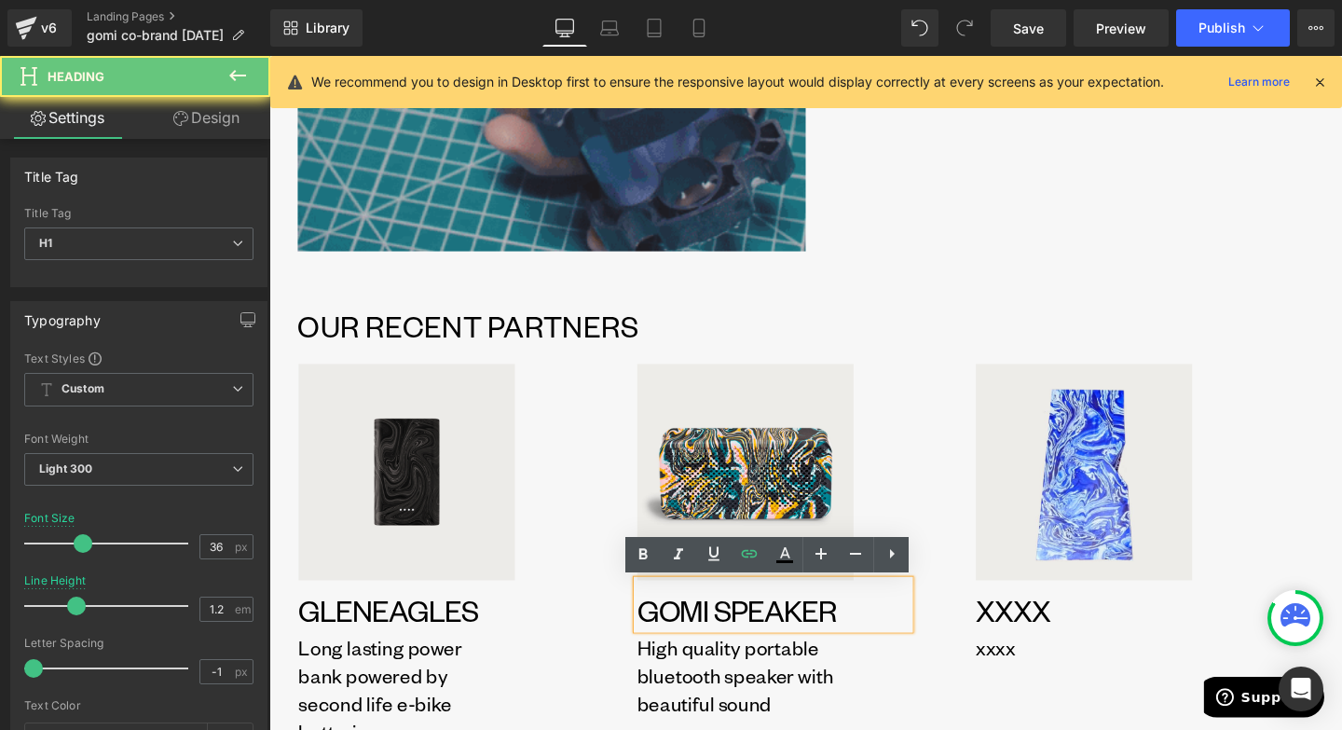
click at [911, 638] on h1 "GOMI SPEAKER" at bounding box center [799, 638] width 286 height 40
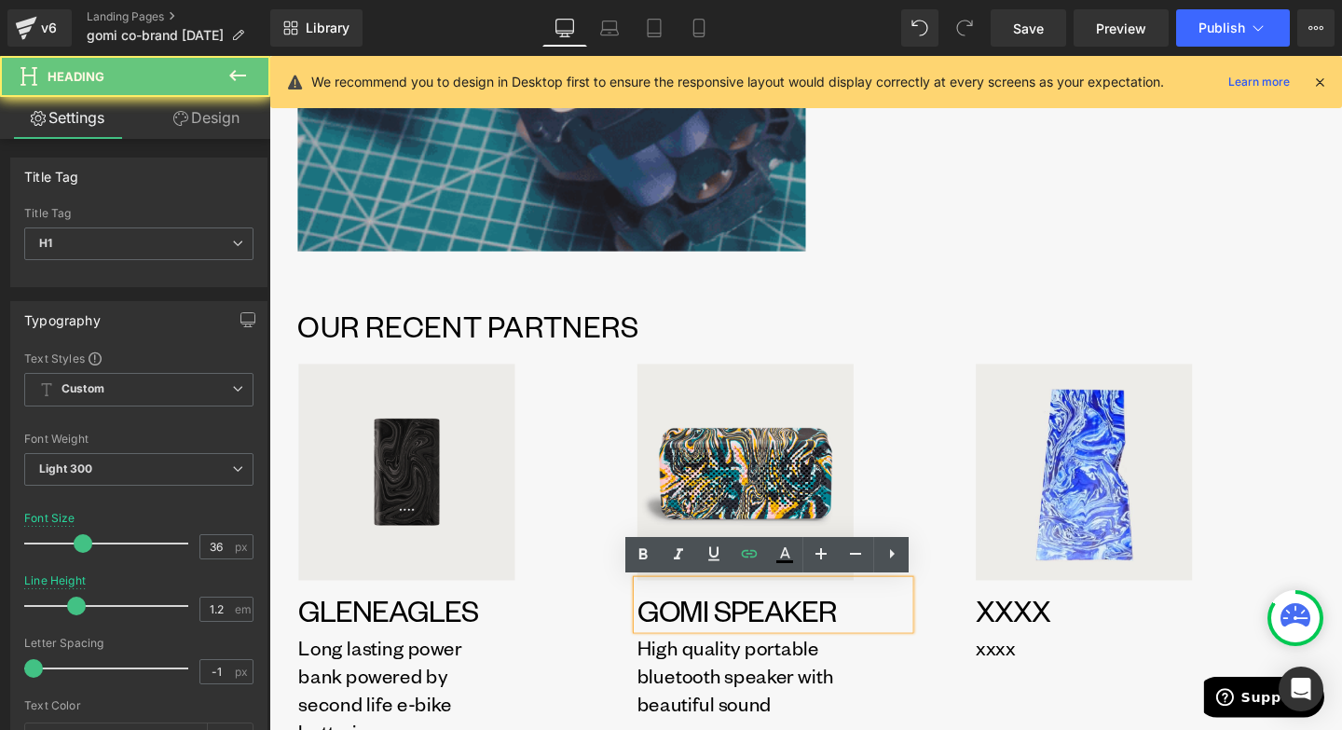
click at [911, 638] on h1 "GOMI SPEAKER" at bounding box center [799, 638] width 286 height 40
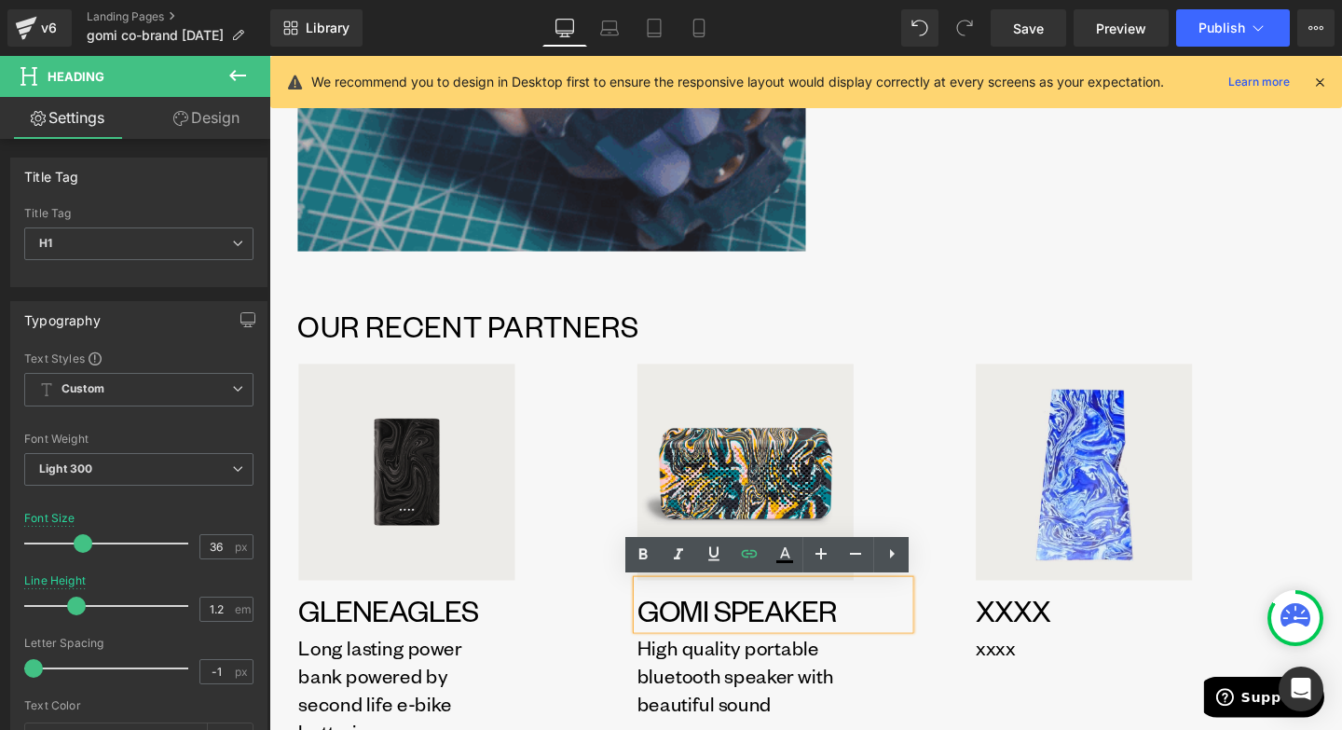
click at [911, 638] on h1 "GOMI SPEAKER" at bounding box center [799, 638] width 286 height 40
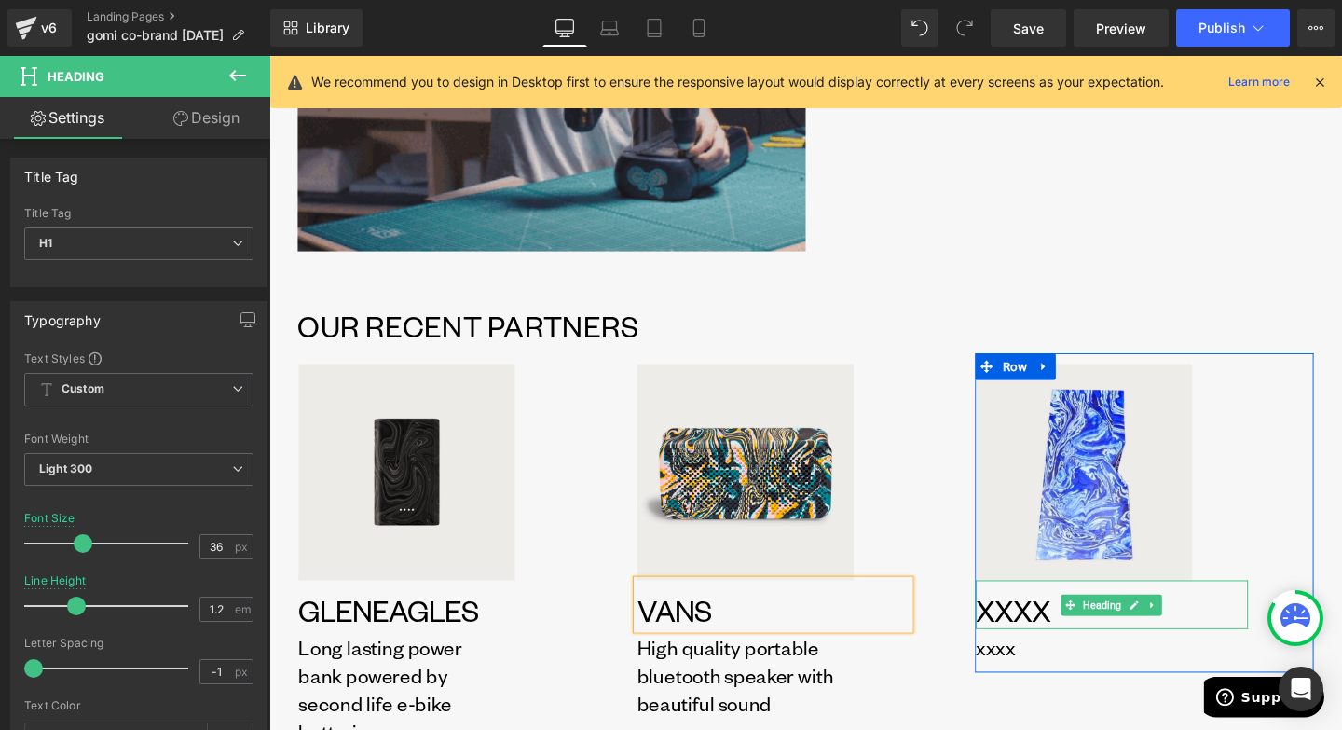
click at [1096, 640] on h1 "xxxx" at bounding box center [1155, 638] width 286 height 40
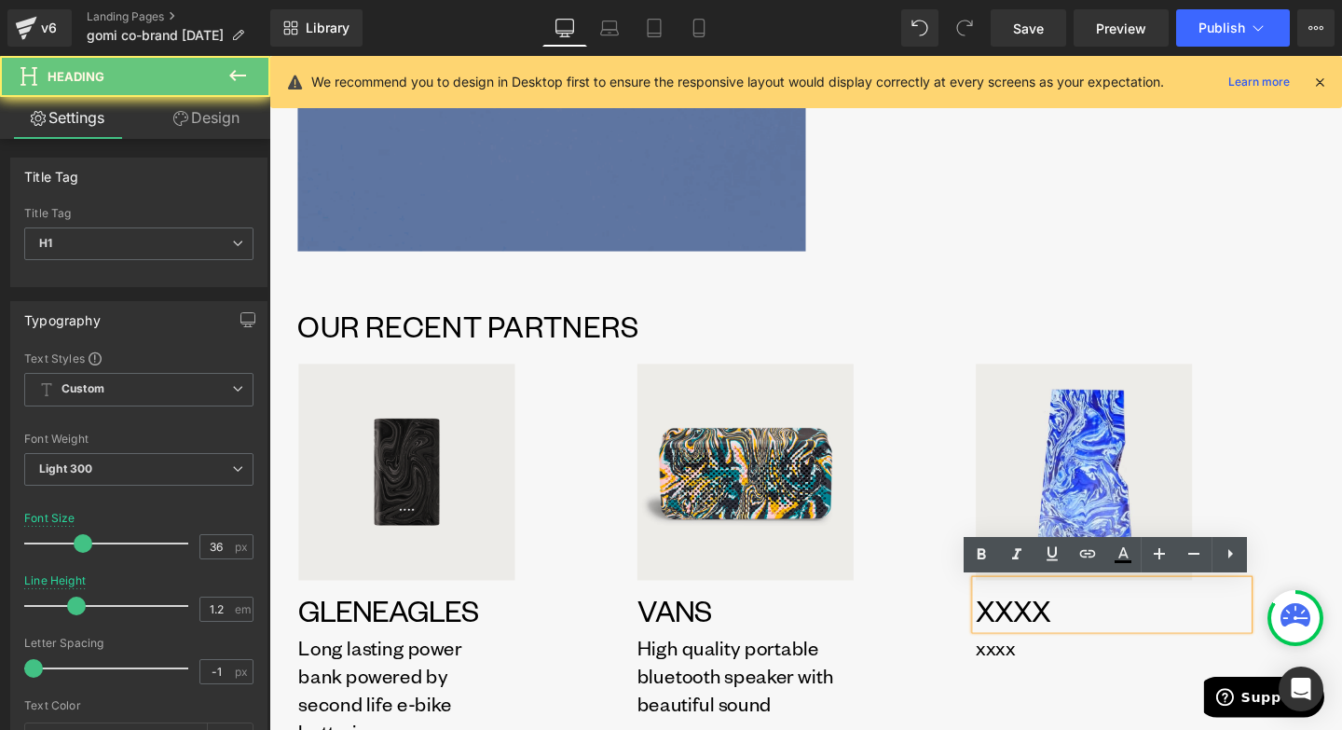
click at [1202, 648] on h1 "xxxx" at bounding box center [1155, 638] width 286 height 40
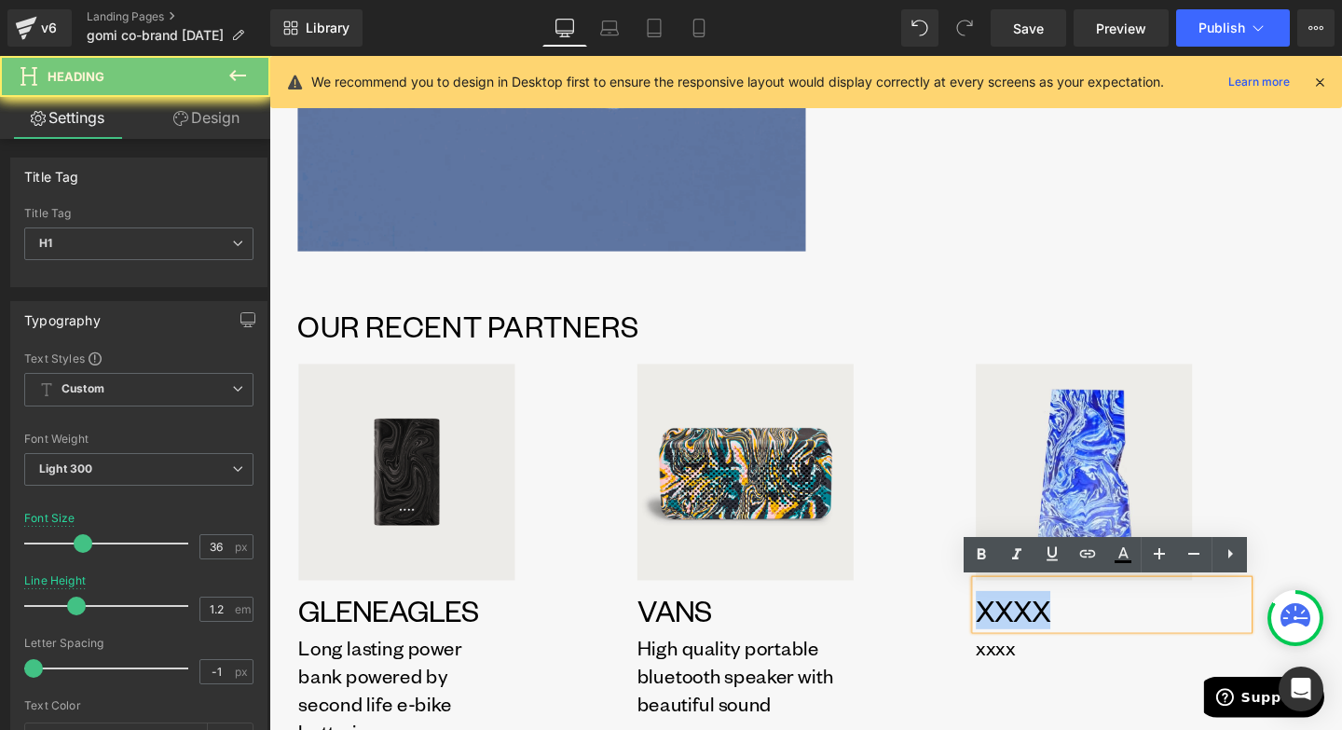
click at [1202, 648] on h1 "xxxx" at bounding box center [1155, 638] width 286 height 40
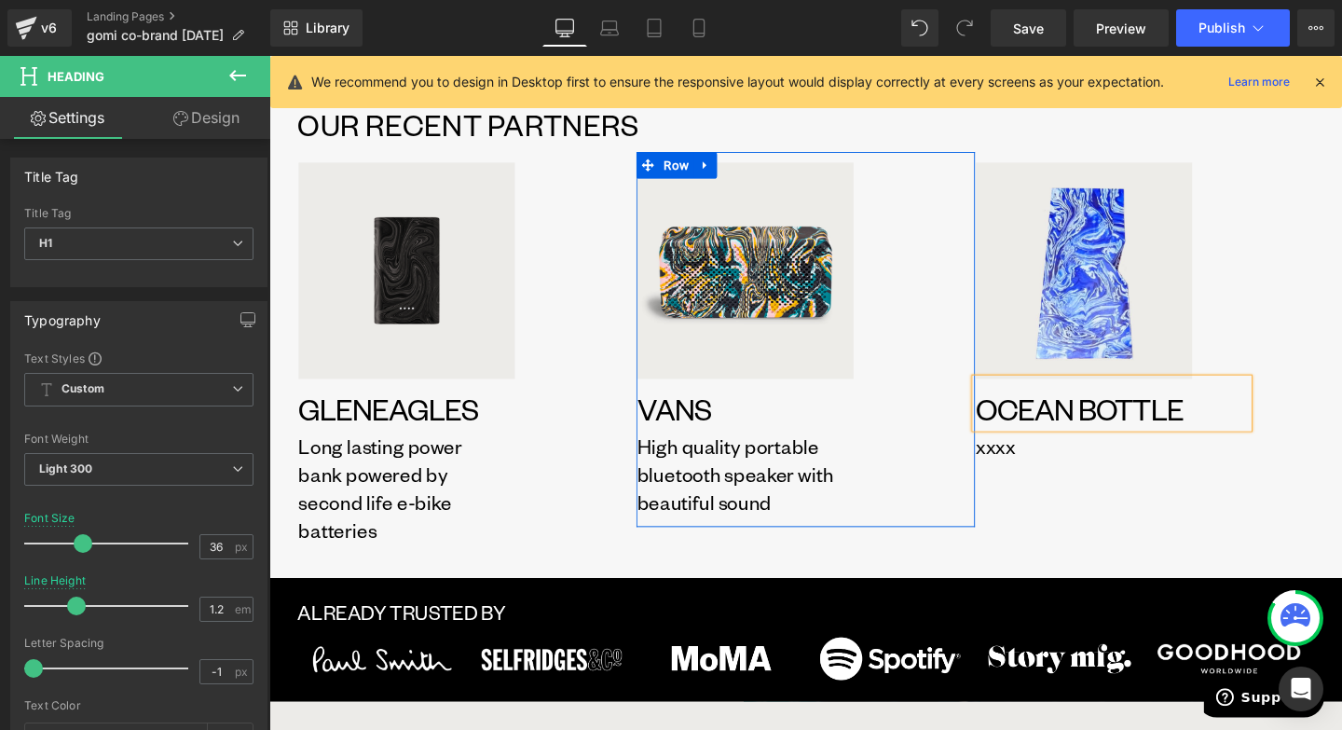
scroll to position [1687, 0]
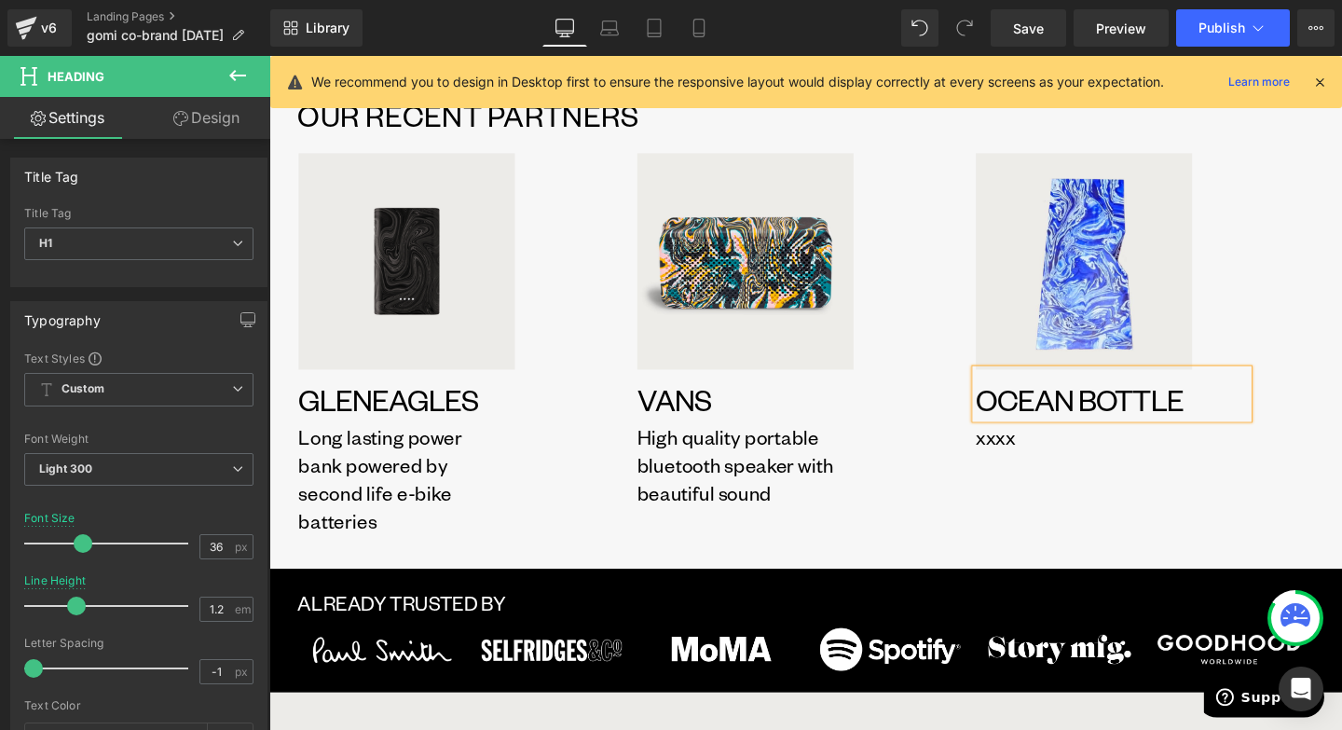
click at [341, 476] on p "Long lasting power bank powered by second life e-bike batteries" at bounding box center [393, 501] width 186 height 117
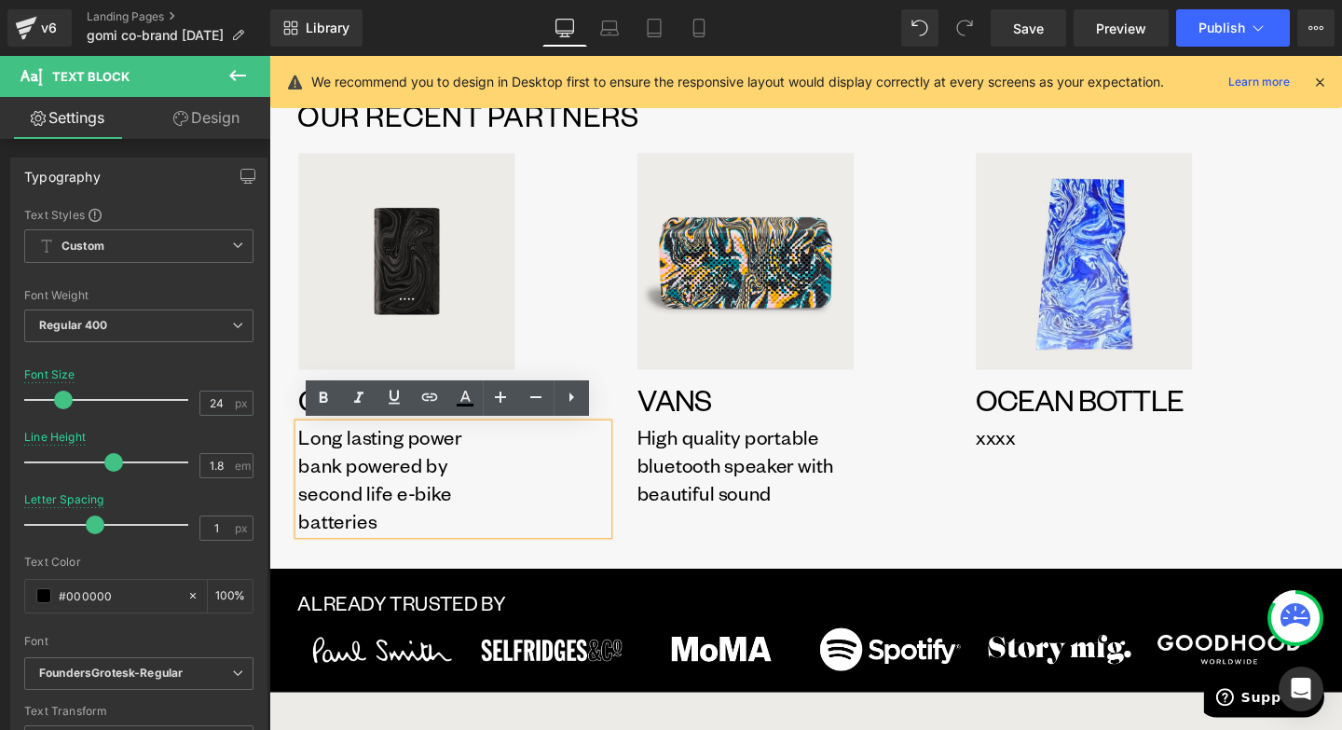
click at [458, 559] on div "Long lasting power bank powered by second life e-bike batteries" at bounding box center [462, 501] width 325 height 117
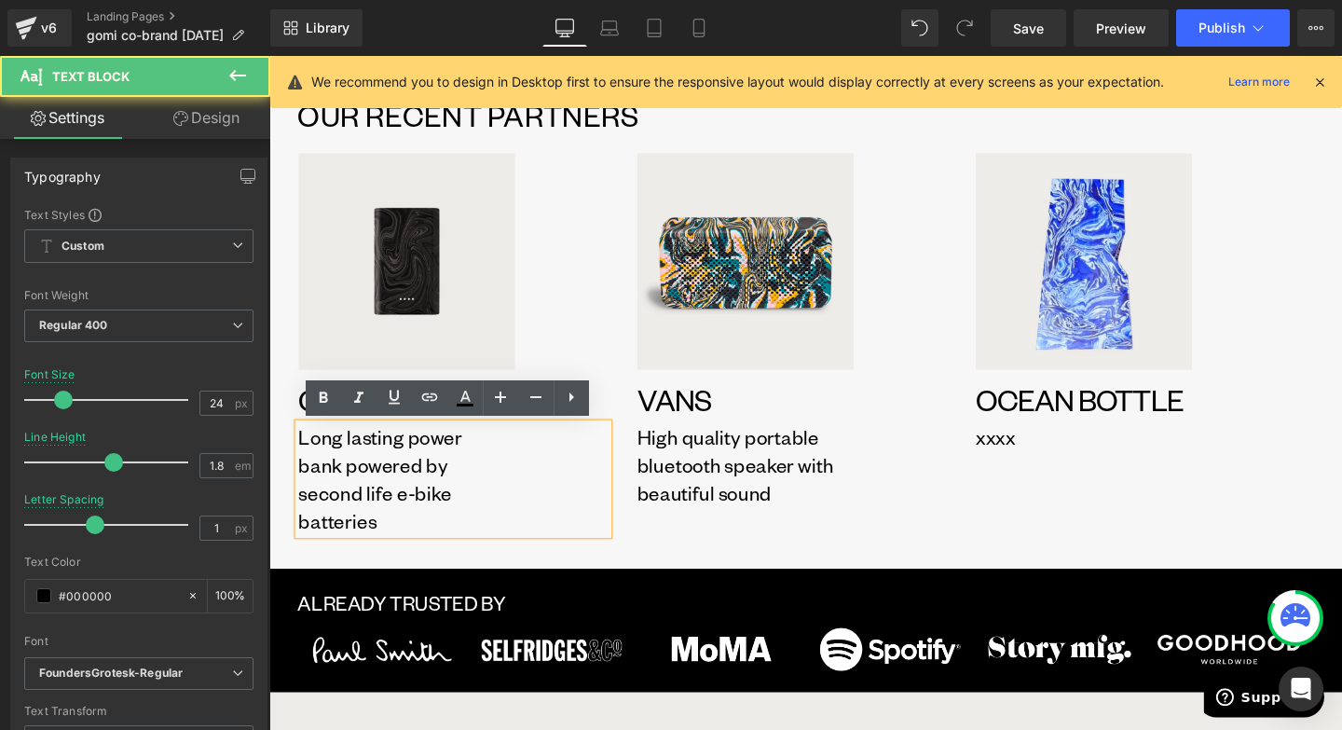
click at [269, 56] on div at bounding box center [269, 56] width 0 height 0
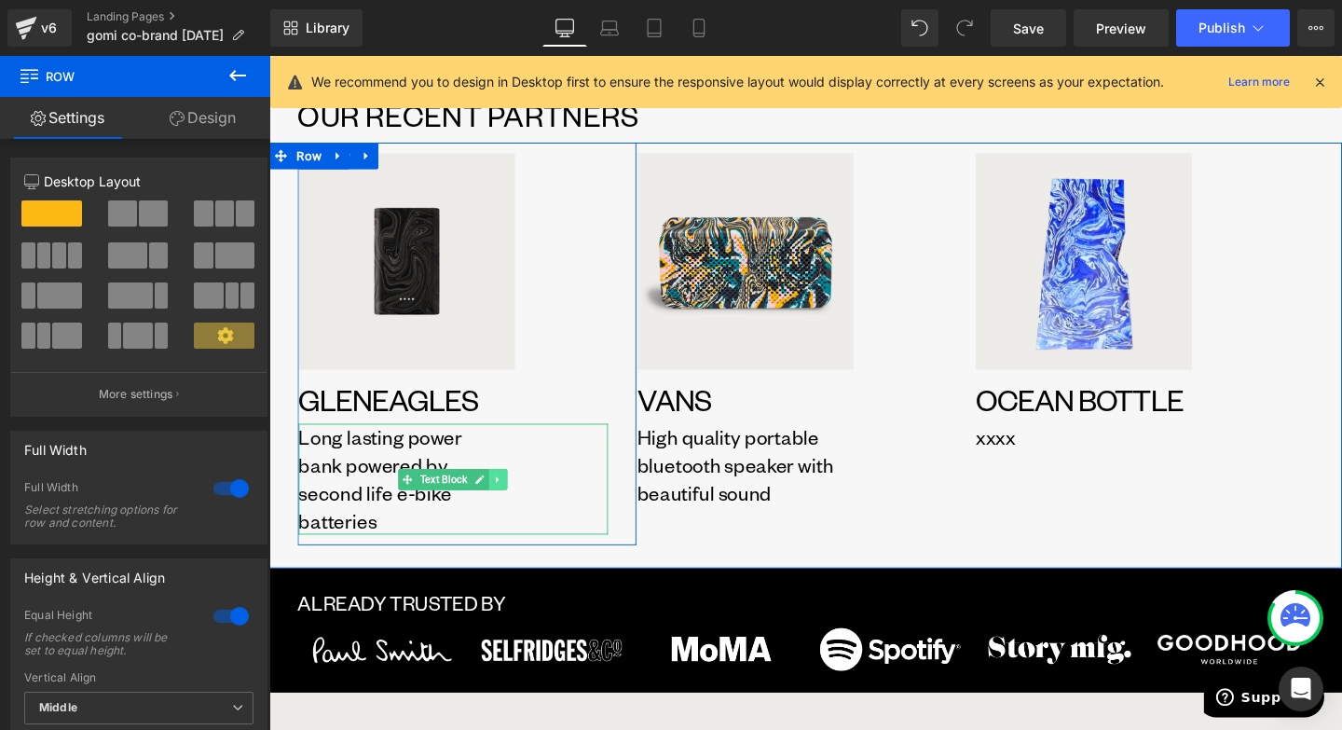
click at [511, 502] on icon at bounding box center [509, 501] width 3 height 7
click at [520, 502] on icon at bounding box center [520, 501] width 10 height 10
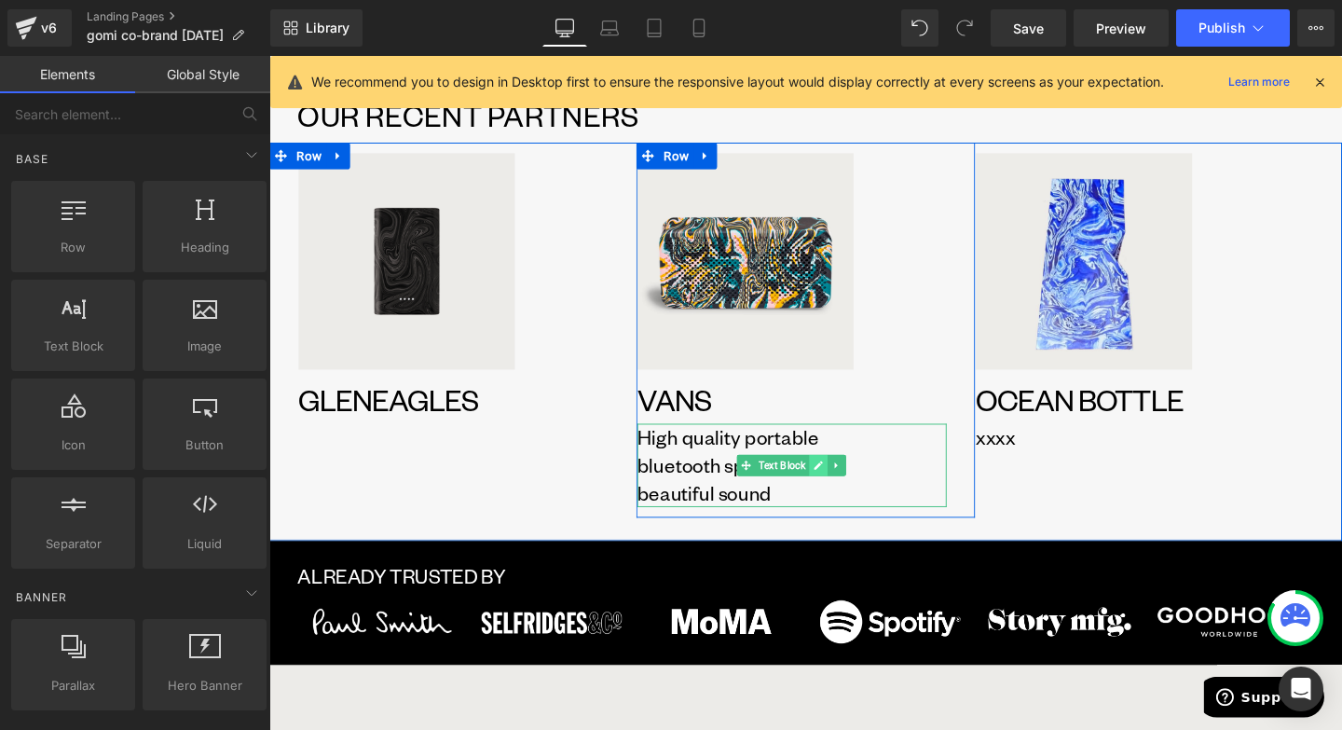
click at [849, 481] on icon at bounding box center [847, 486] width 10 height 11
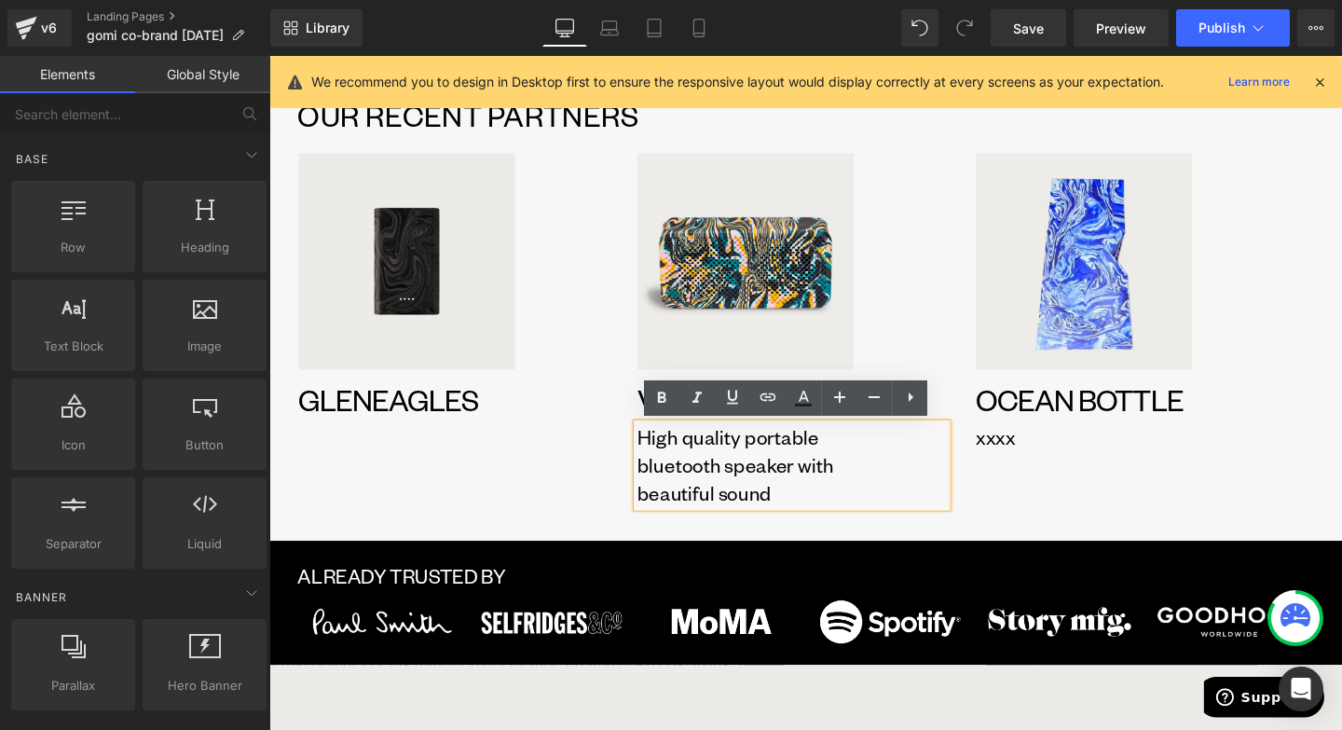
click at [878, 530] on div "High quality portable bluetooth speaker with beautiful sound" at bounding box center [818, 487] width 325 height 88
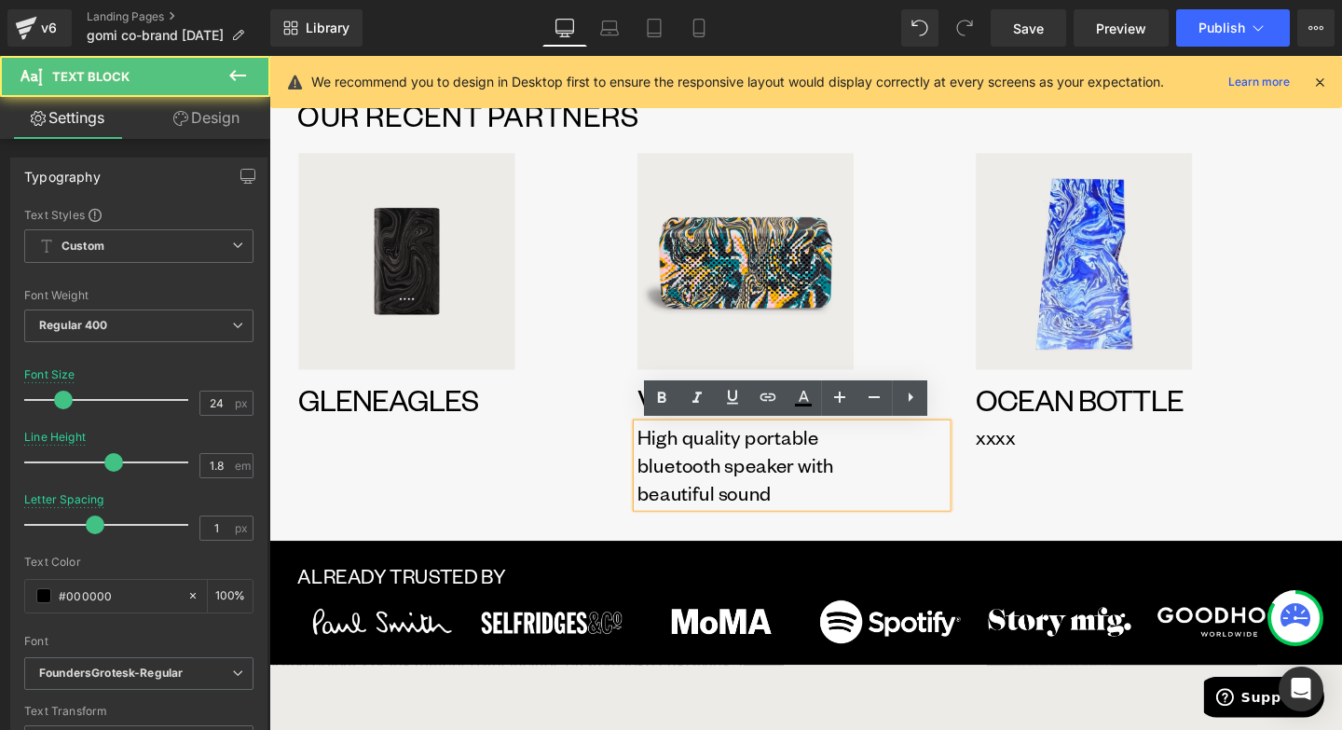
click at [873, 578] on div "ALREADY TRUSTED BY Text Block" at bounding box center [833, 597] width 1068 height 40
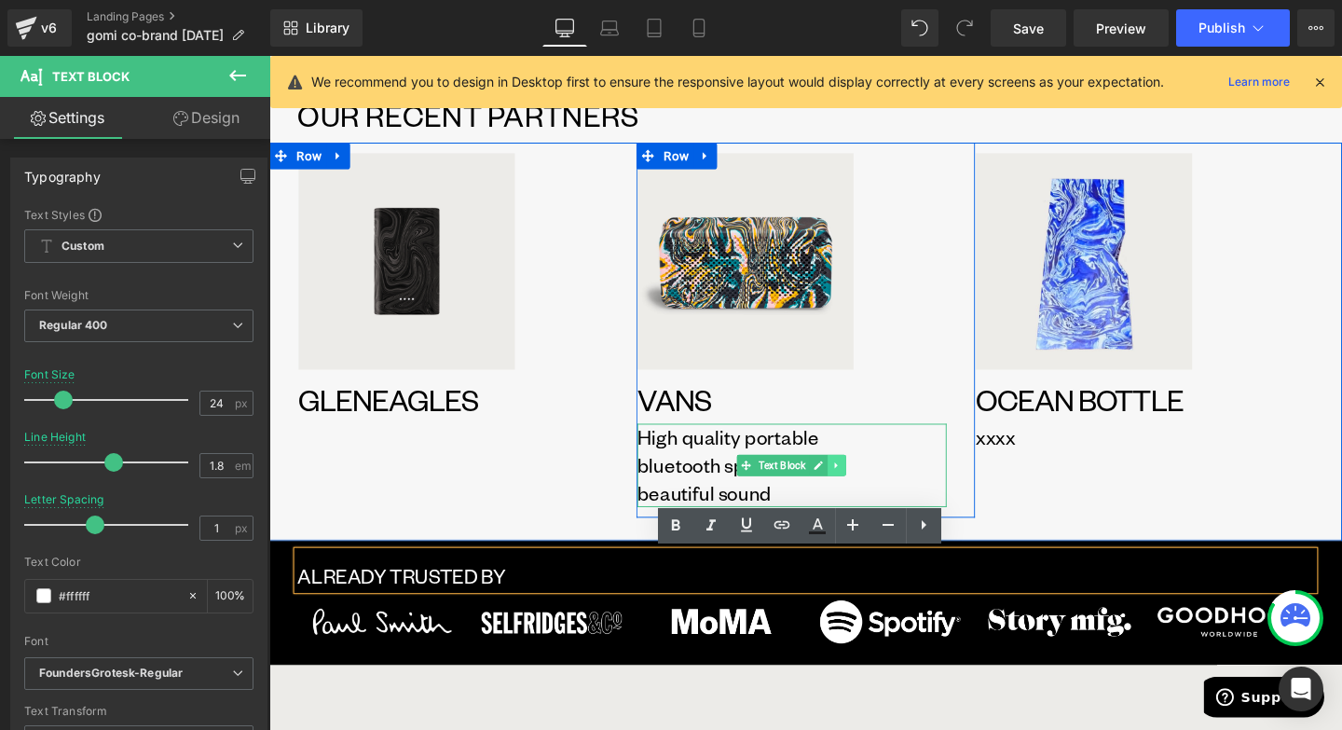
click at [867, 487] on icon at bounding box center [865, 487] width 3 height 7
click at [876, 488] on icon at bounding box center [876, 486] width 10 height 10
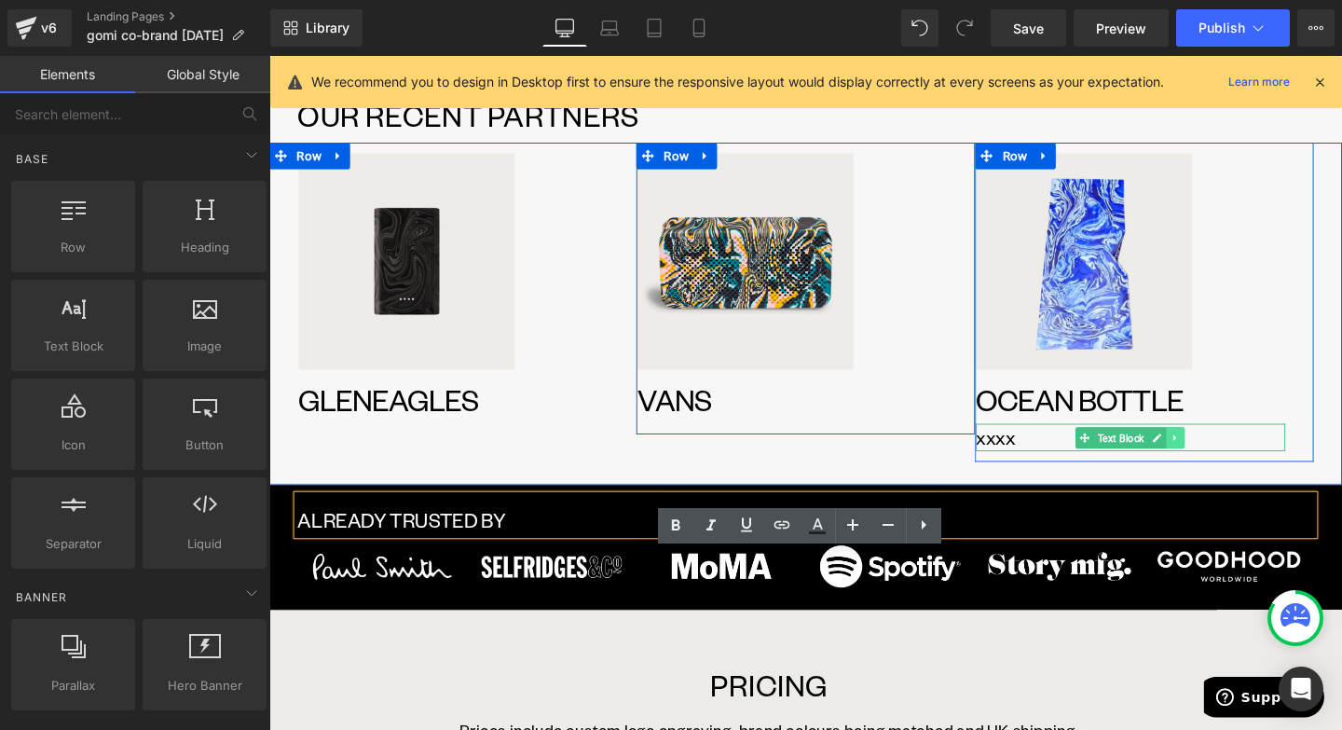
click at [1223, 452] on icon at bounding box center [1223, 457] width 10 height 11
click at [1232, 459] on icon at bounding box center [1232, 457] width 10 height 10
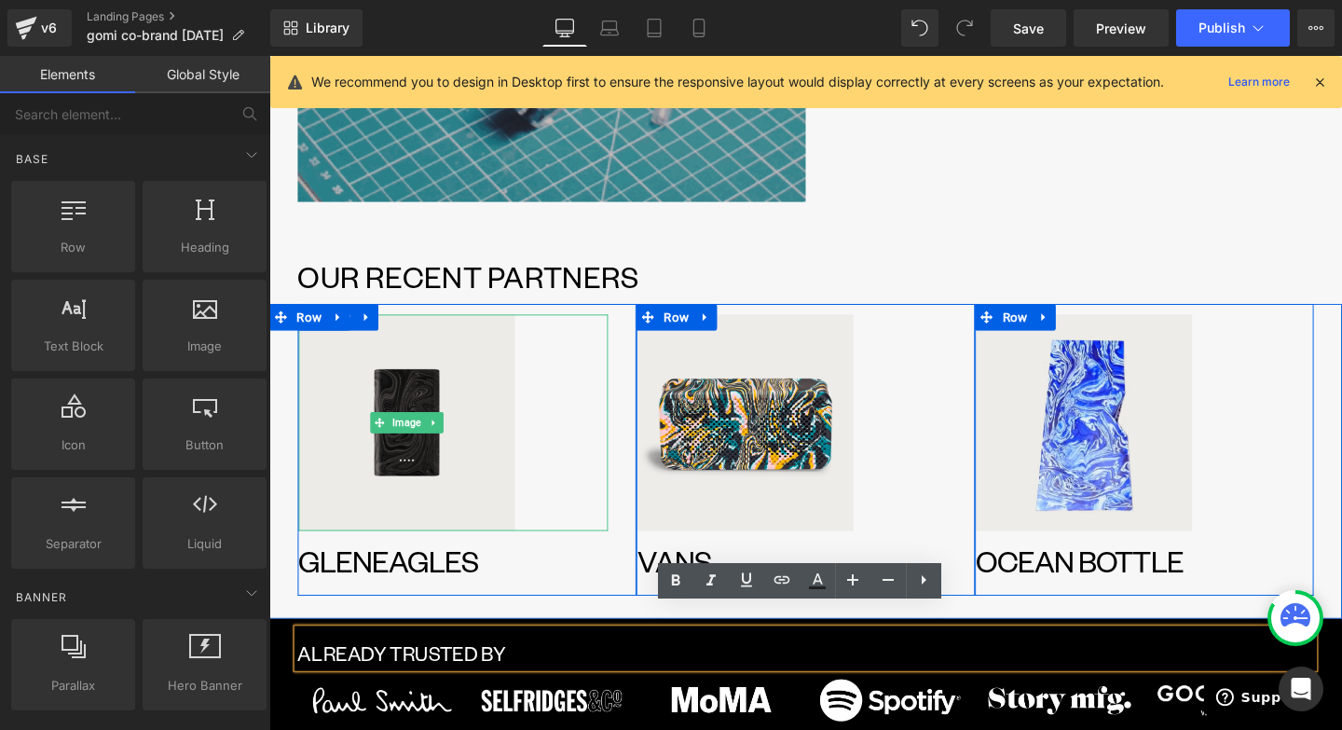
scroll to position [1471, 0]
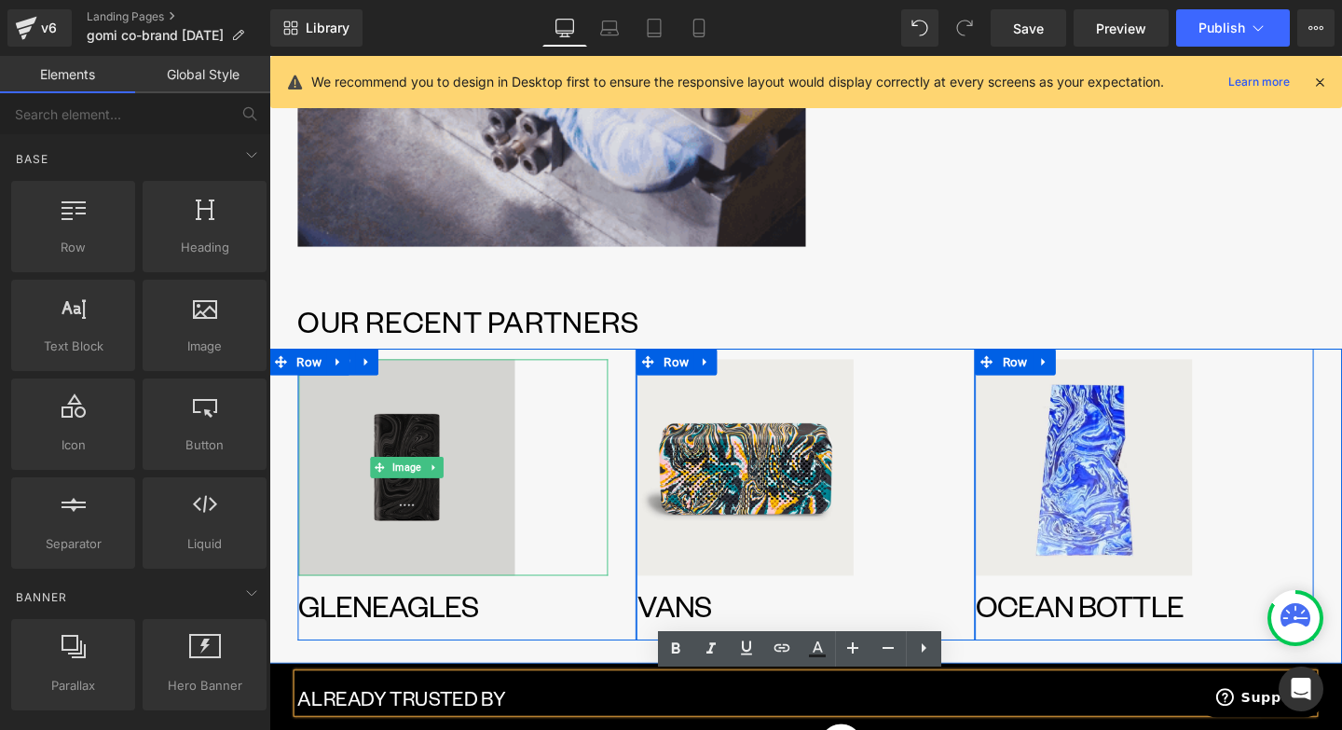
click at [498, 499] on img at bounding box center [413, 488] width 227 height 227
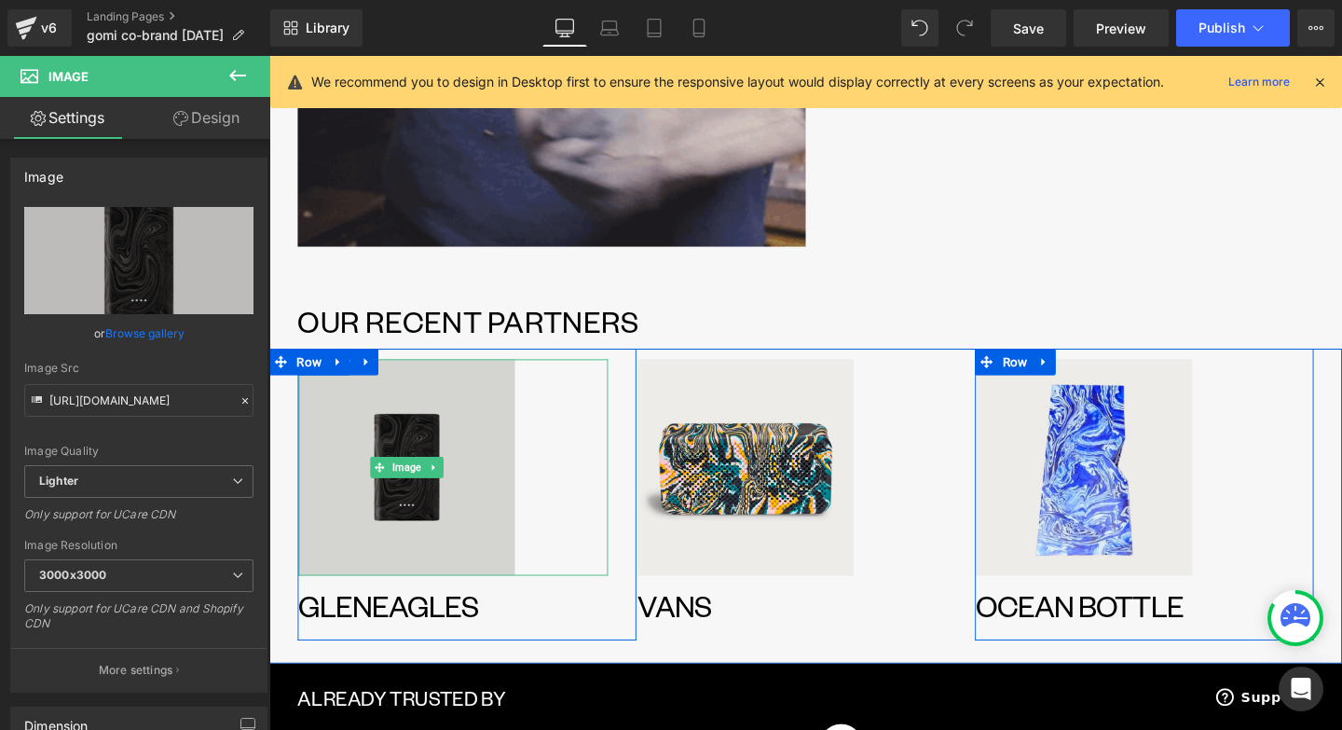
click at [448, 538] on img at bounding box center [413, 488] width 227 height 227
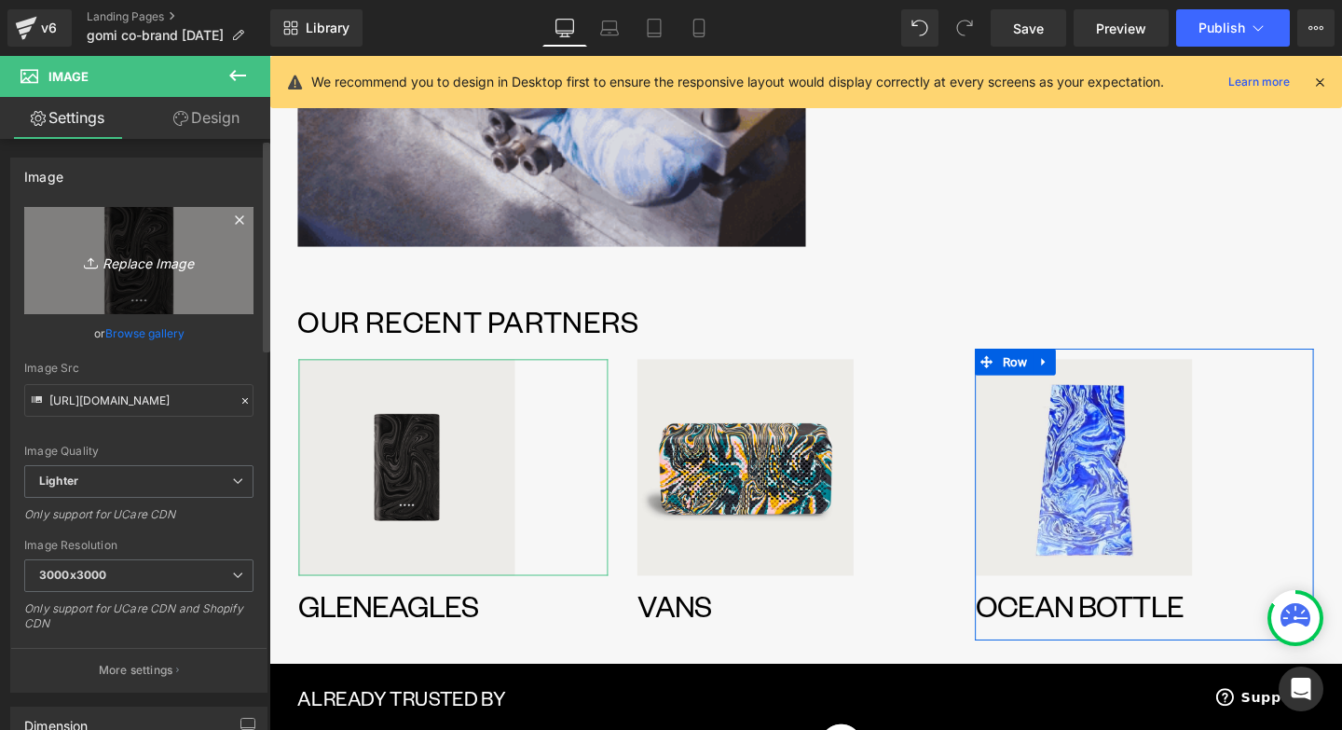
click at [162, 266] on icon "Replace Image" at bounding box center [138, 260] width 149 height 23
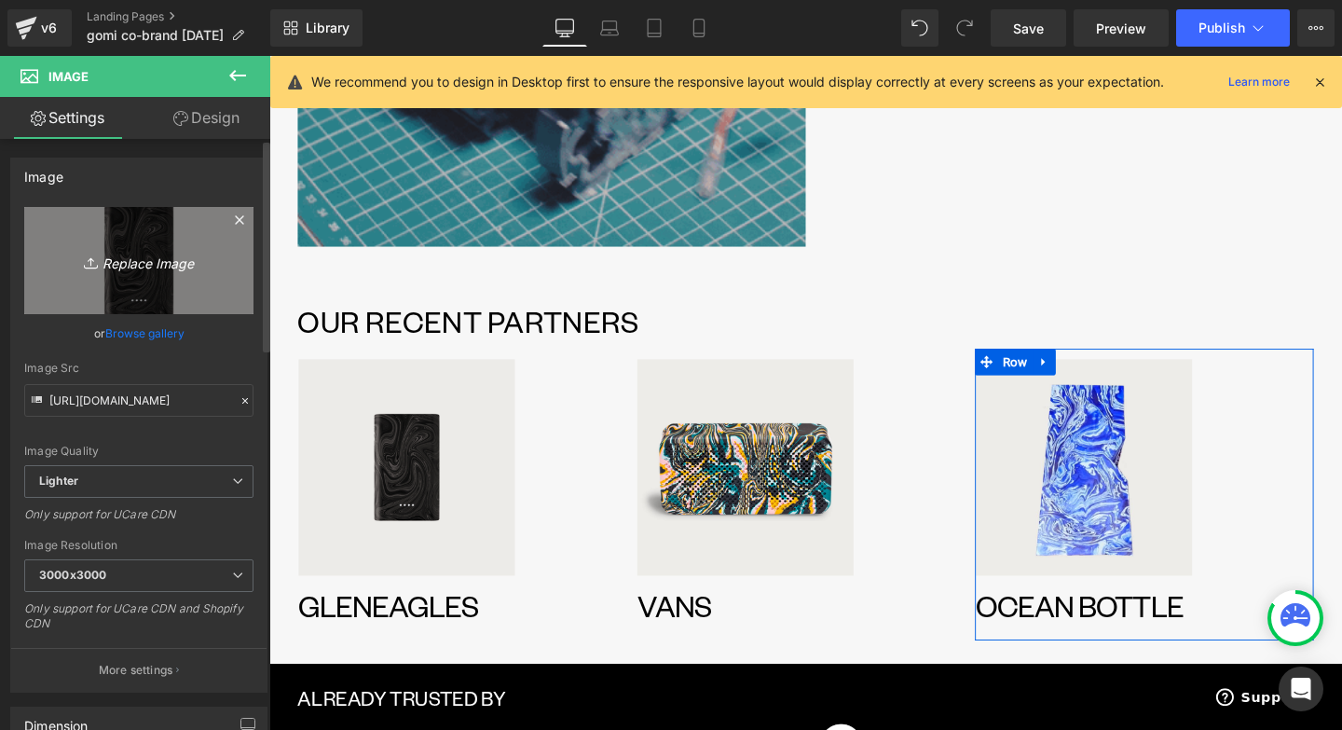
type input "C:\fakepath\Gleneagles x gomi.jpg"
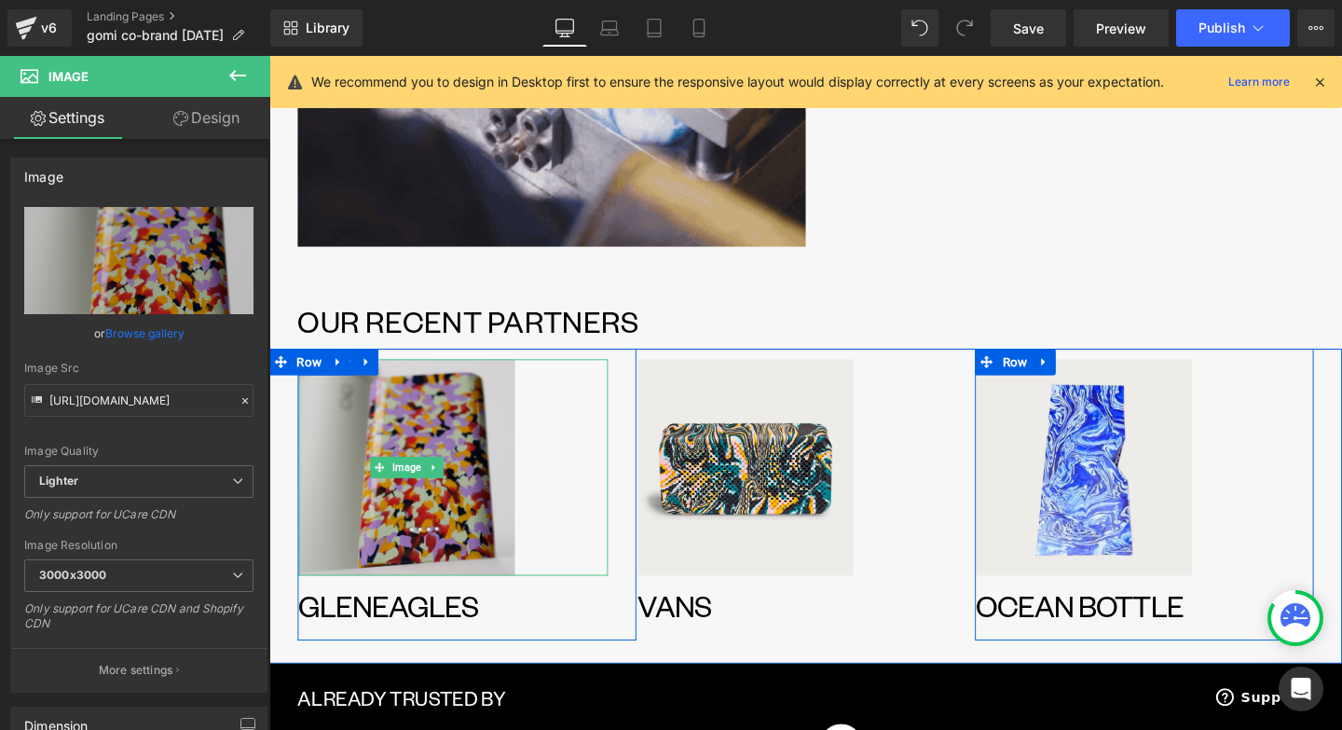
click at [480, 475] on img at bounding box center [413, 488] width 227 height 227
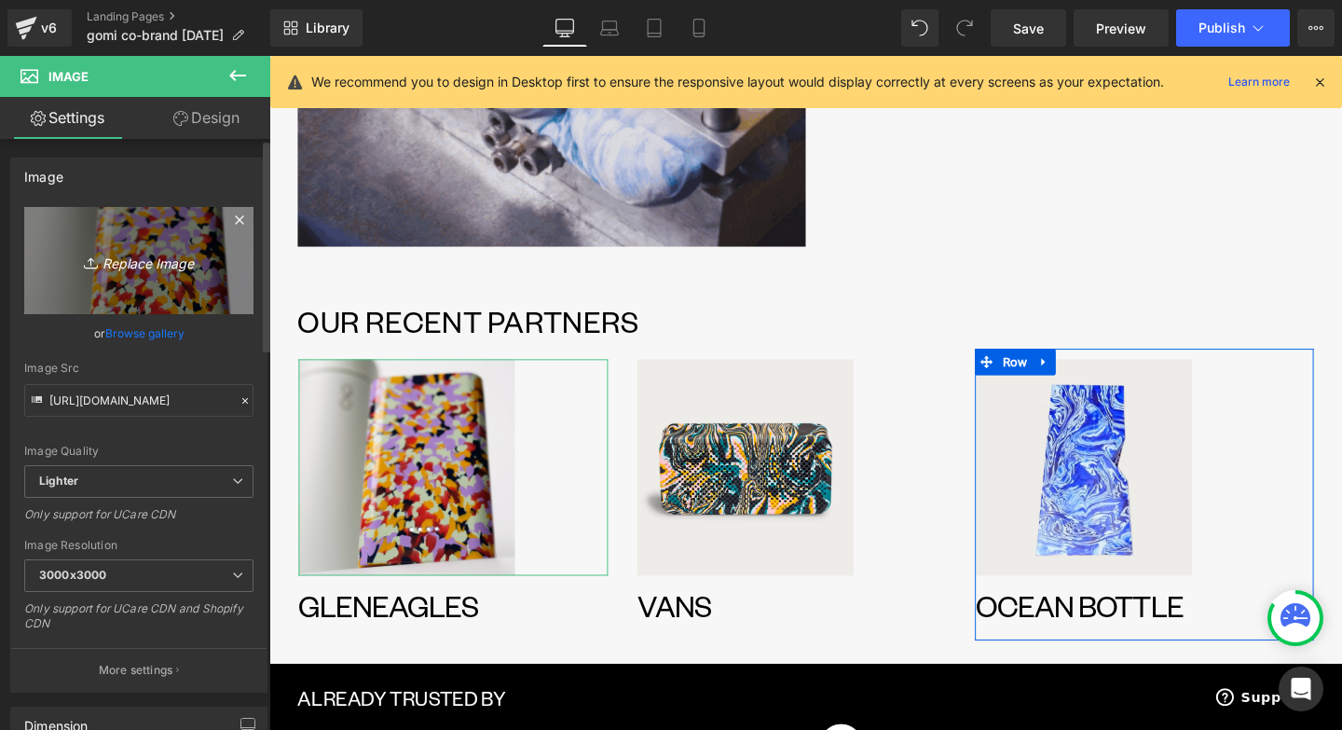
click at [120, 265] on icon "Replace Image" at bounding box center [138, 260] width 149 height 23
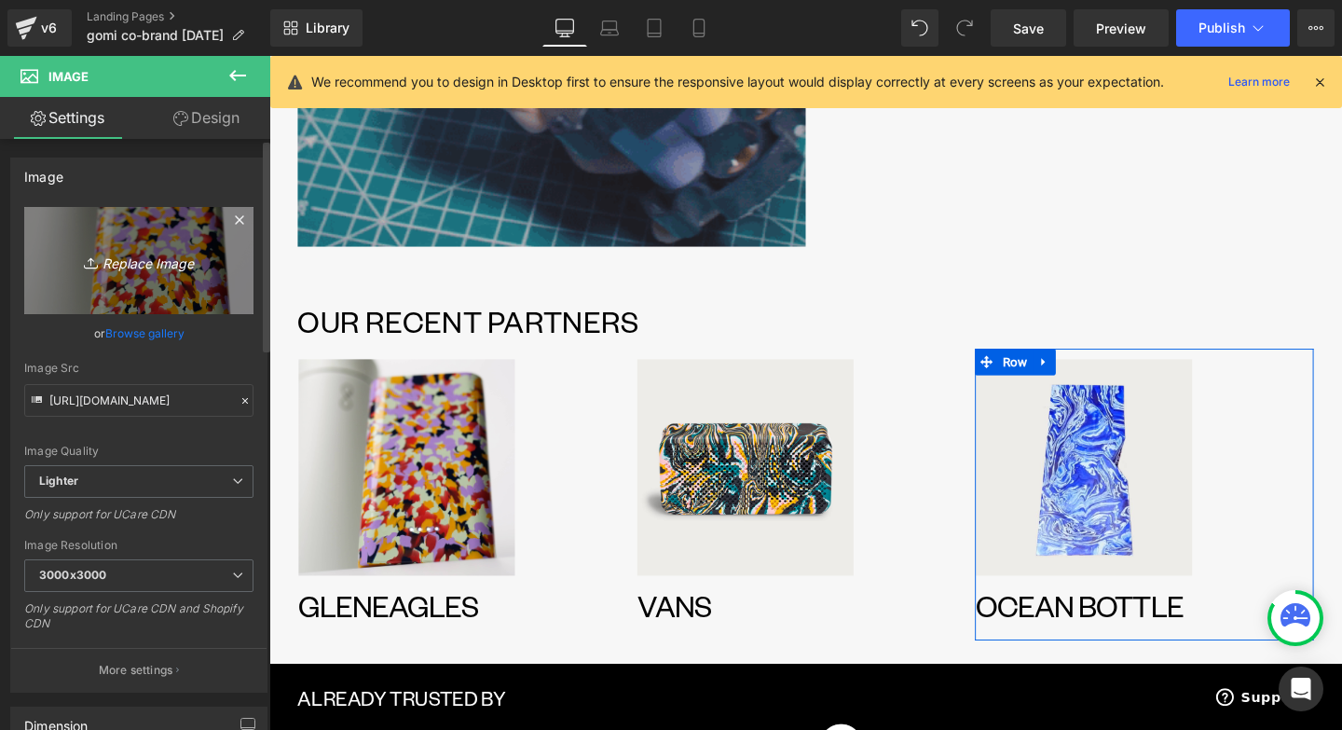
type input "C:\fakepath\Gleneagles x gomi.jpg"
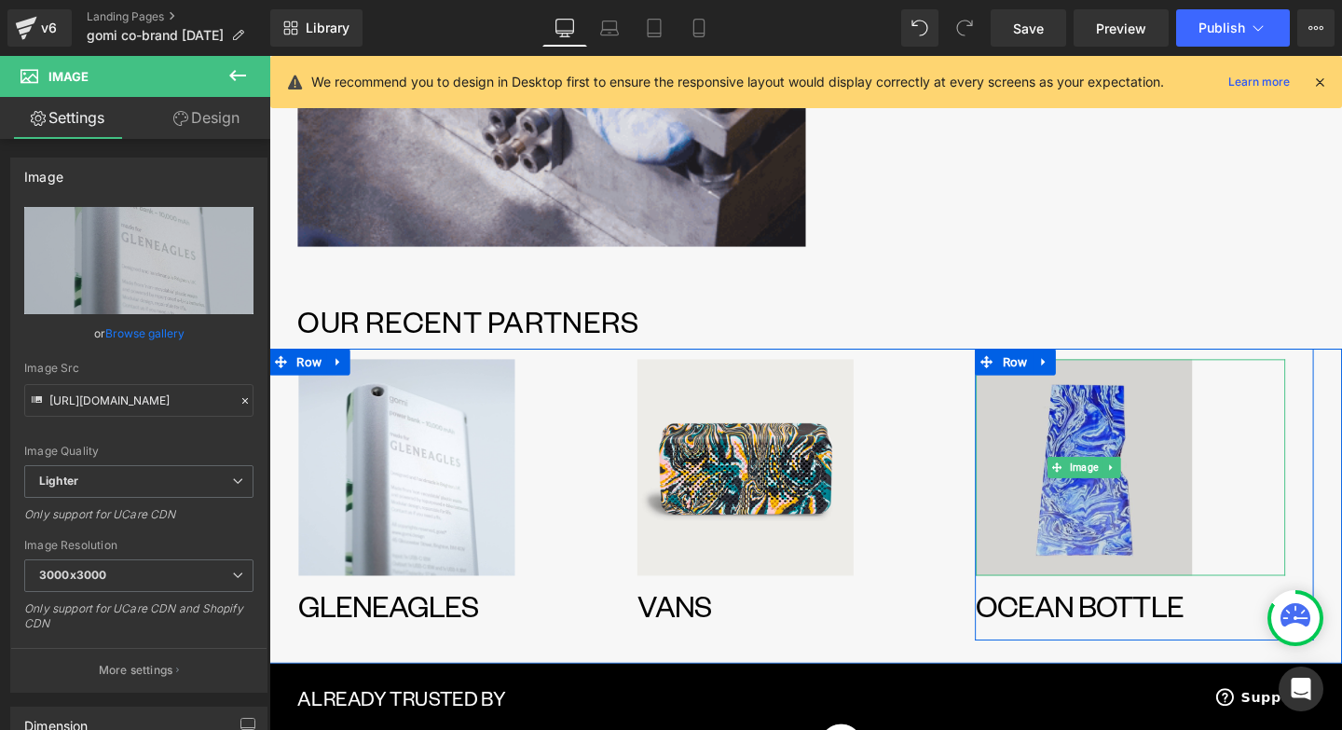
click at [1186, 569] on img at bounding box center [1125, 488] width 227 height 227
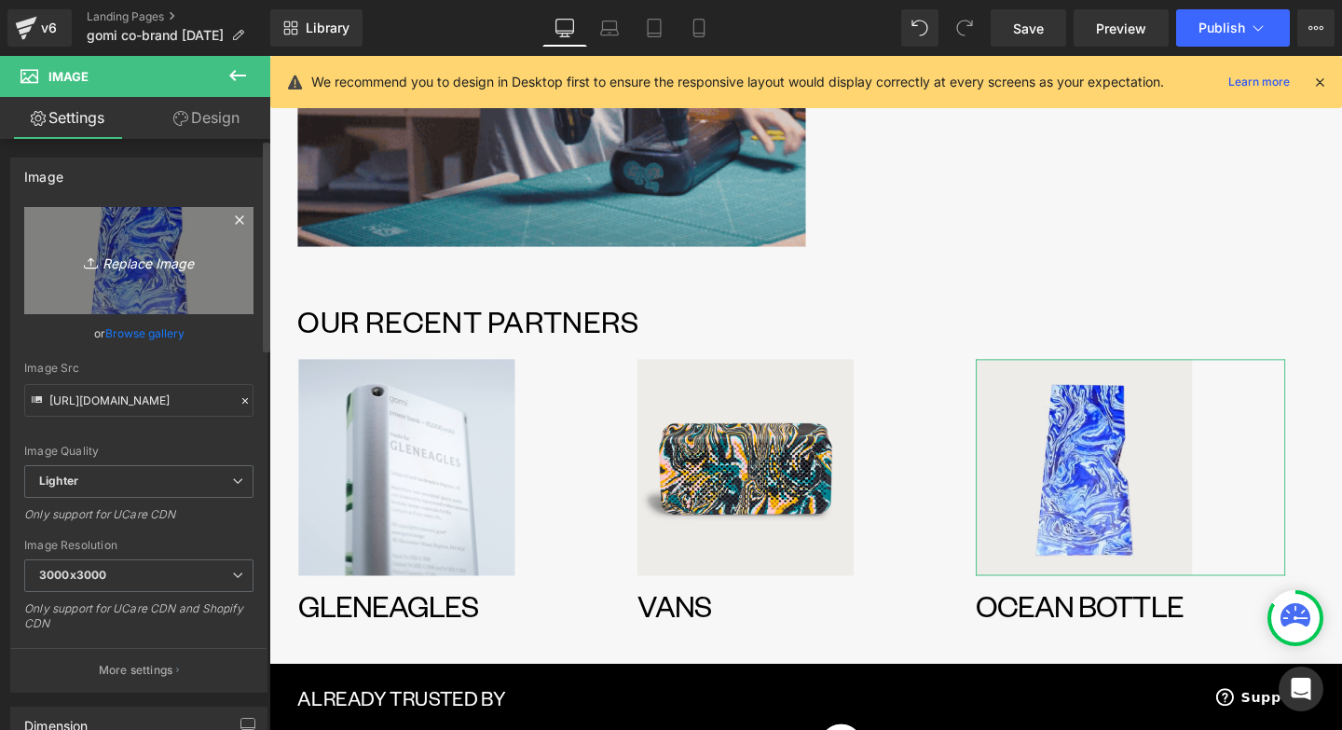
click at [158, 280] on link "Replace Image" at bounding box center [138, 260] width 229 height 107
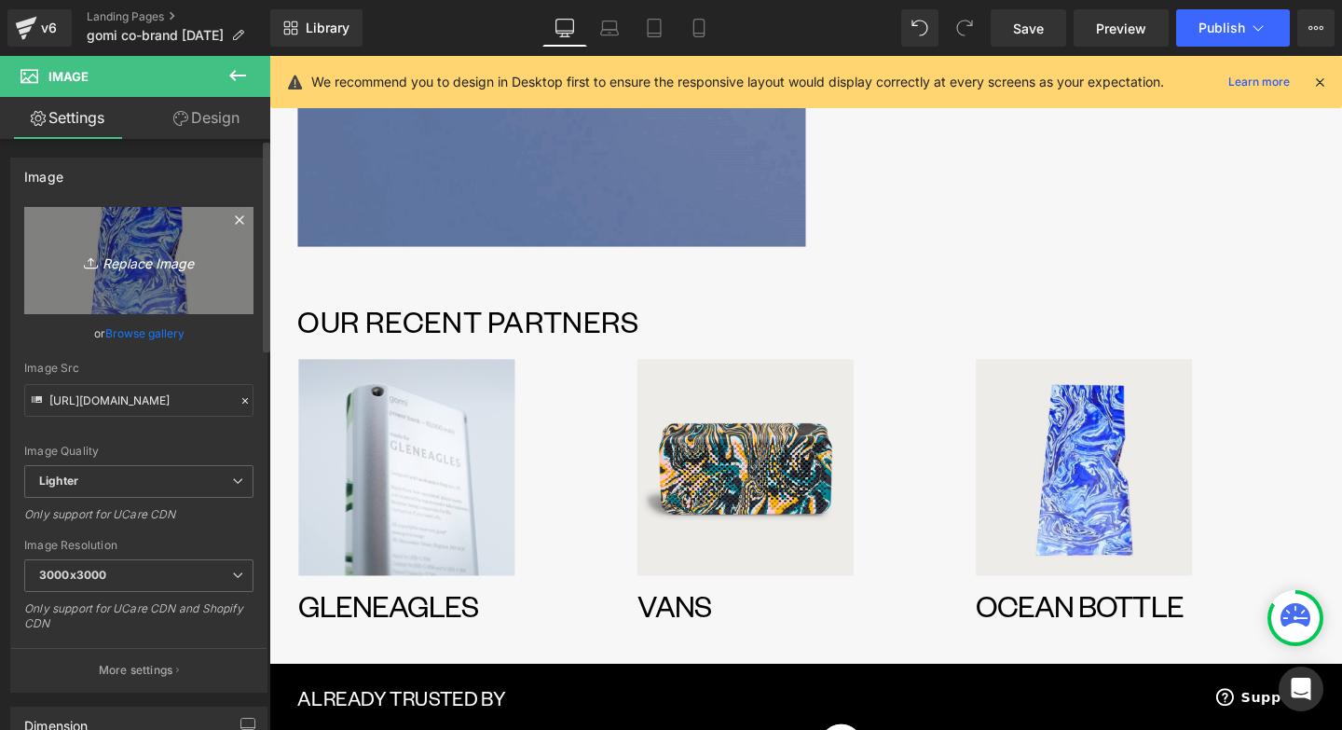
type input "C:\fakepath\Ocean Bottle x gomi.jpg"
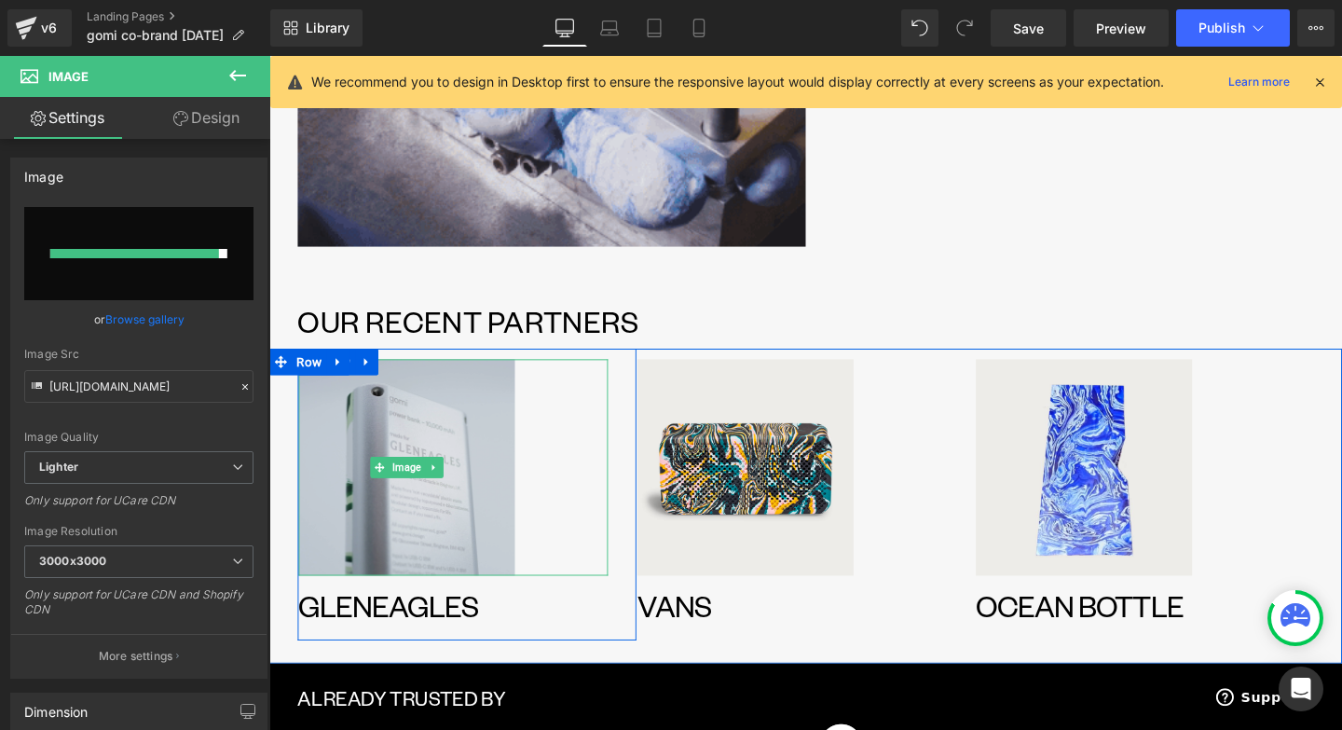
click at [377, 547] on img at bounding box center [413, 488] width 227 height 227
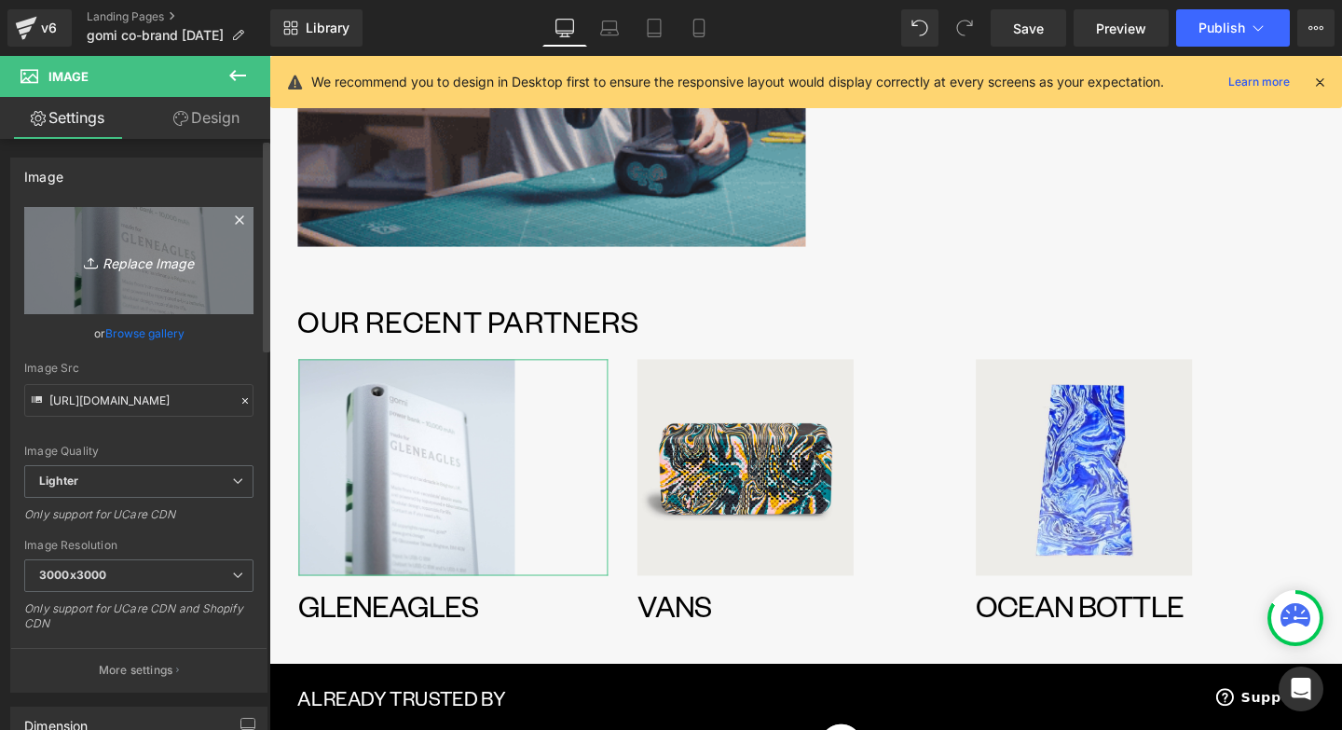
click at [183, 276] on link "Replace Image" at bounding box center [138, 260] width 229 height 107
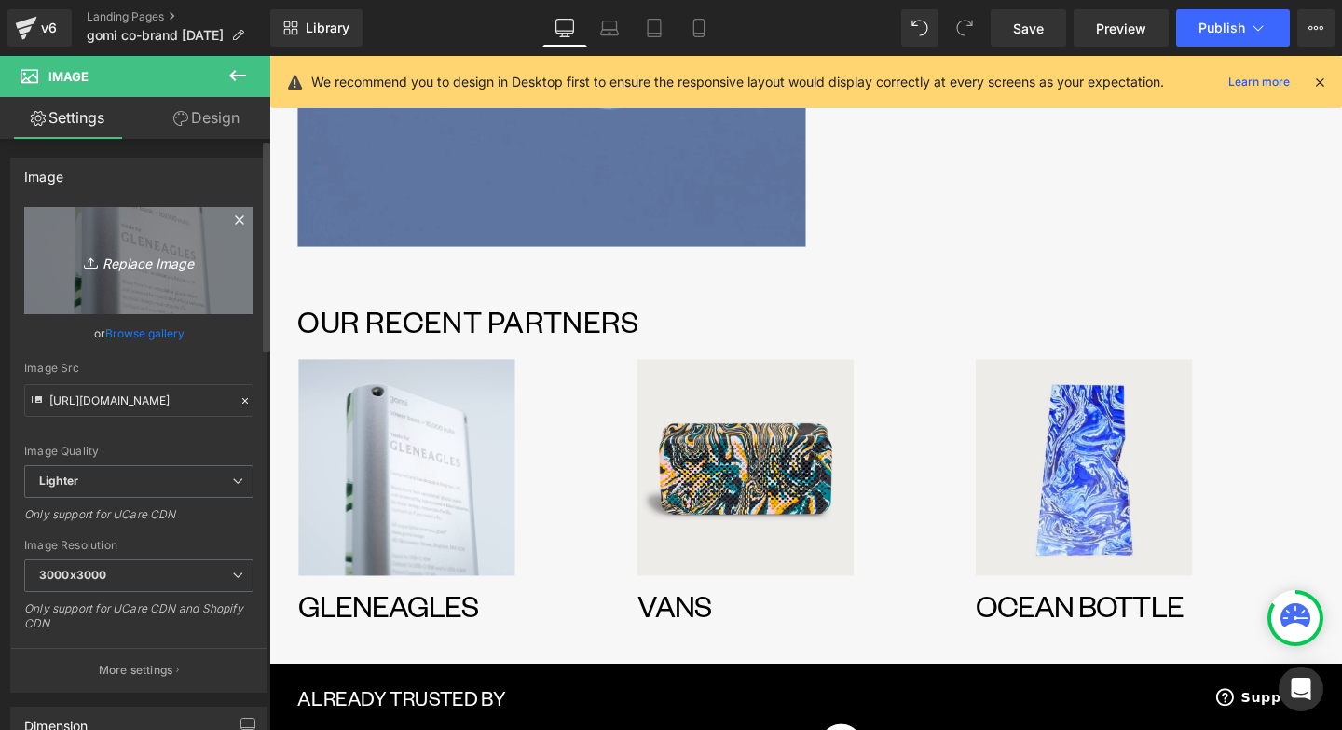
type input "C:\fakepath\Gleneagles x gomi.jpg"
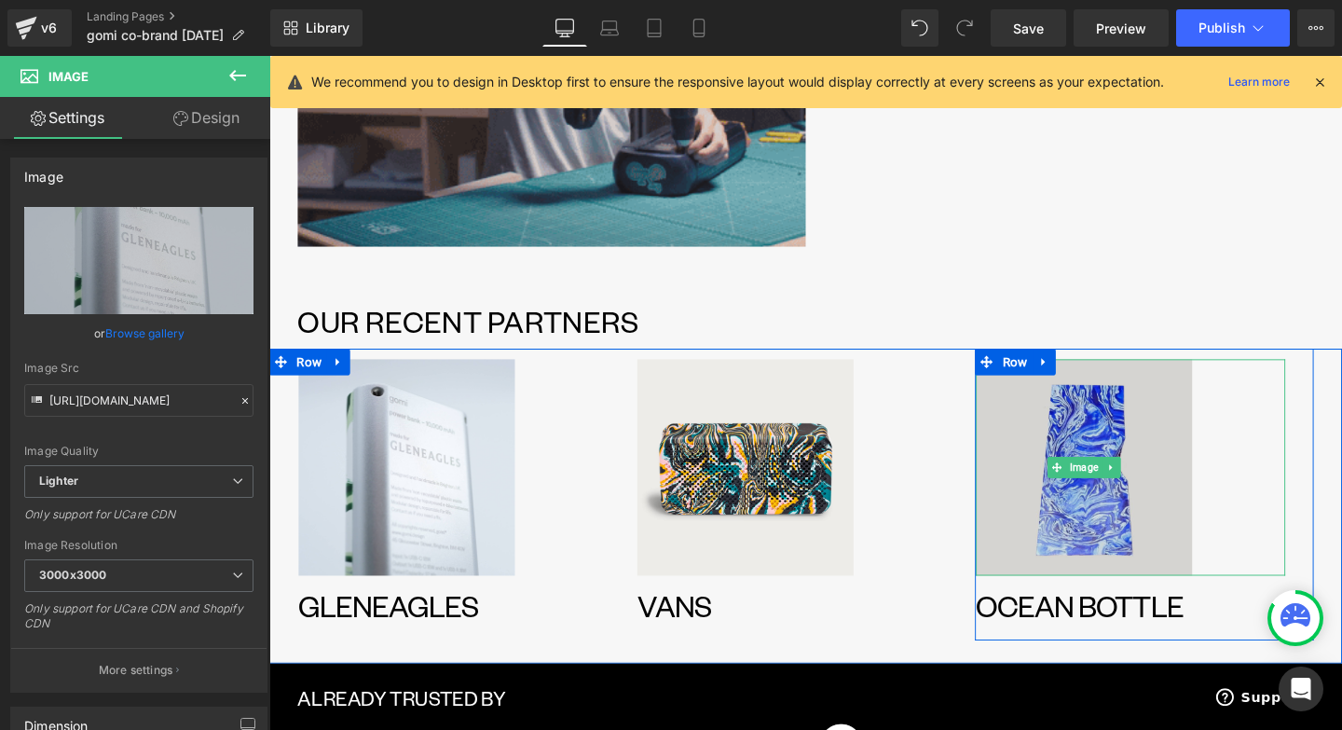
click at [1089, 545] on img at bounding box center [1125, 488] width 227 height 227
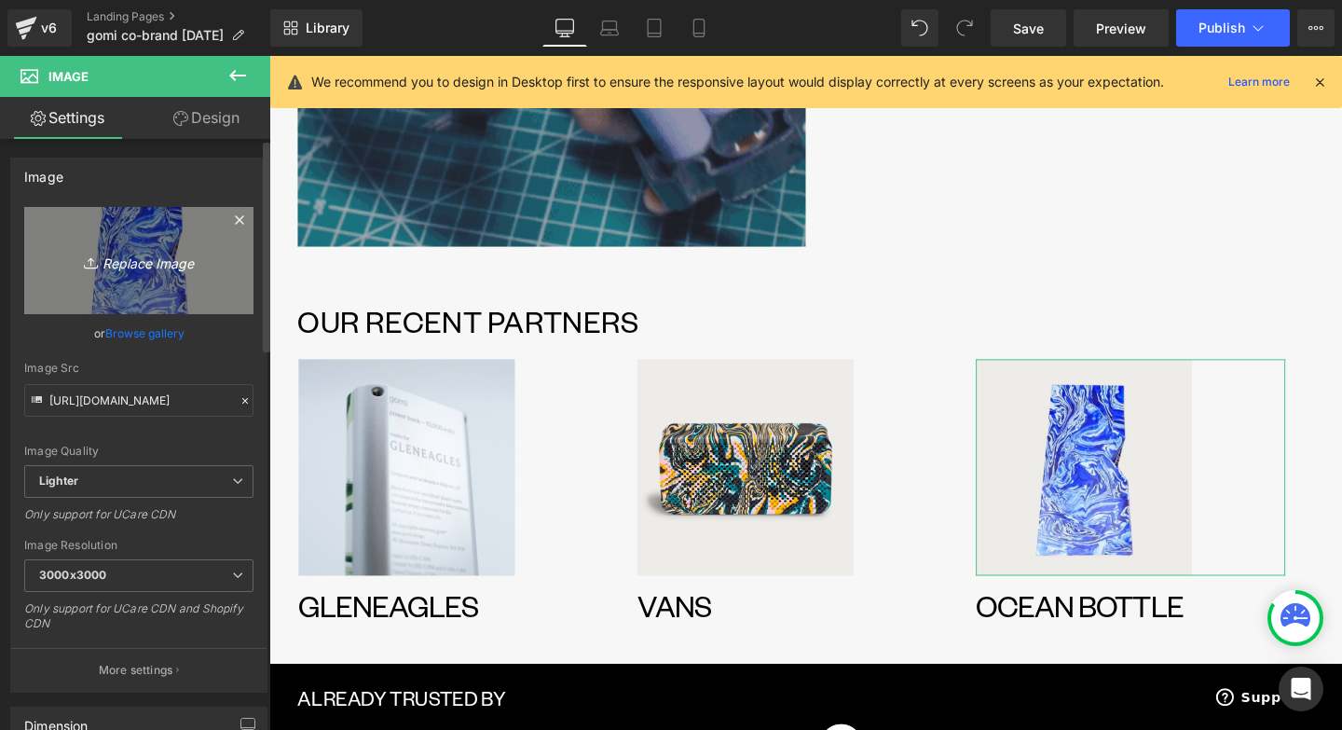
click at [136, 288] on link "Replace Image" at bounding box center [138, 260] width 229 height 107
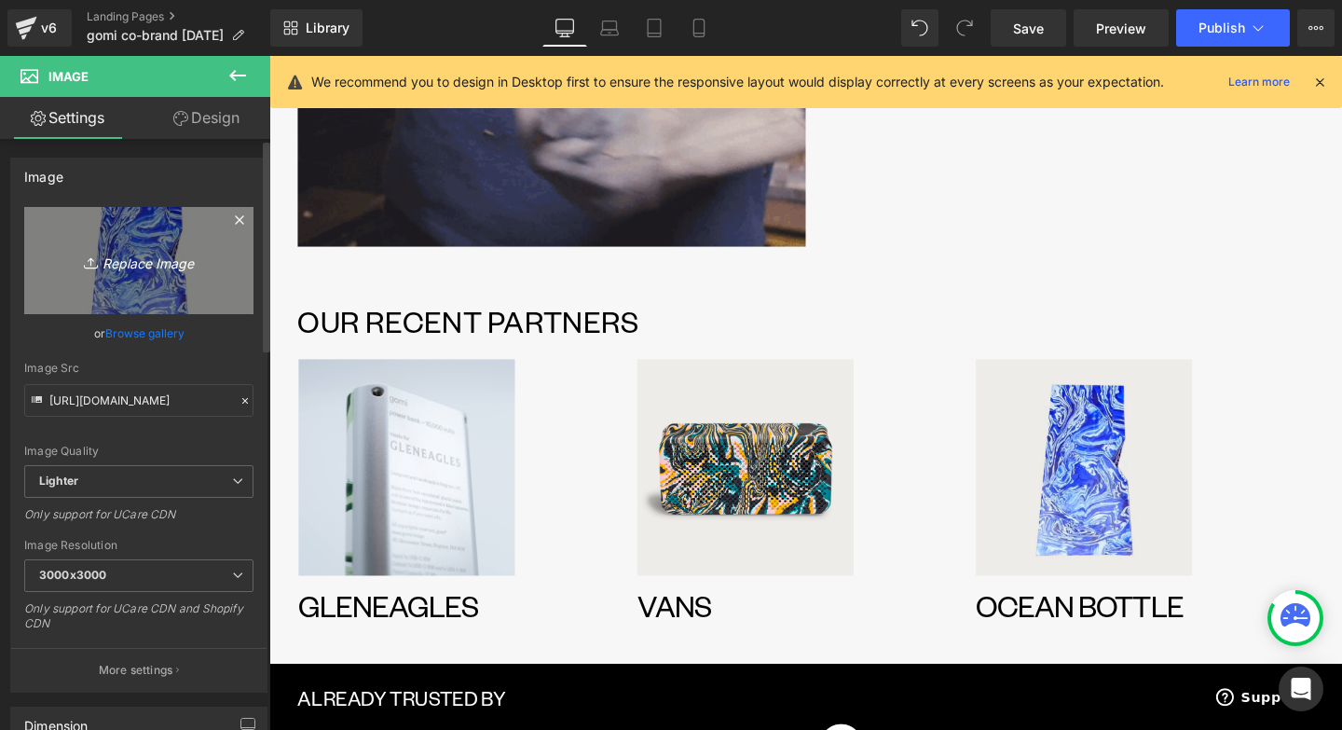
type input "C:\fakepath\Ocean Bottle x gomi.jpg"
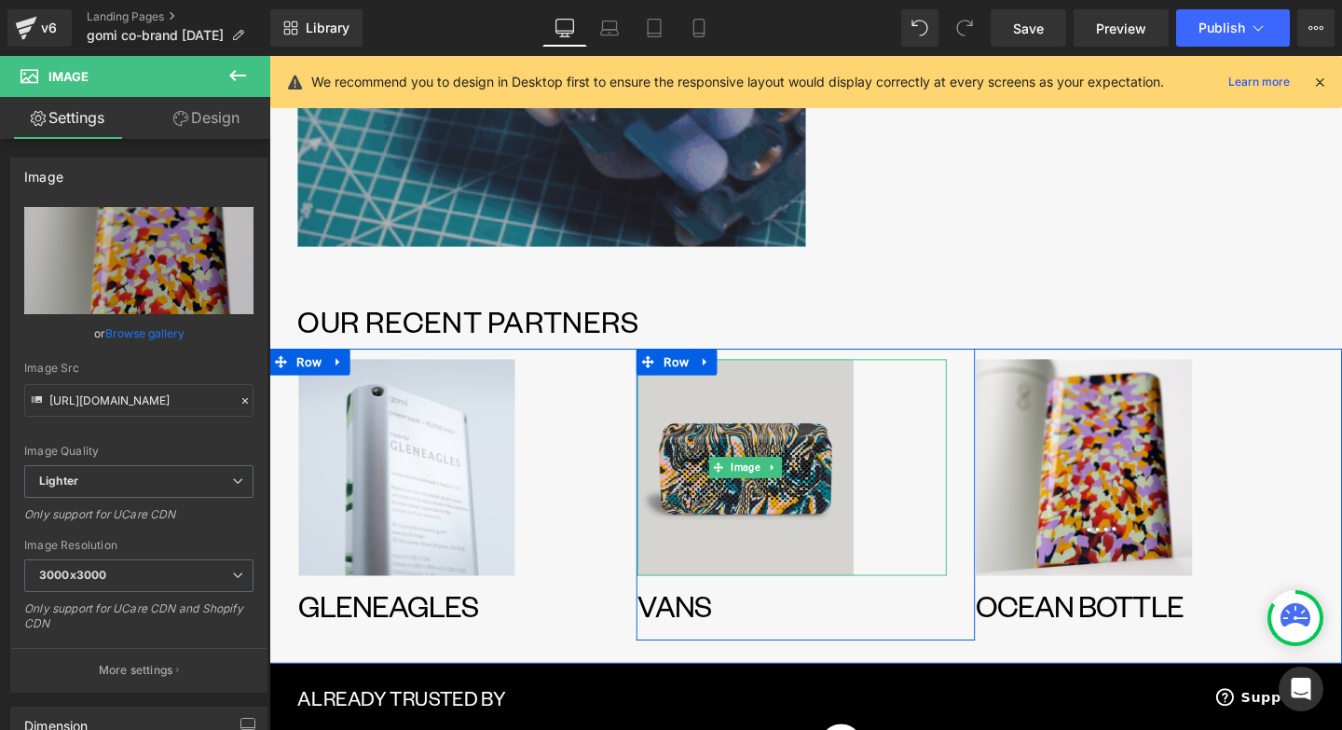
click at [812, 594] on img at bounding box center [769, 488] width 227 height 227
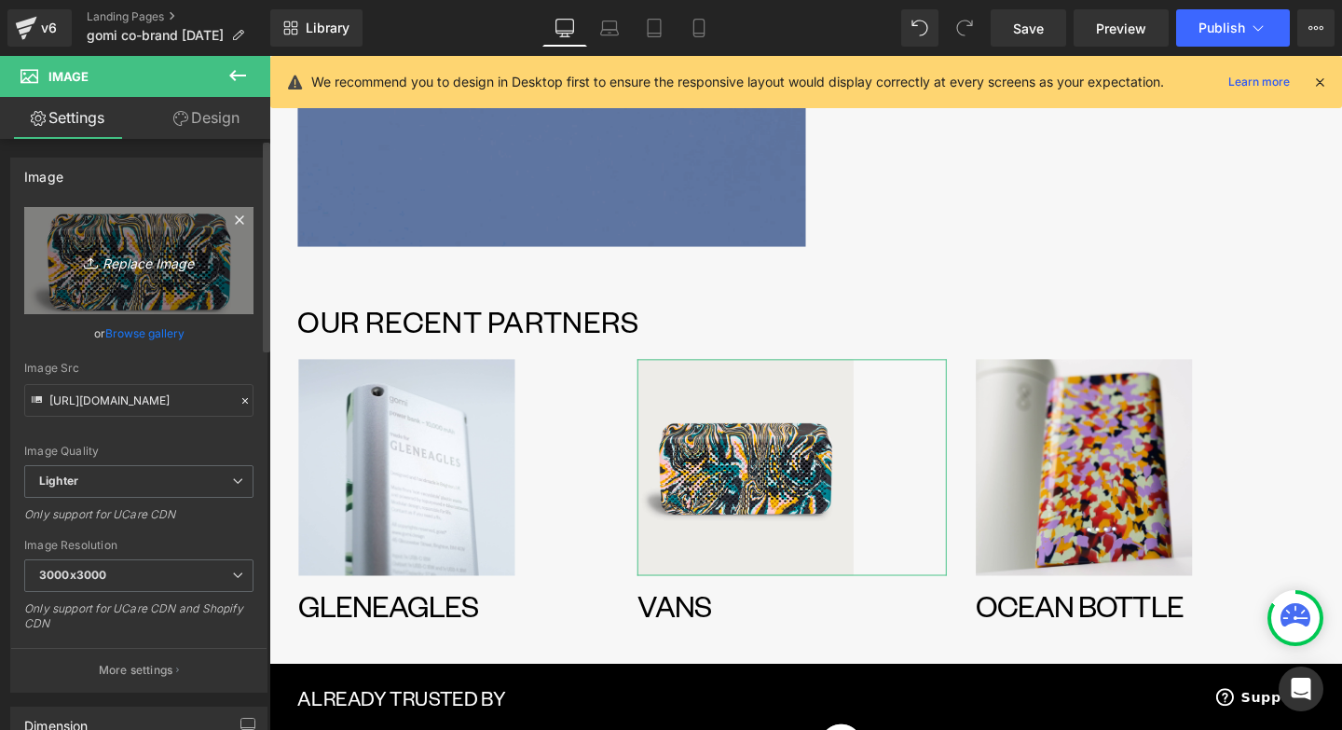
click at [103, 267] on icon "Replace Image" at bounding box center [138, 260] width 149 height 23
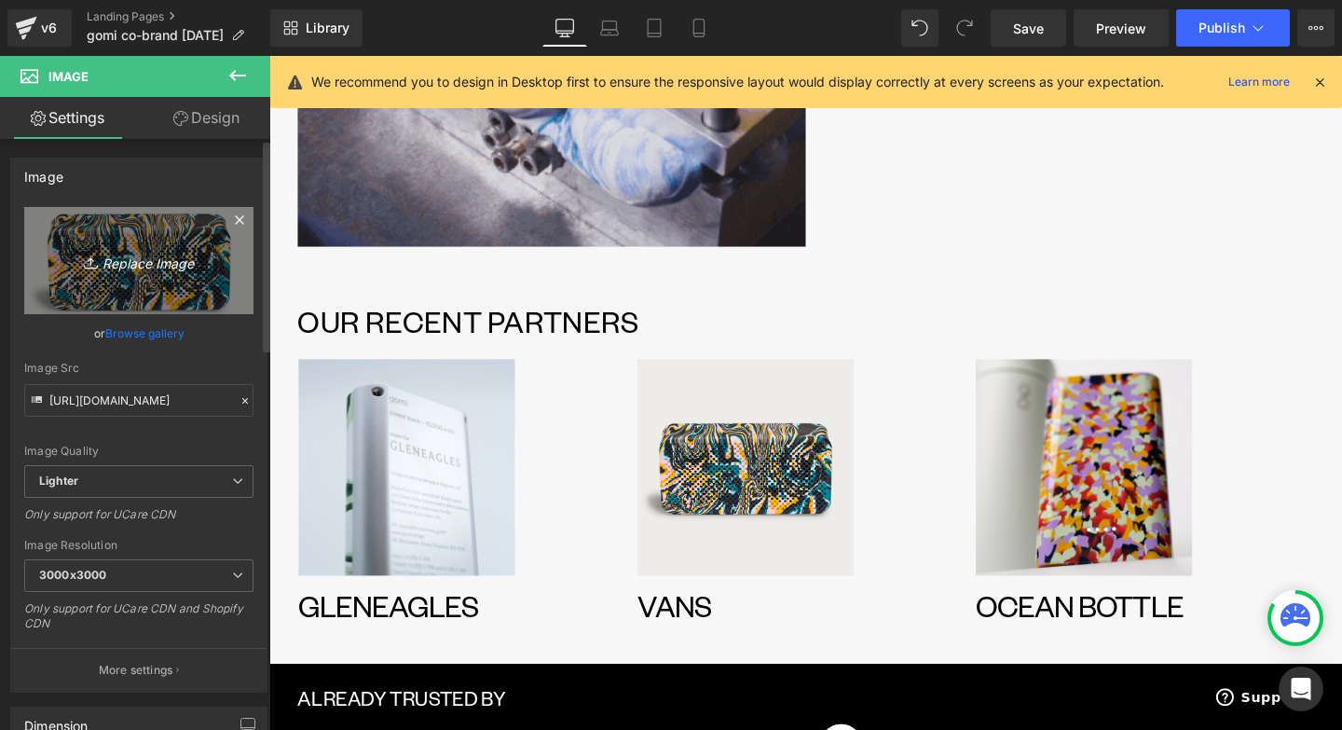
type input "C:\fakepath\vansxgomi_teaser_gif.gif"
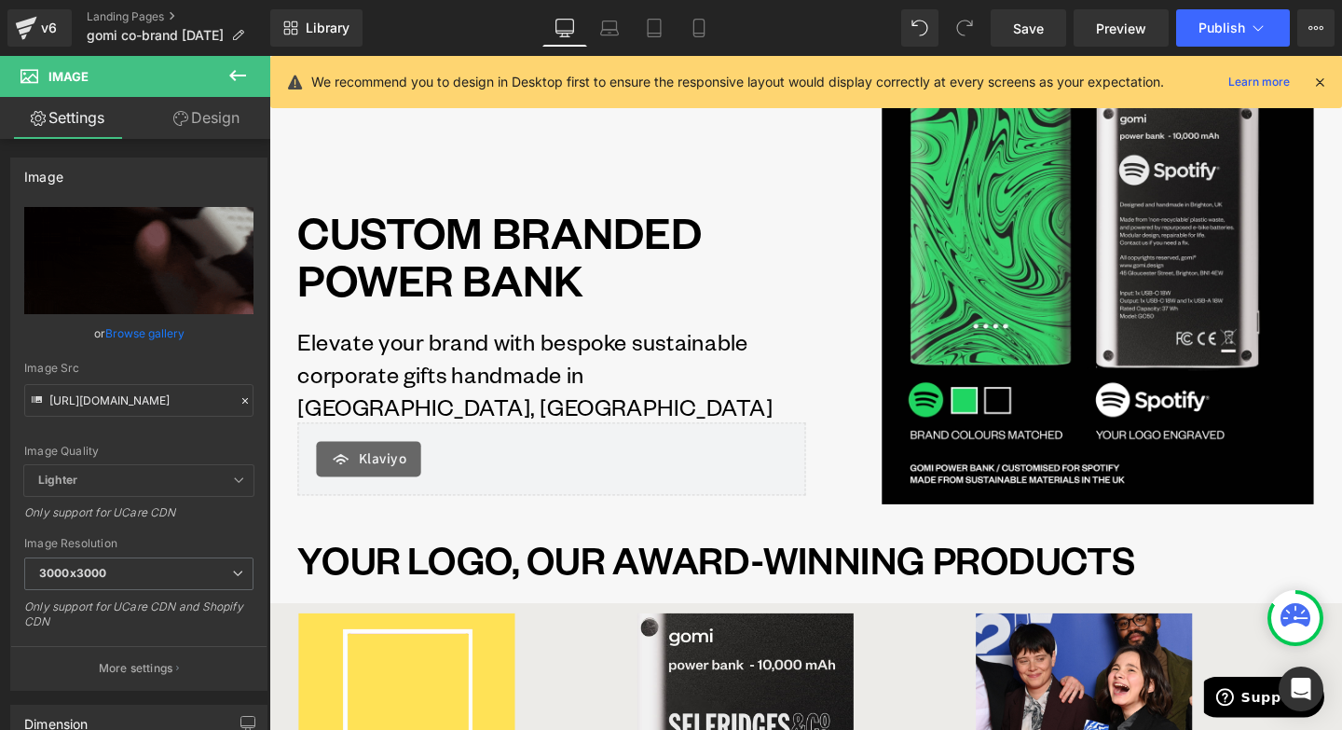
scroll to position [0, 0]
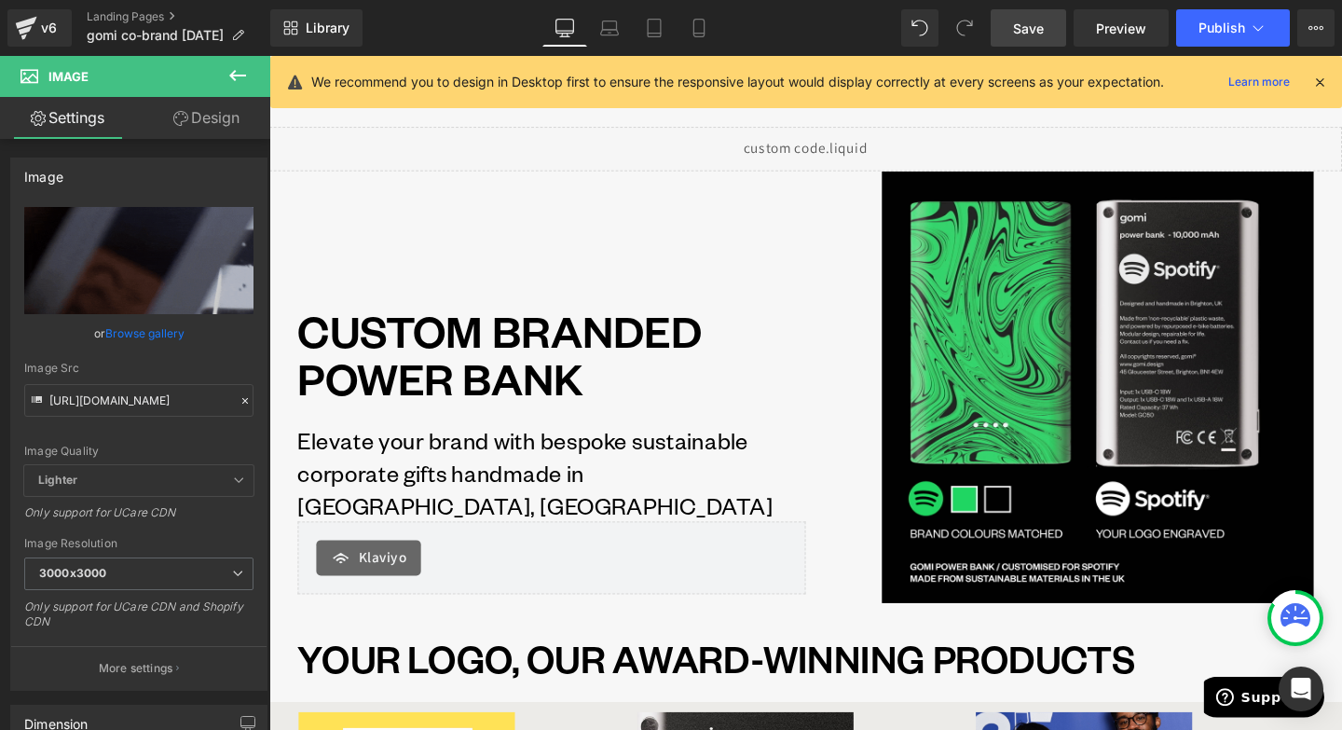
click at [1033, 34] on span "Save" at bounding box center [1028, 29] width 31 height 20
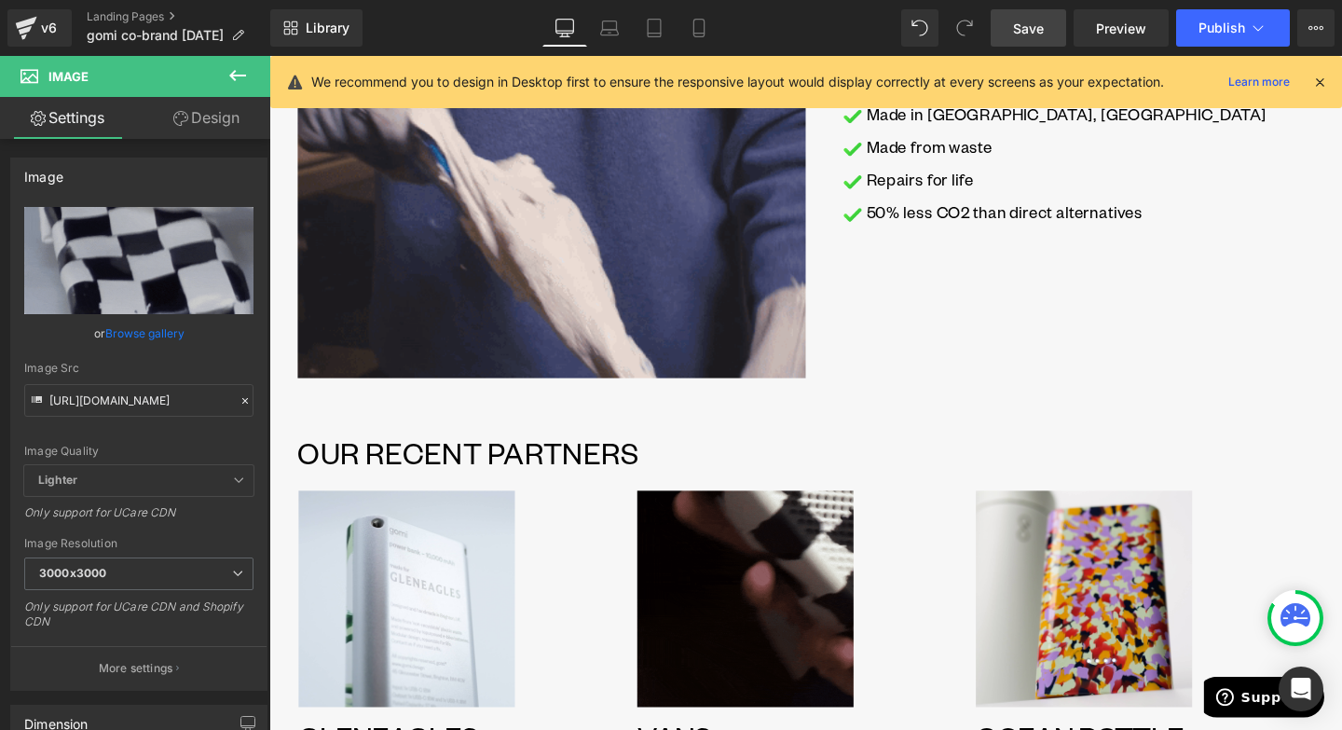
scroll to position [1436, 0]
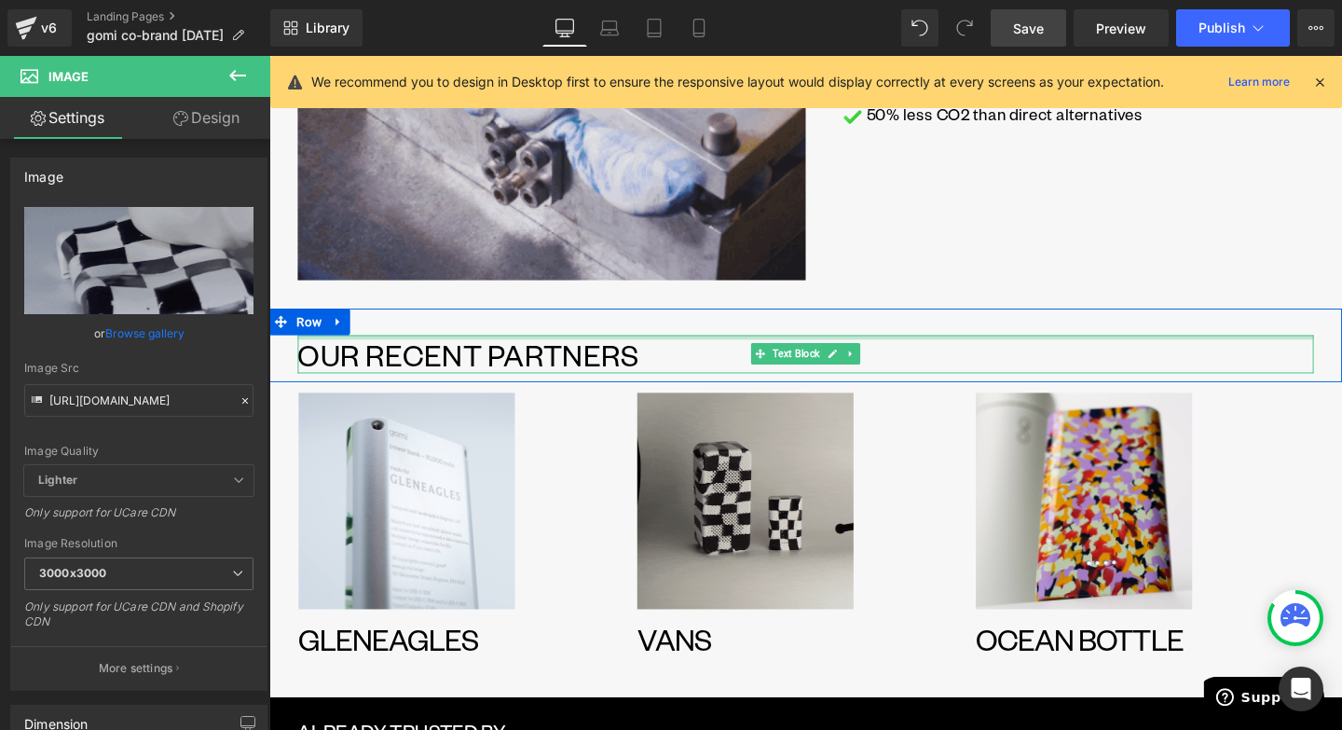
click at [939, 351] on div at bounding box center [833, 352] width 1068 height 5
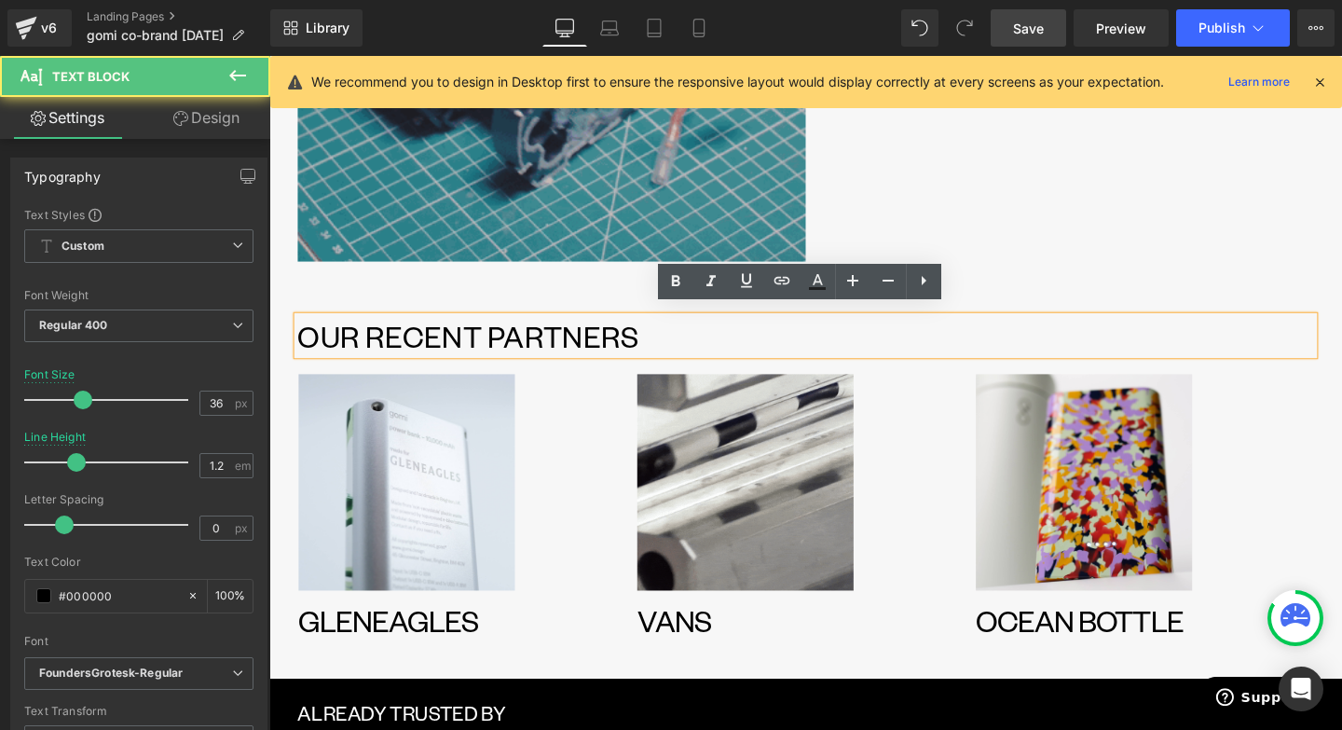
scroll to position [1472, 0]
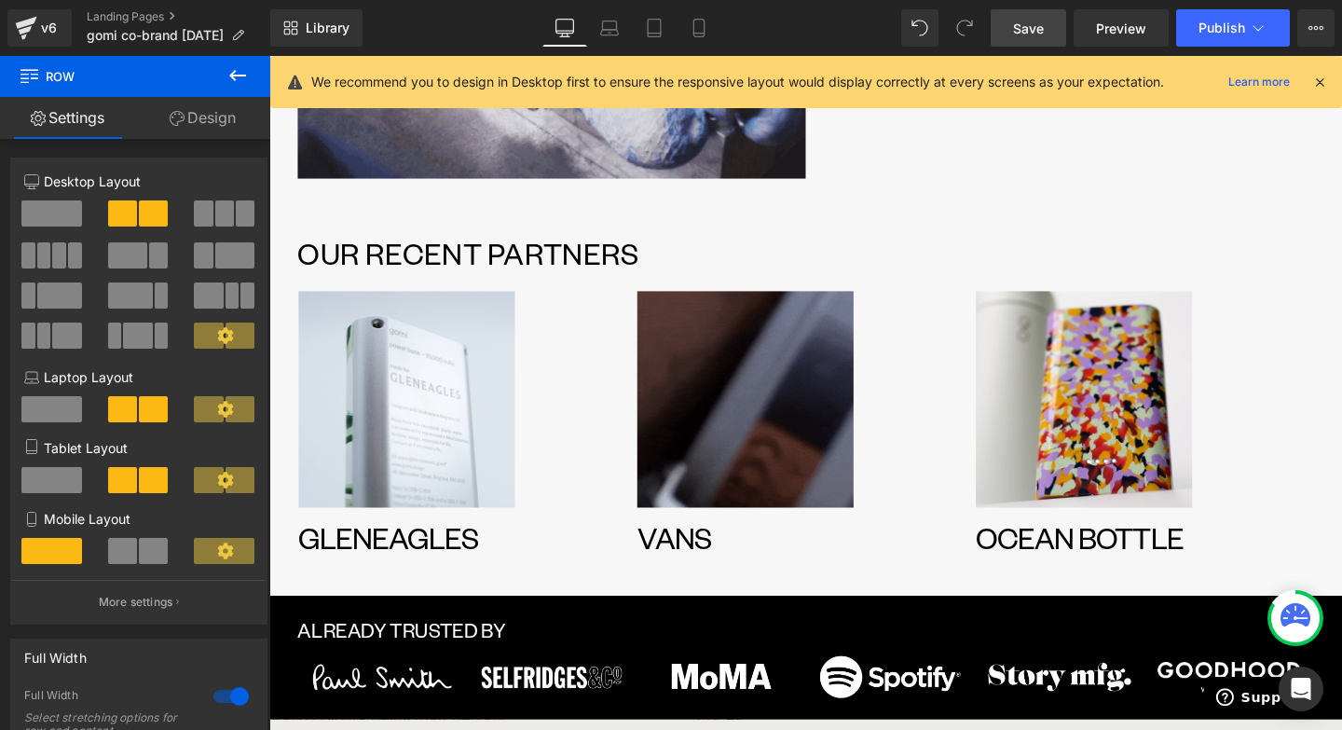
scroll to position [1526, 0]
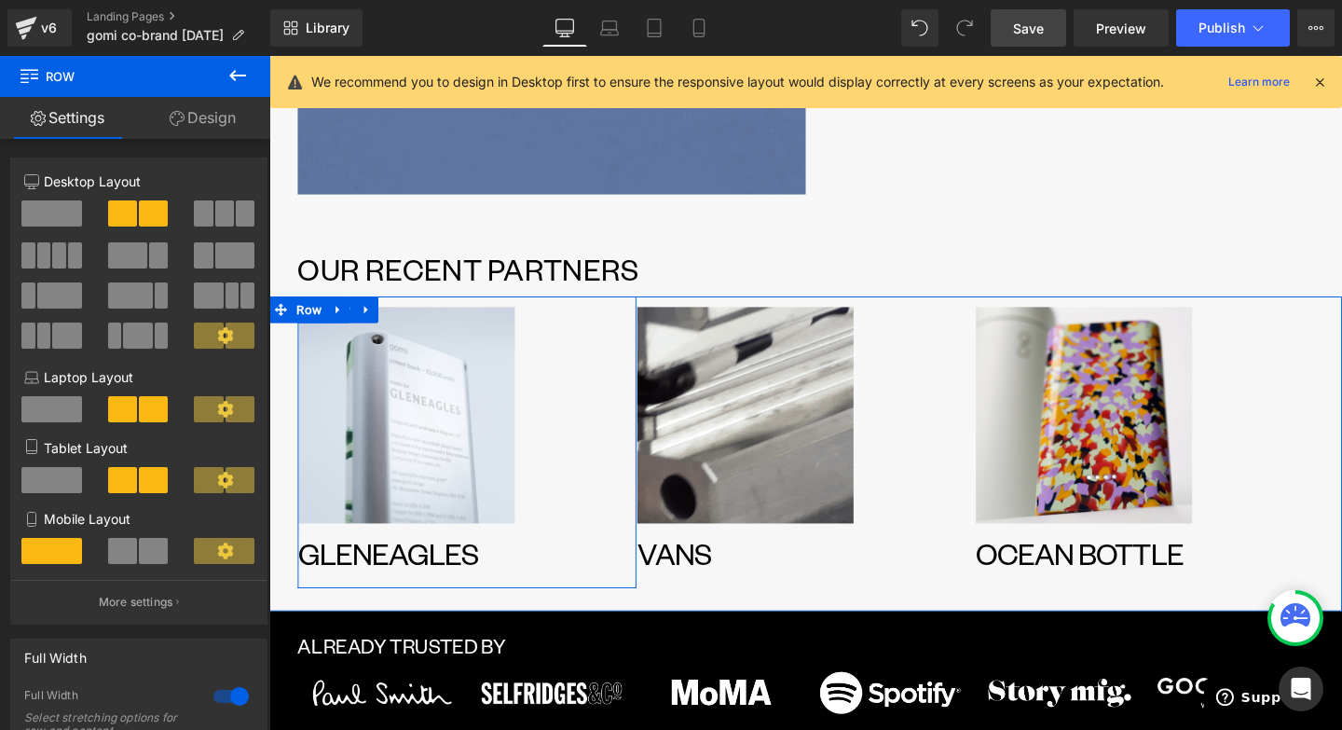
click at [385, 591] on h1 "GLENEAGLES" at bounding box center [443, 578] width 286 height 40
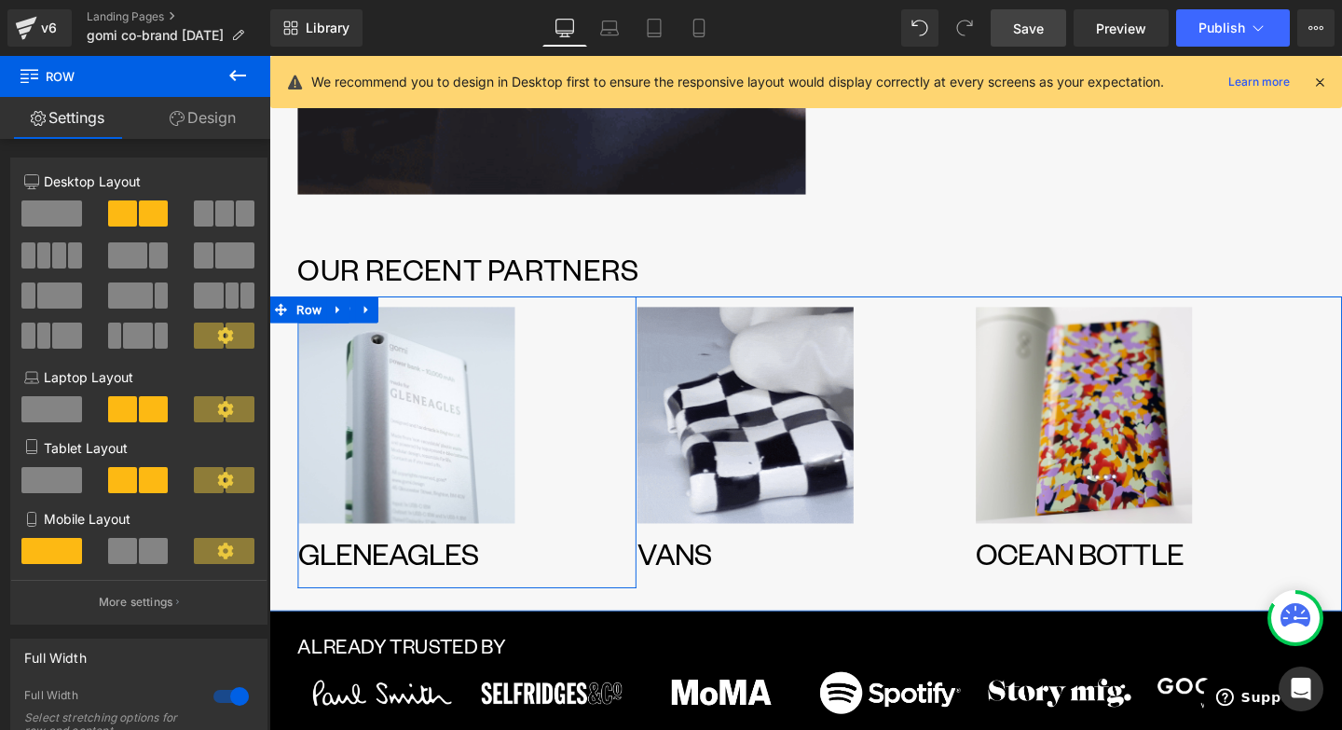
click at [385, 591] on h1 "GLENEAGLES" at bounding box center [443, 578] width 286 height 40
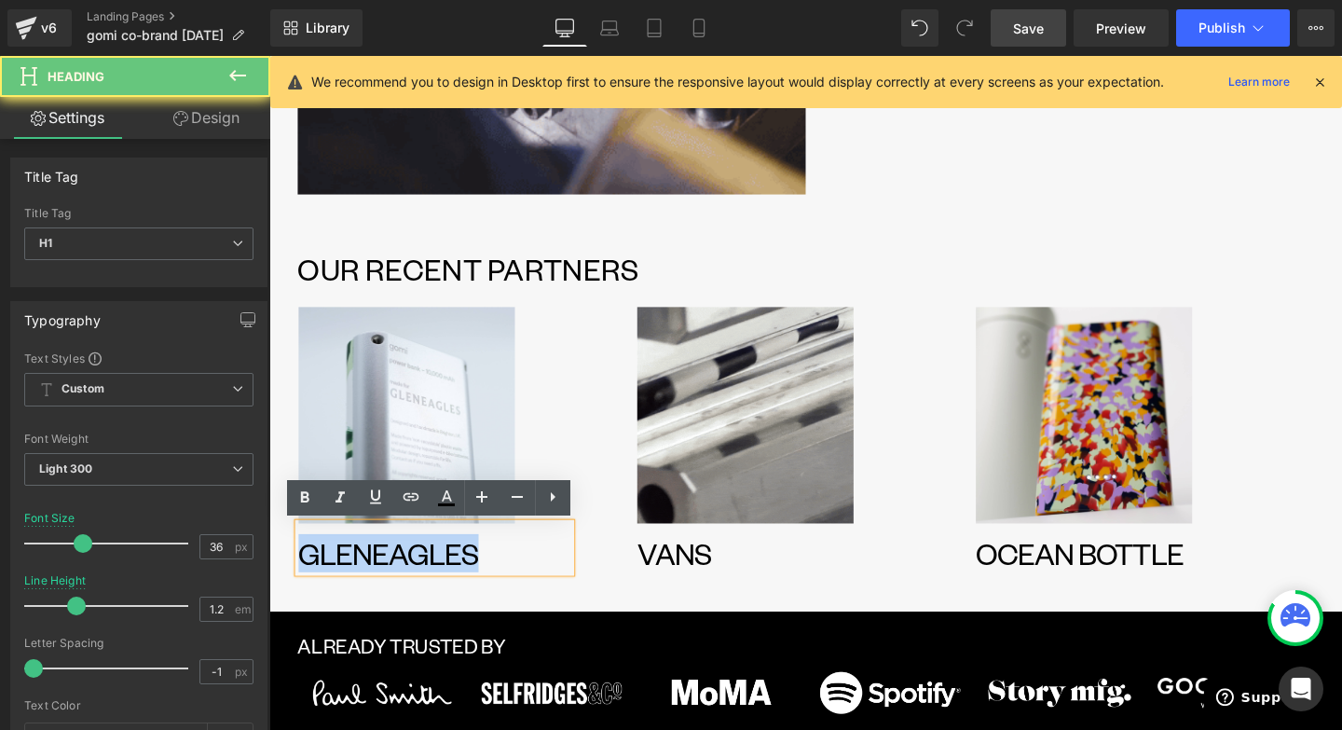
click at [385, 591] on h1 "GLENEAGLES" at bounding box center [443, 578] width 286 height 40
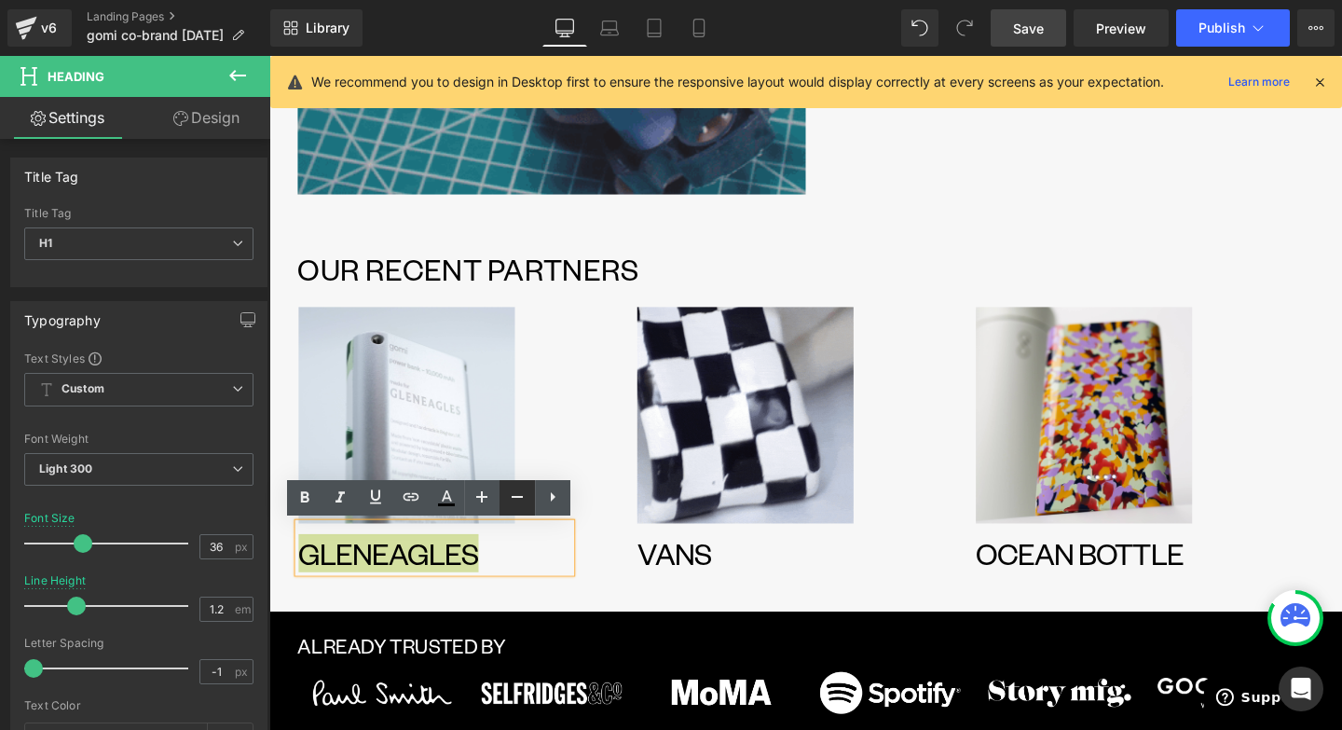
click at [526, 493] on icon at bounding box center [517, 497] width 22 height 22
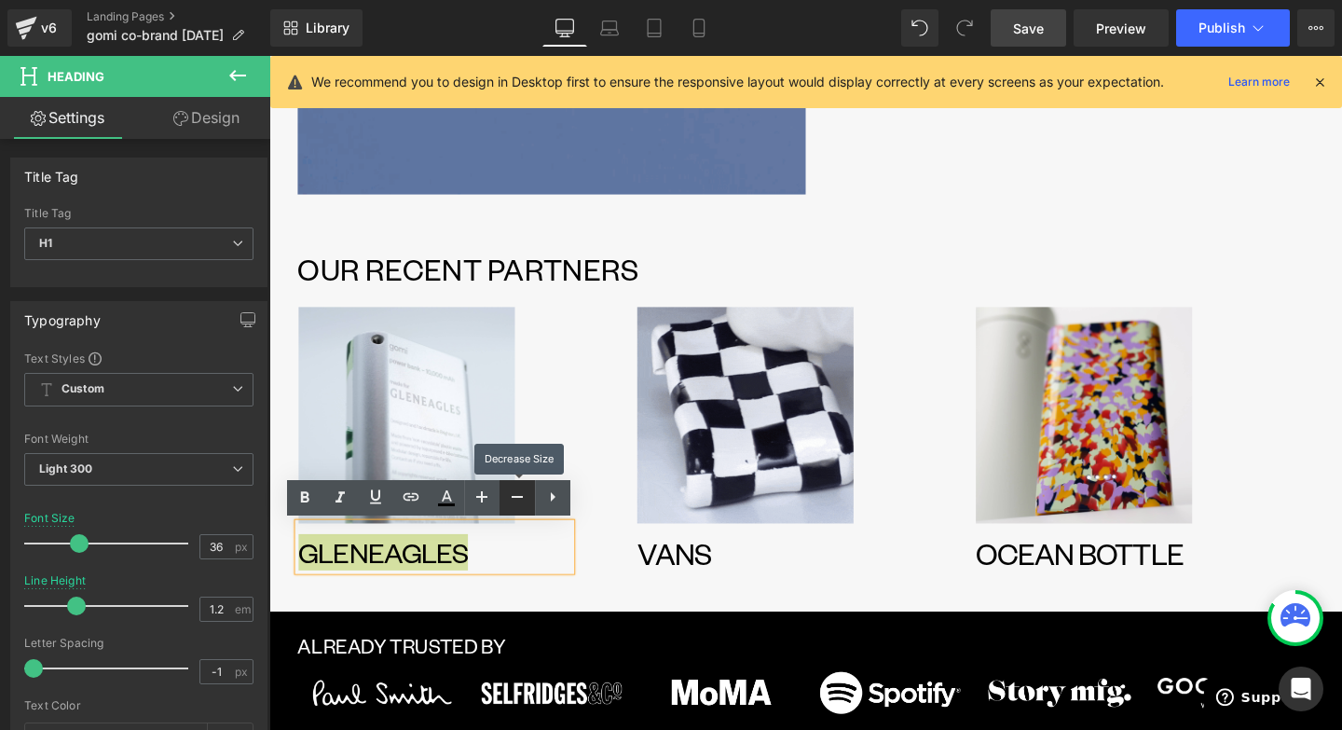
click at [526, 493] on icon at bounding box center [517, 497] width 22 height 22
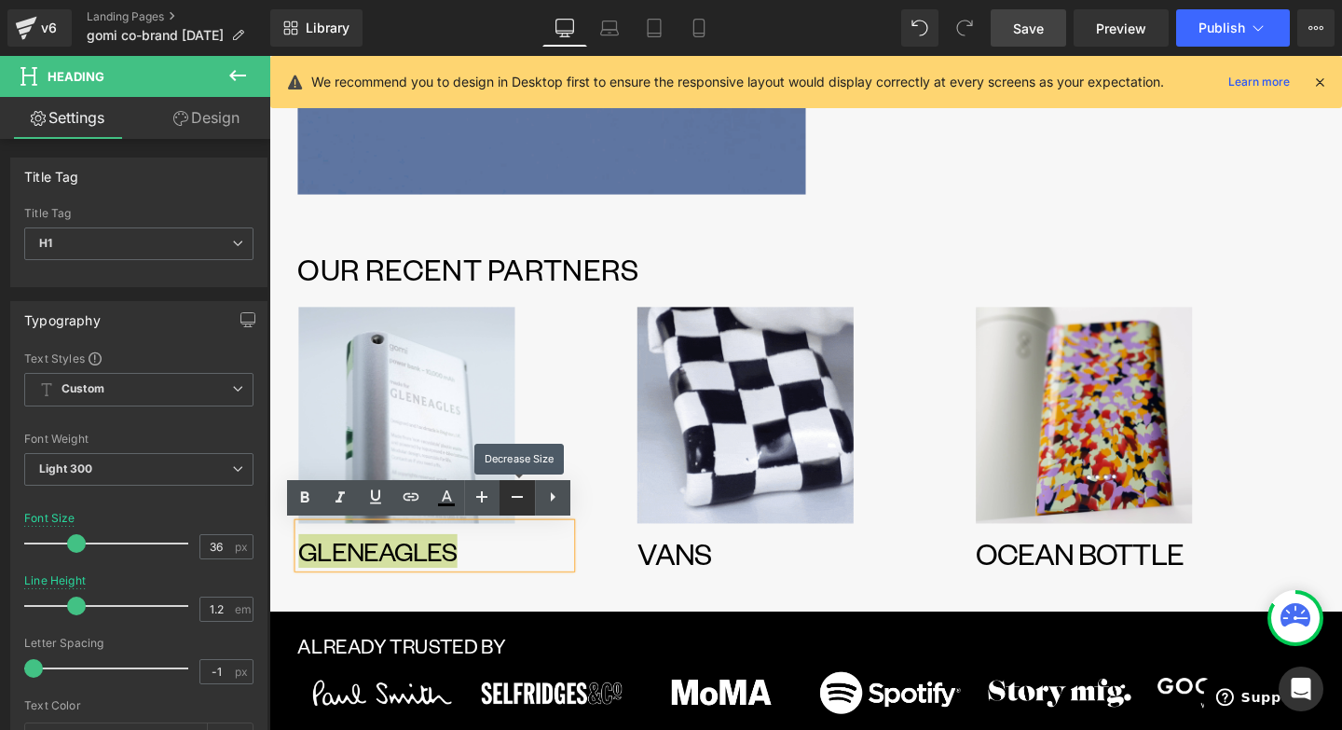
click at [526, 493] on icon at bounding box center [517, 497] width 22 height 22
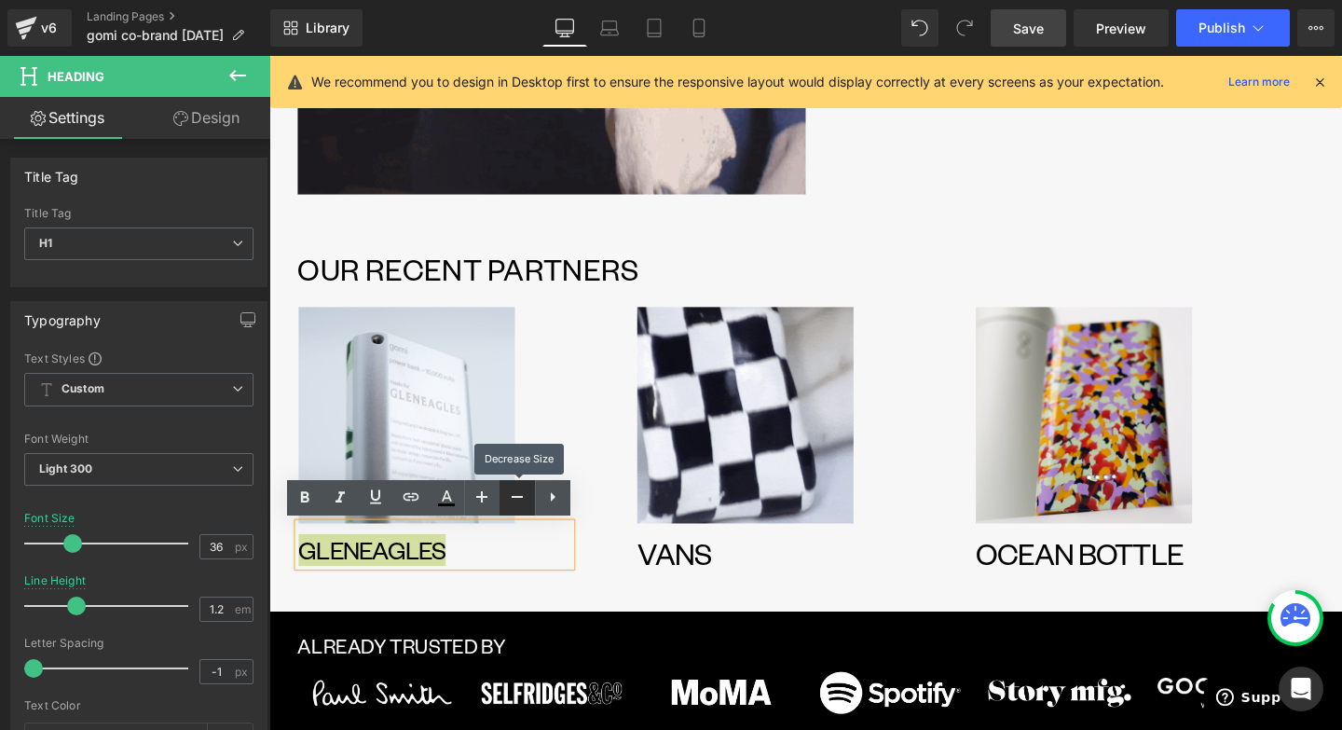
click at [526, 493] on icon at bounding box center [517, 497] width 22 height 22
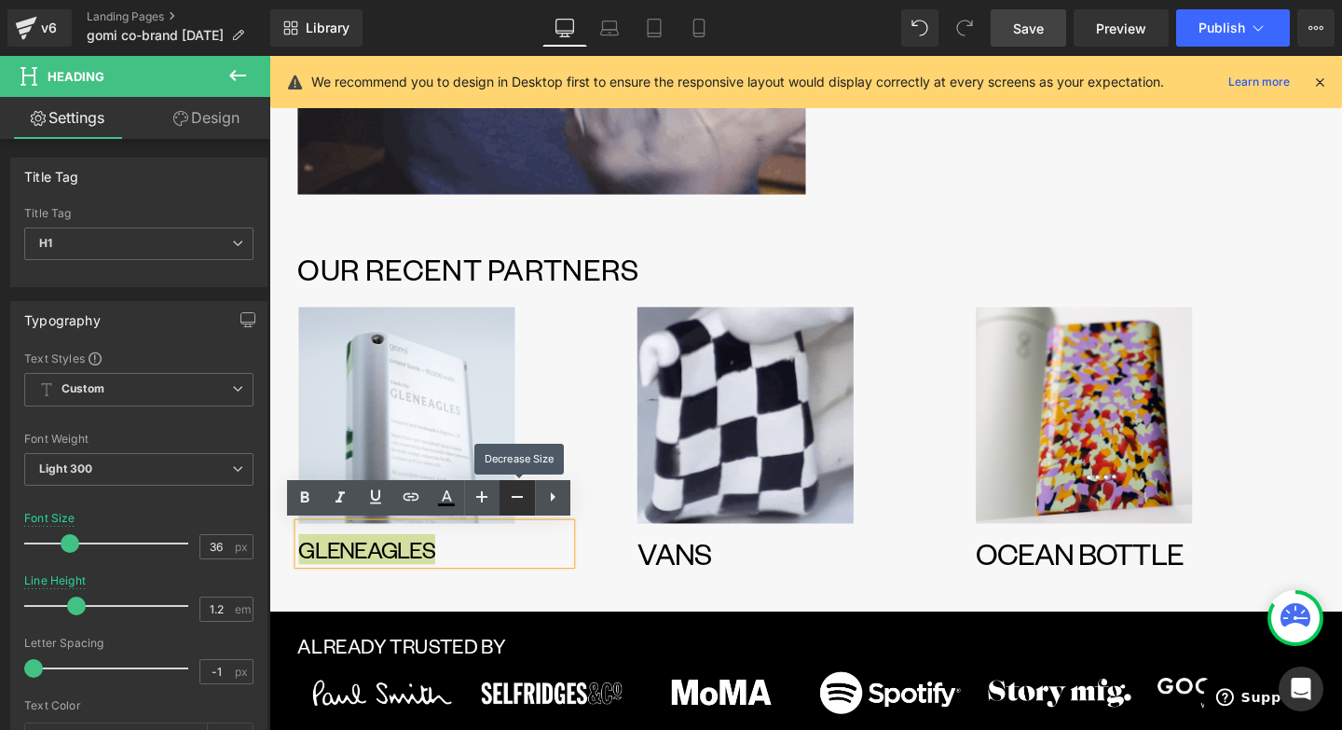
click at [526, 493] on icon at bounding box center [517, 497] width 22 height 22
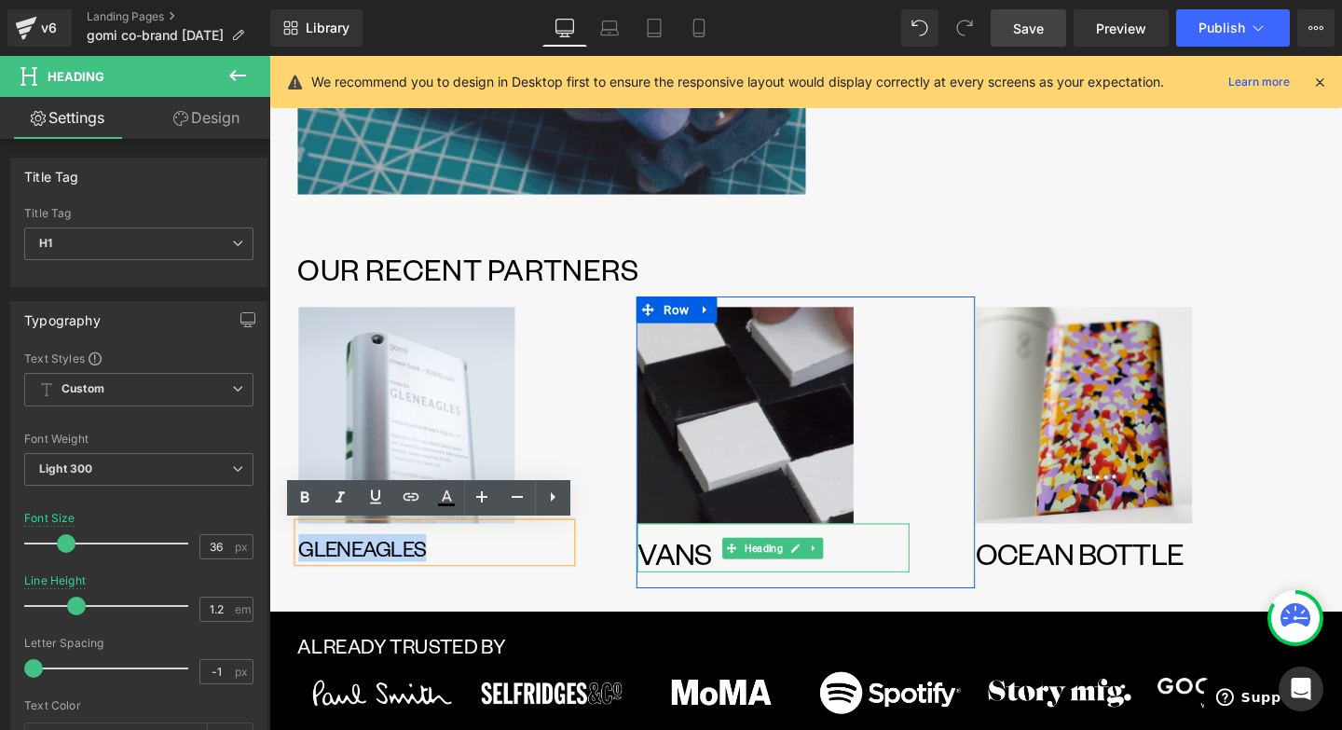
click at [677, 590] on h1 "vans" at bounding box center [799, 578] width 286 height 40
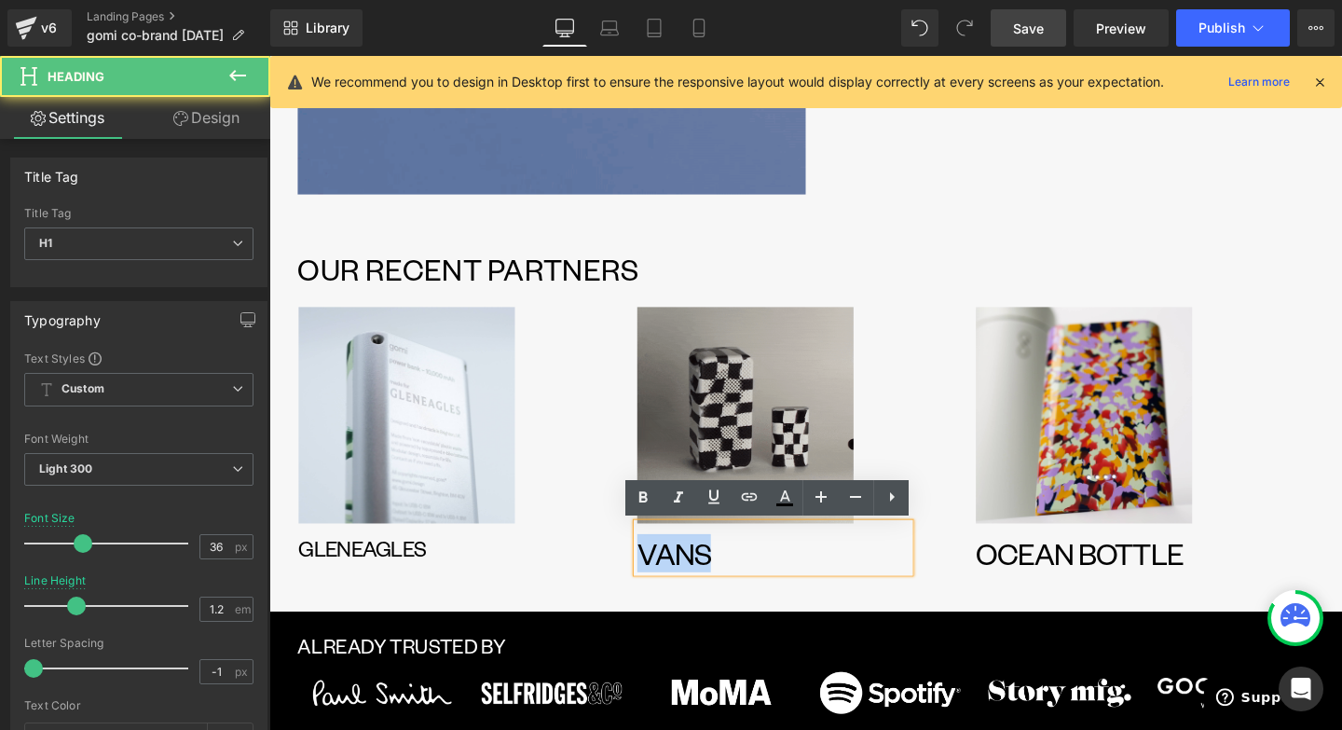
click at [677, 590] on h1 "vans" at bounding box center [799, 578] width 286 height 40
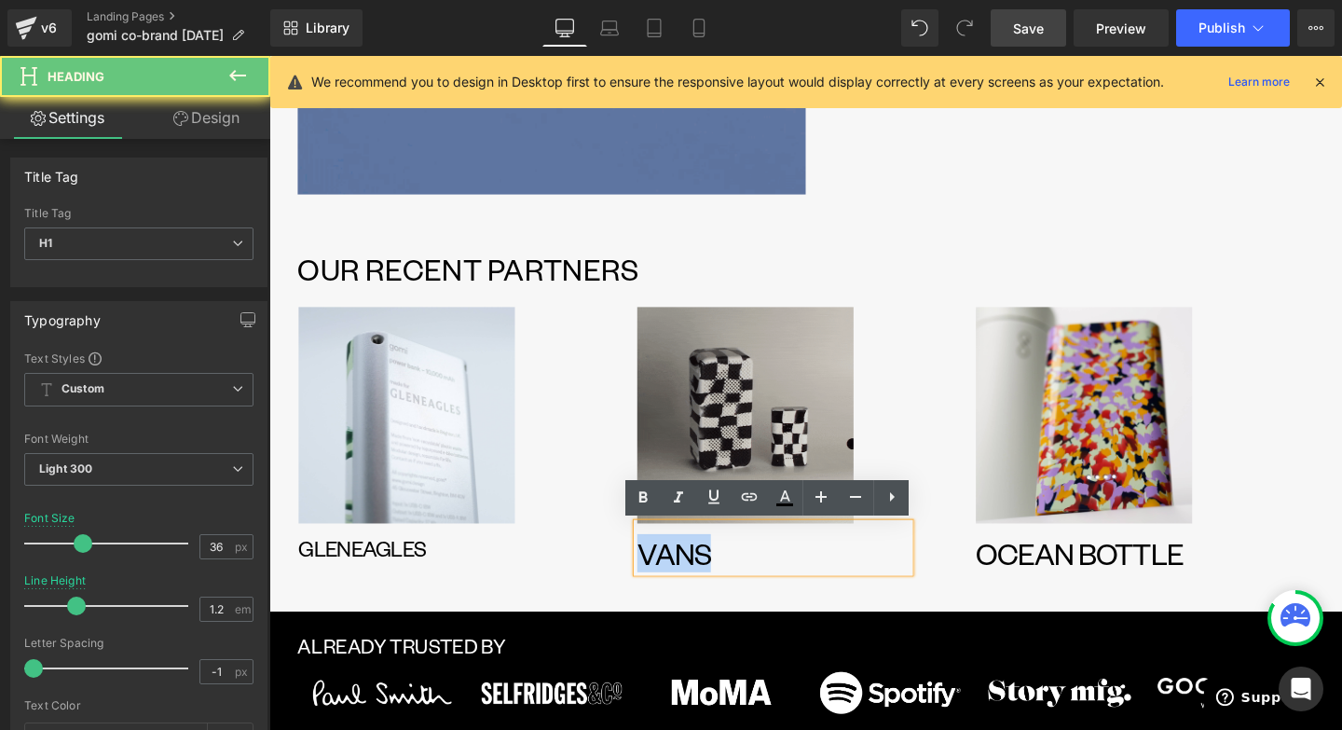
click at [677, 590] on h1 "vans" at bounding box center [799, 578] width 286 height 40
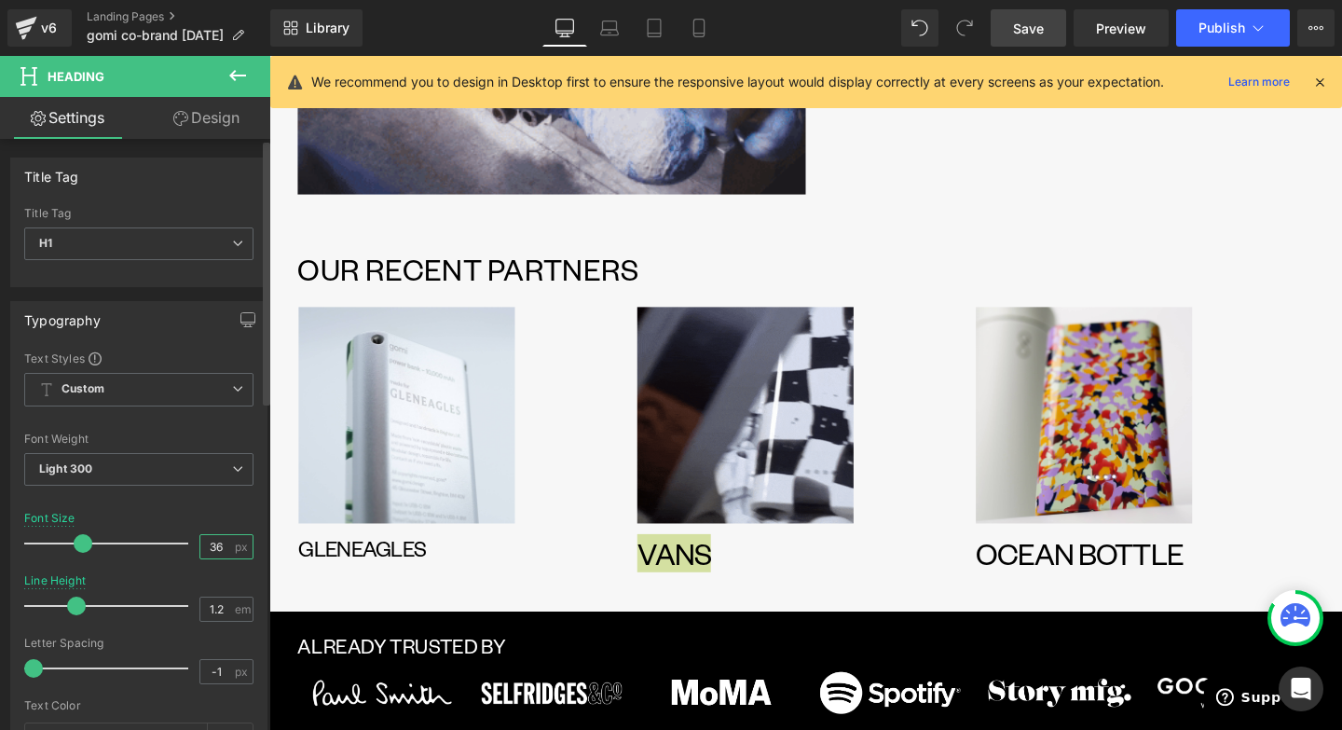
click at [205, 545] on input "36" at bounding box center [216, 546] width 33 height 23
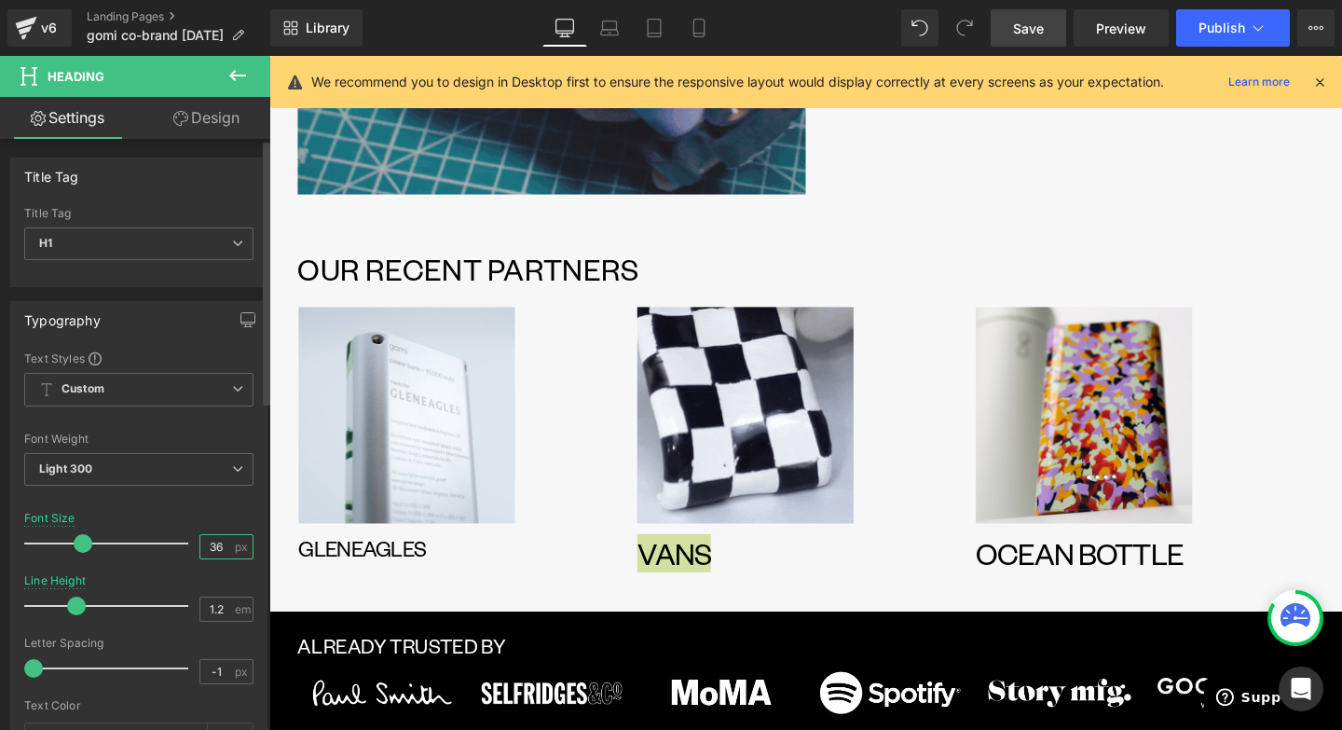
click at [205, 545] on input "36" at bounding box center [216, 546] width 33 height 23
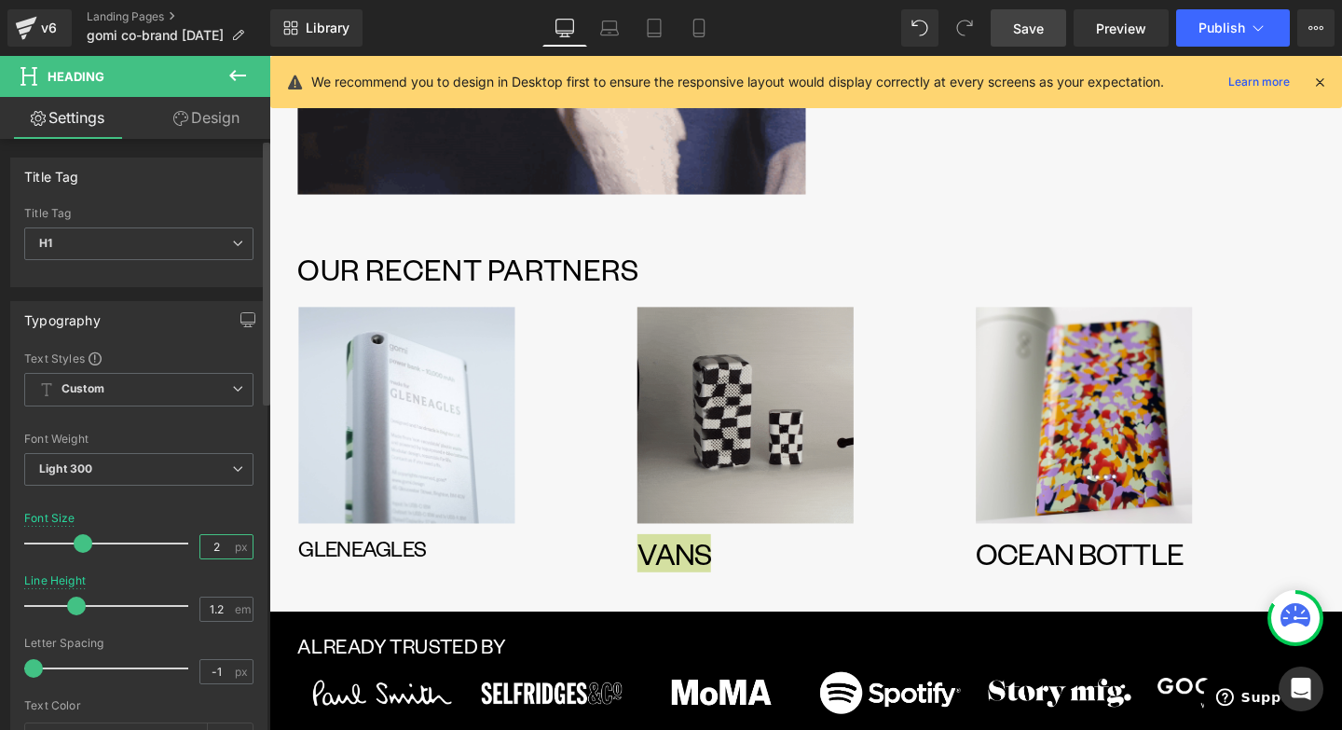
type input "26"
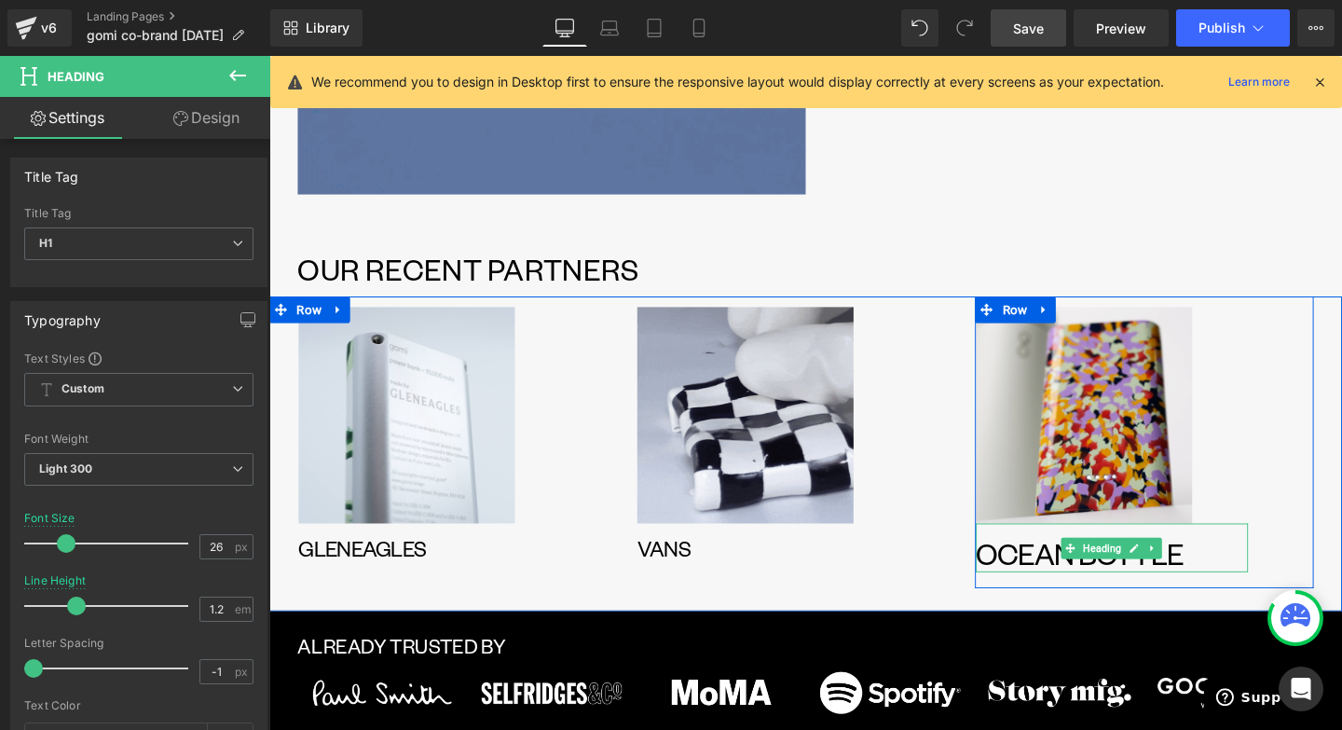
click at [1062, 581] on h1 "OCEAN BOTTLE" at bounding box center [1155, 578] width 286 height 40
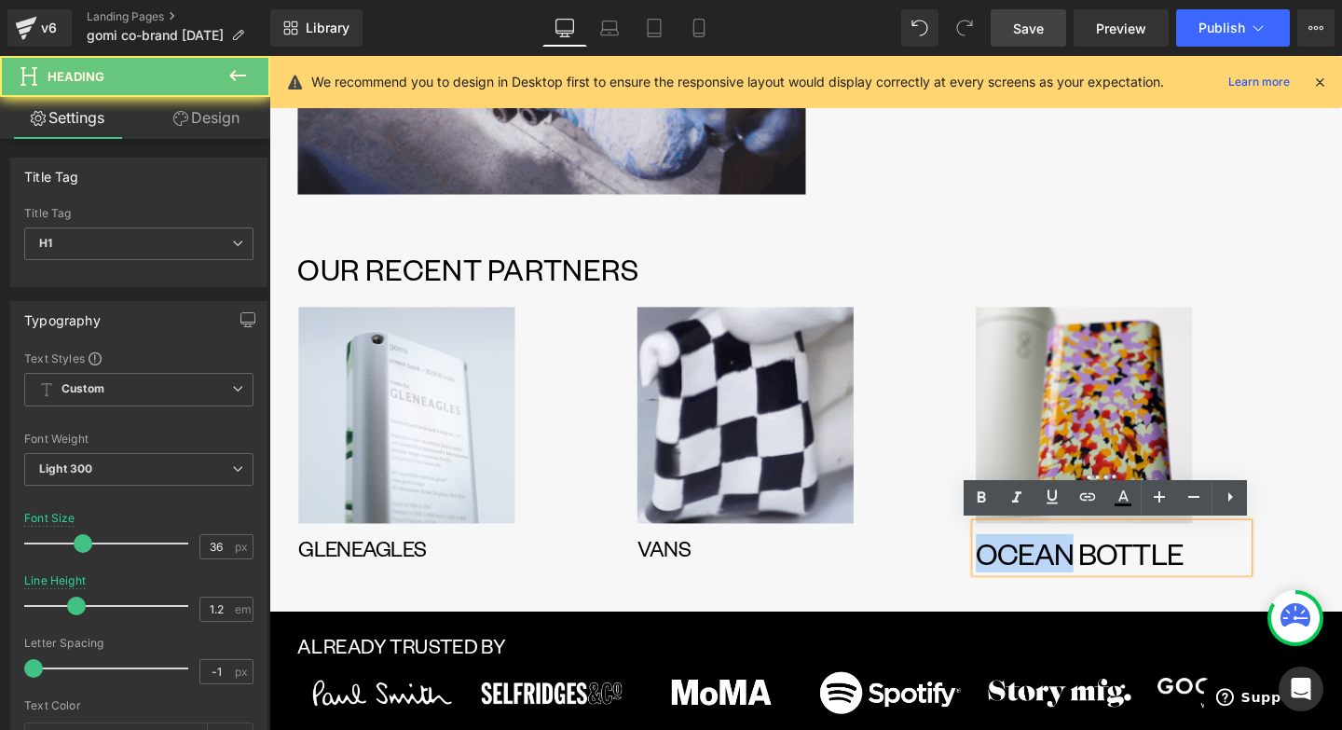
click at [1062, 581] on h1 "OCEAN BOTTLE" at bounding box center [1155, 578] width 286 height 40
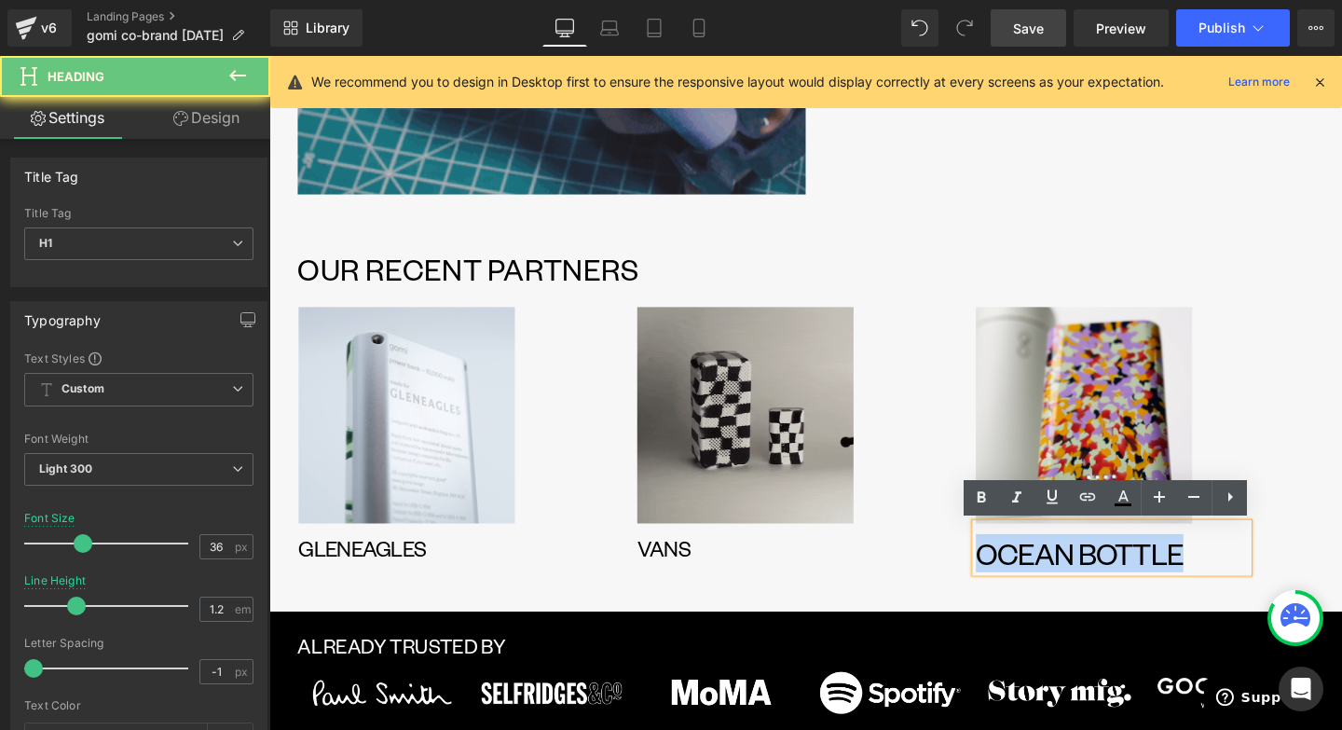
click at [1062, 581] on h1 "OCEAN BOTTLE" at bounding box center [1155, 578] width 286 height 40
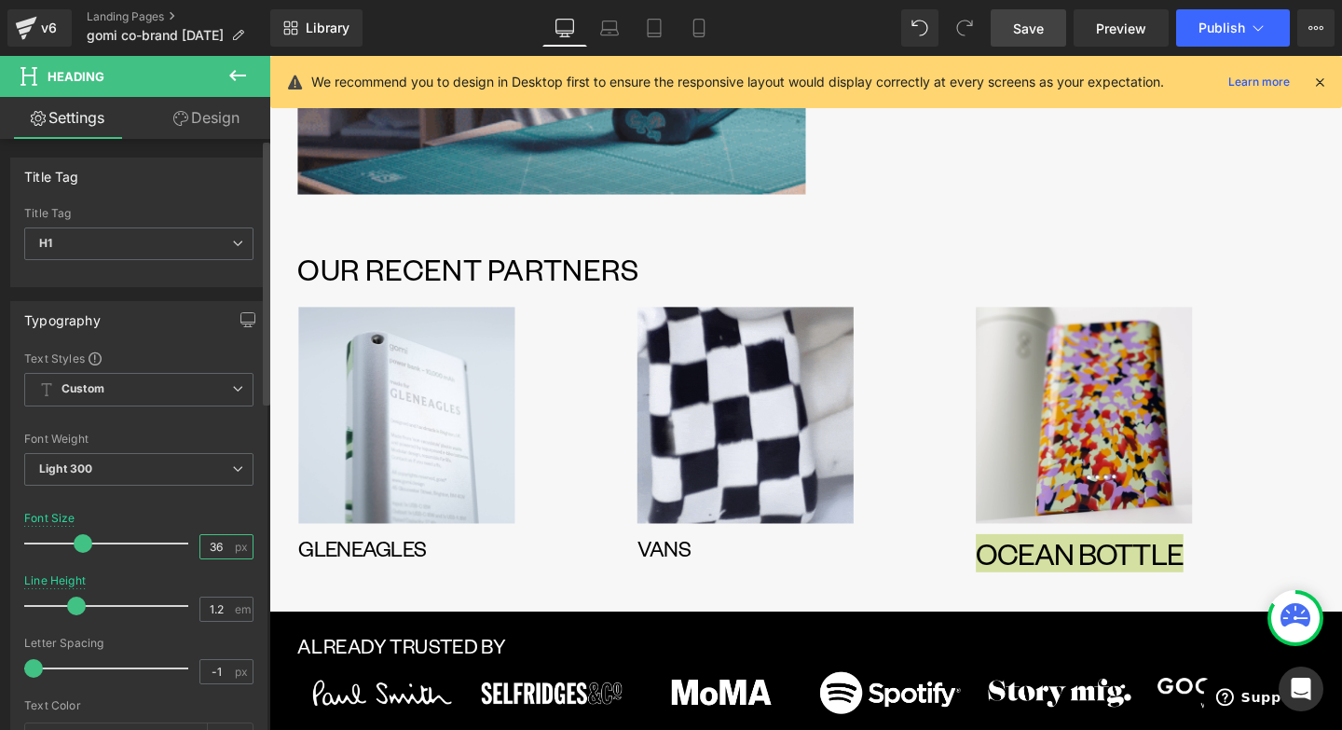
click at [213, 545] on input "36" at bounding box center [216, 546] width 33 height 23
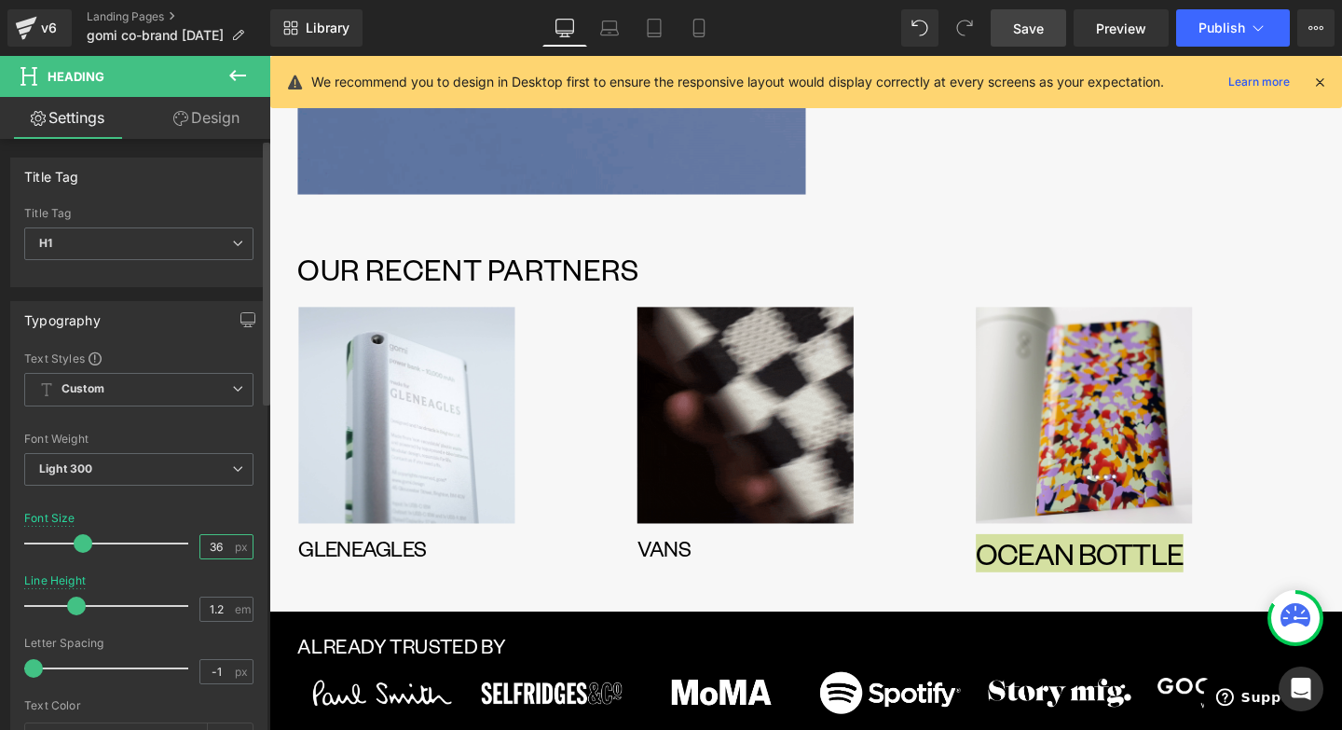
click at [213, 545] on input "36" at bounding box center [216, 546] width 33 height 23
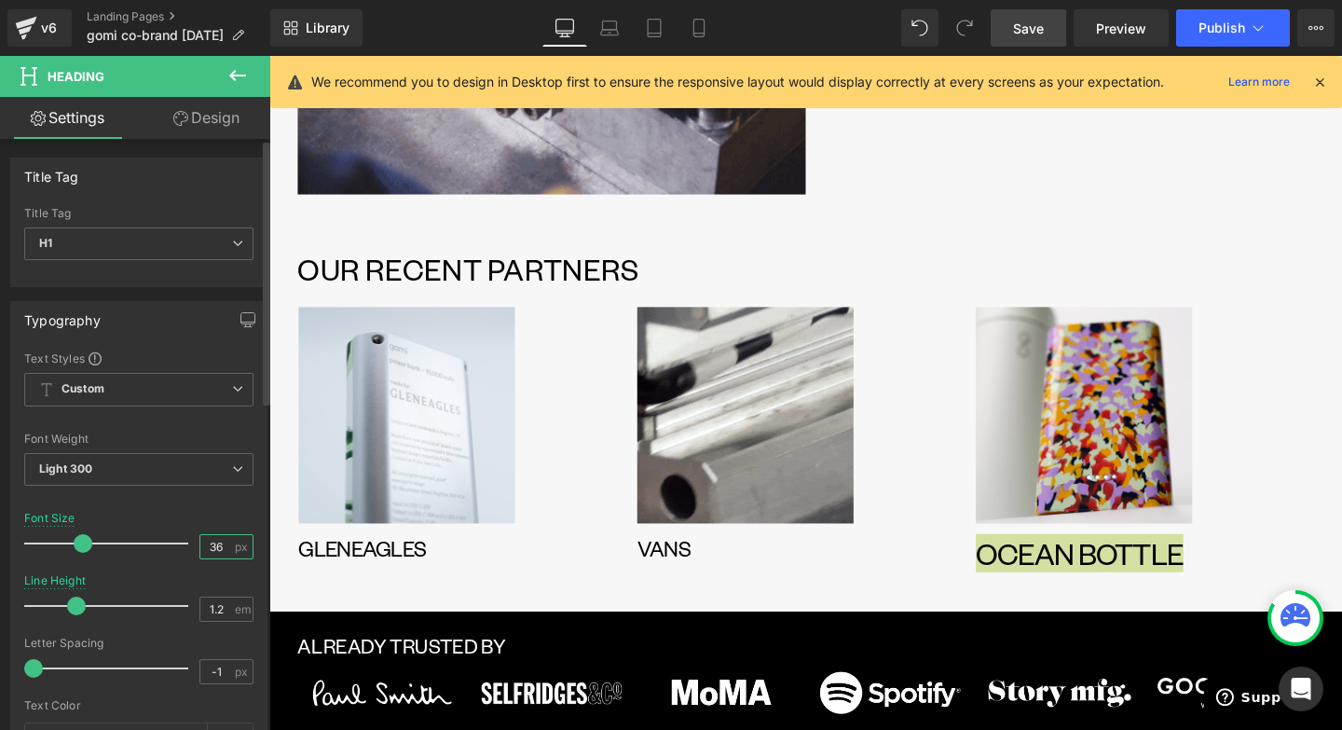
click at [209, 545] on input "36" at bounding box center [216, 546] width 33 height 23
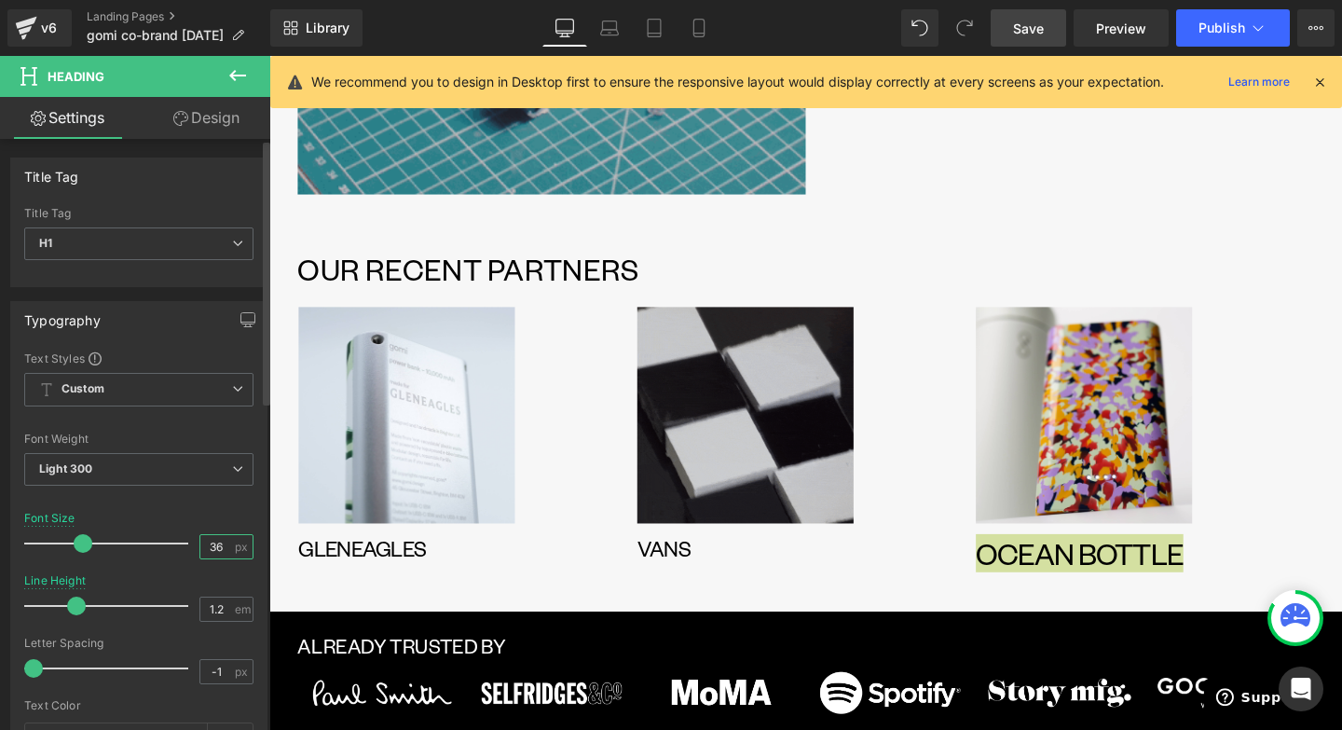
click at [209, 545] on input "36" at bounding box center [216, 546] width 33 height 23
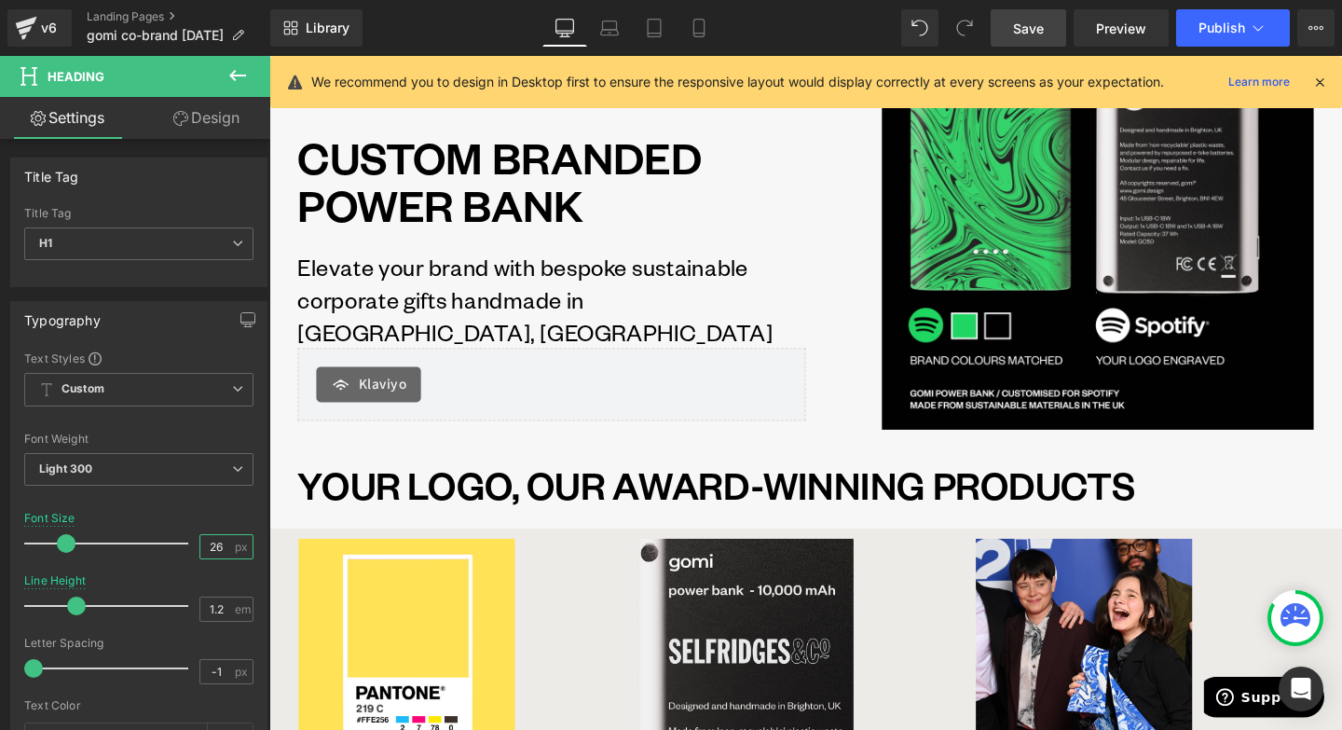
scroll to position [0, 0]
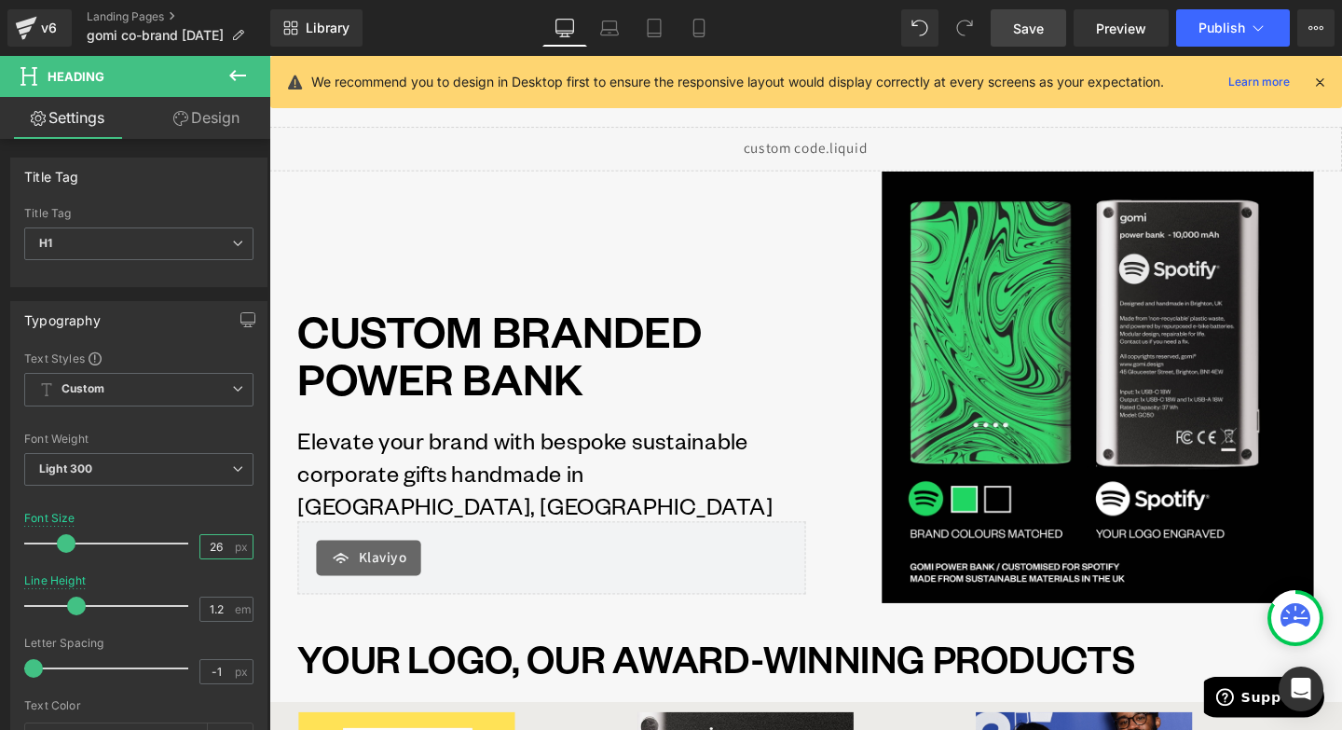
type input "26"
click at [1039, 39] on link "Save" at bounding box center [1029, 27] width 76 height 37
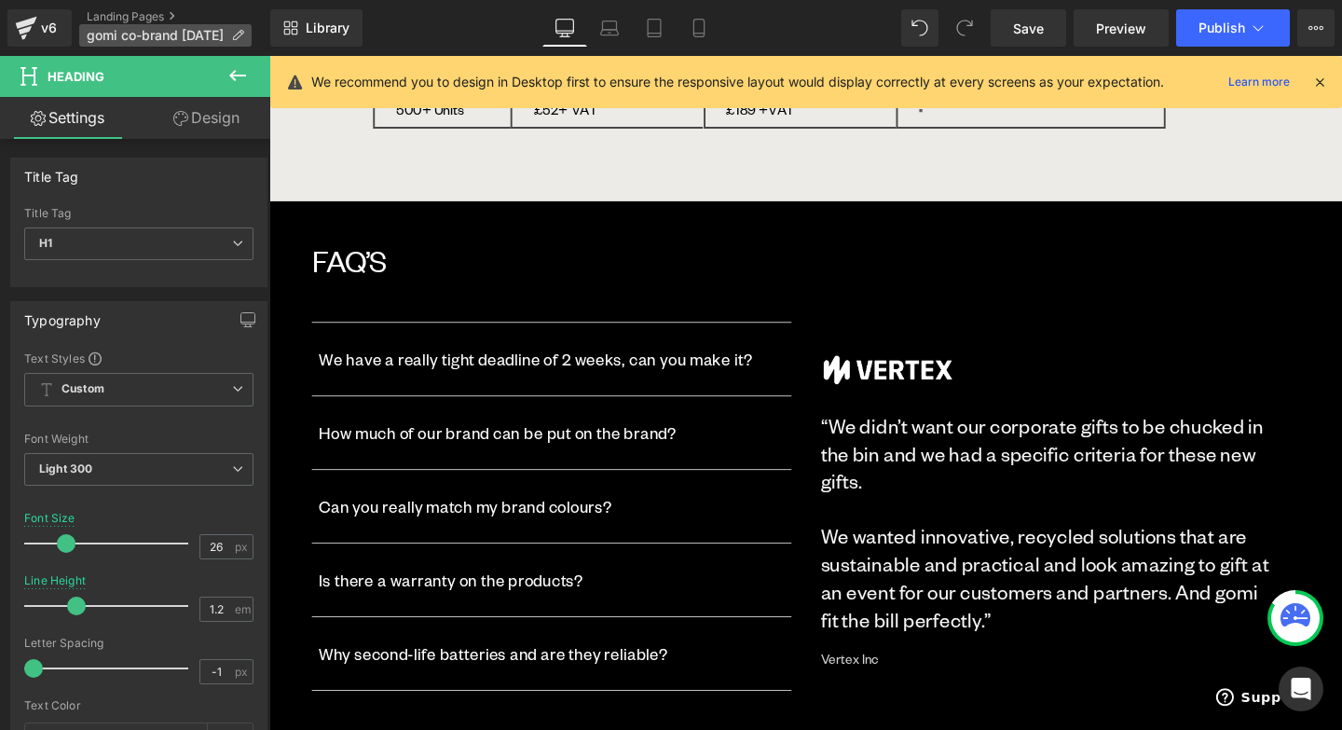
scroll to position [2535, 0]
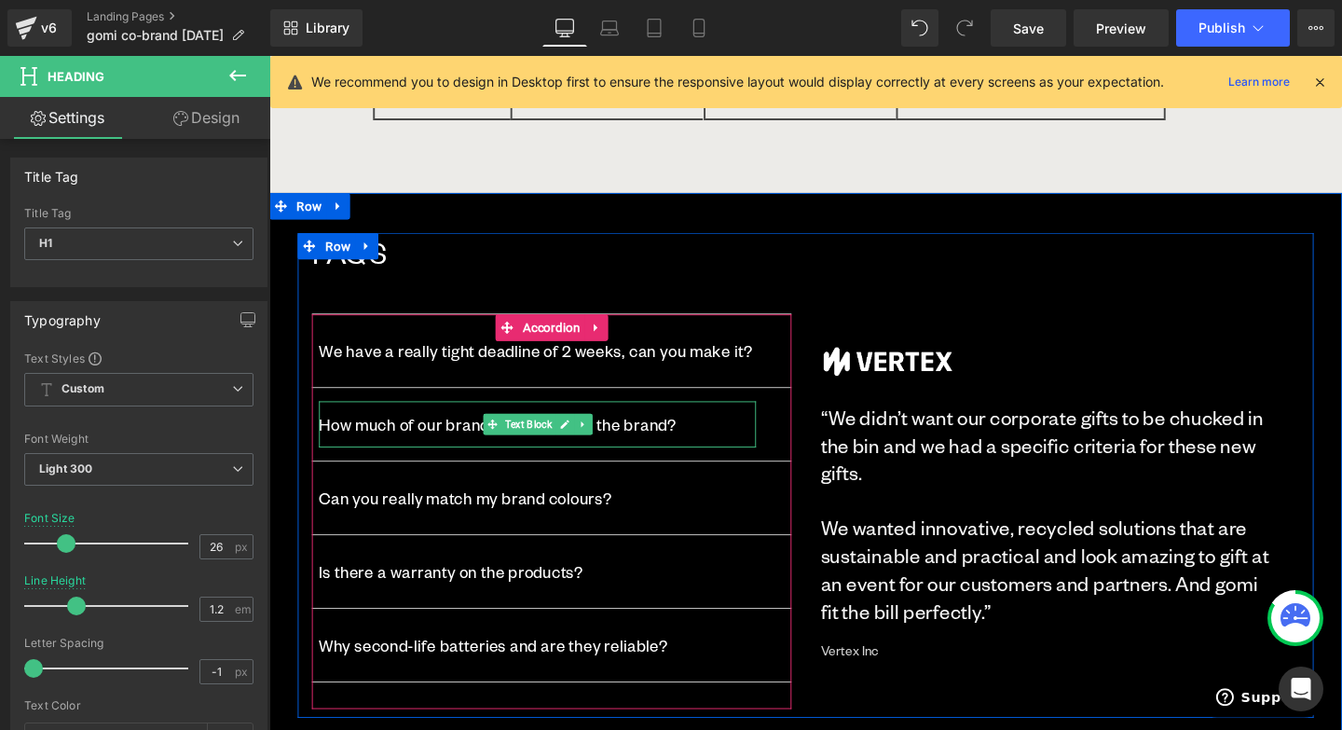
click at [647, 439] on p "How much of our brand can be put on the brand?" at bounding box center [552, 443] width 460 height 34
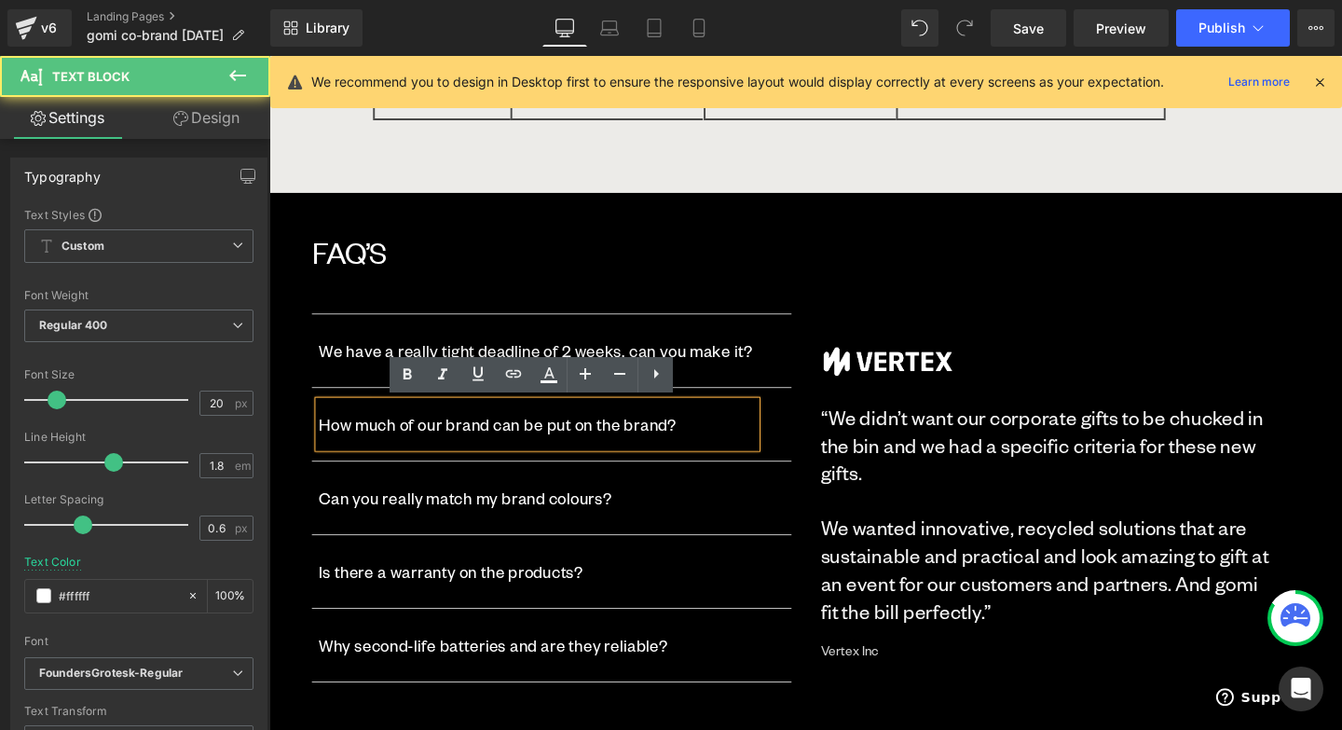
click at [653, 442] on p "How much of our brand can be put on the brand?" at bounding box center [552, 443] width 460 height 34
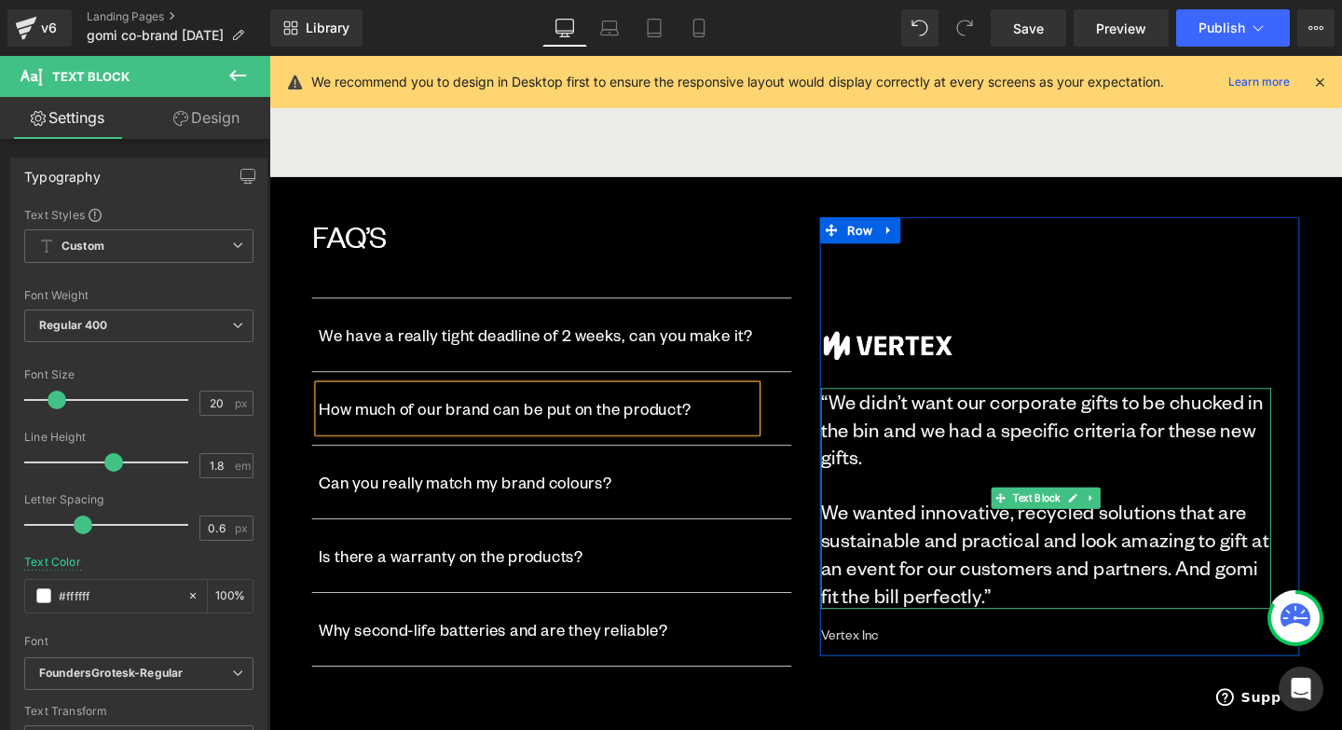
scroll to position [2556, 0]
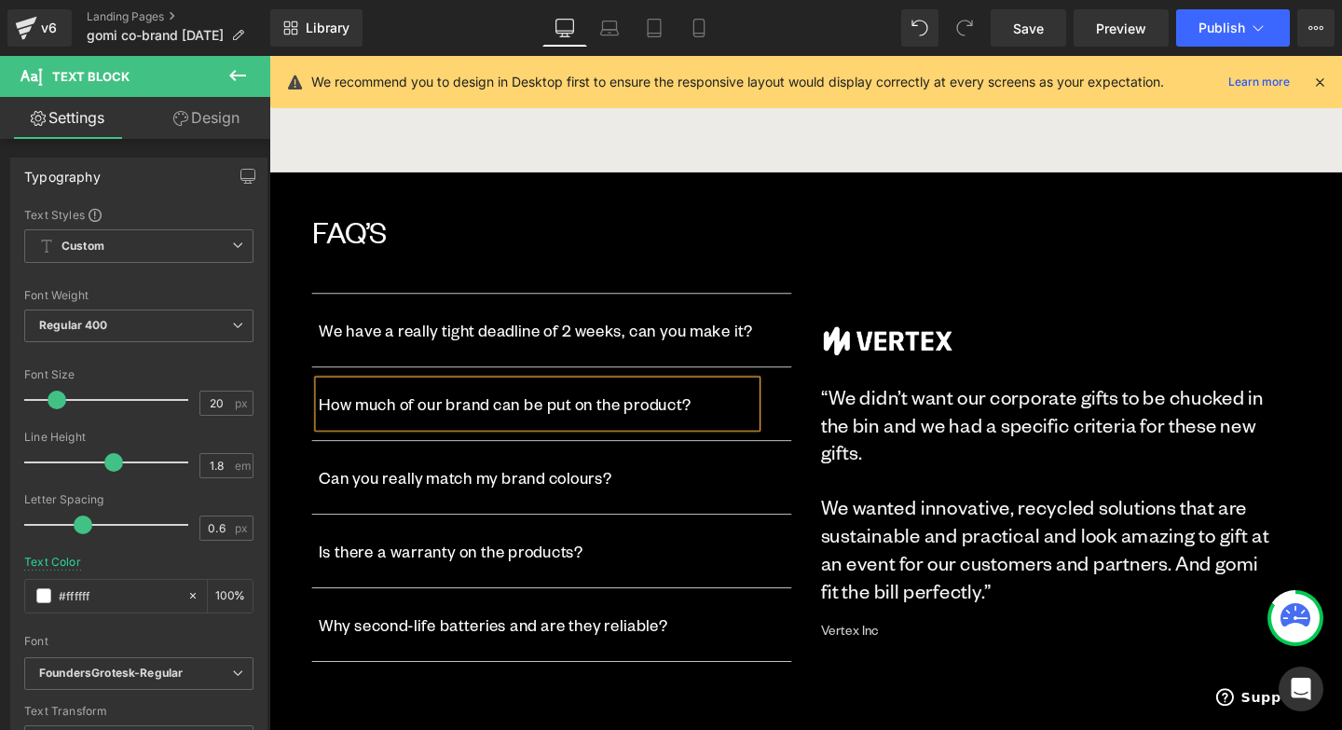
click at [903, 718] on div "FAQ’s Heading We have a really tight deadline of 2 weeks, can you make it? Text…" at bounding box center [833, 475] width 1068 height 510
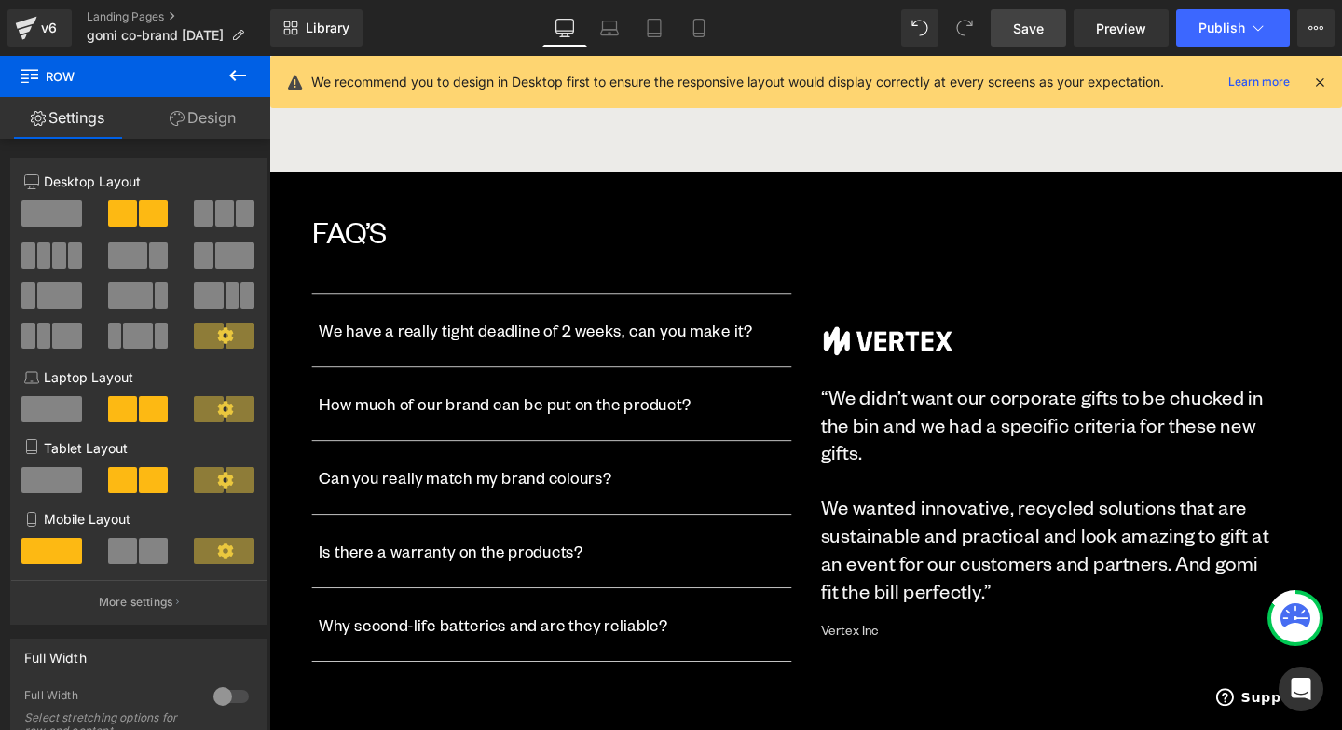
click at [1034, 28] on span "Save" at bounding box center [1028, 29] width 31 height 20
